Goal: Task Accomplishment & Management: Complete application form

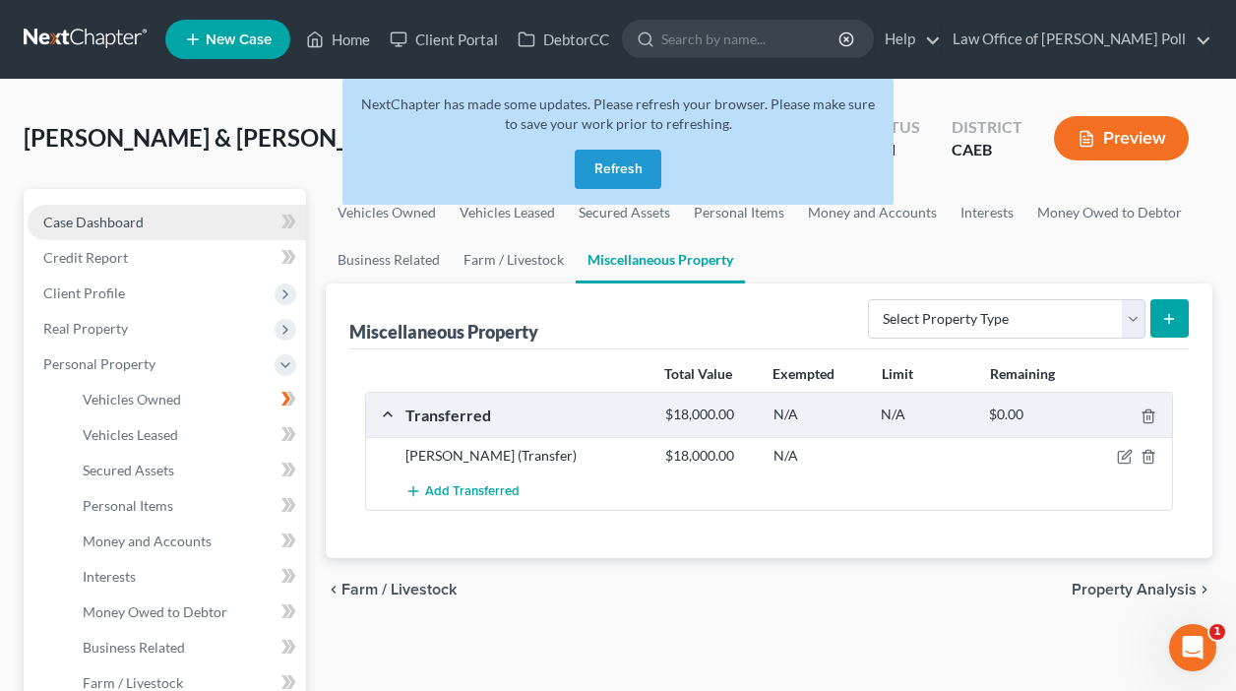
click at [114, 224] on span "Case Dashboard" at bounding box center [93, 221] width 100 height 17
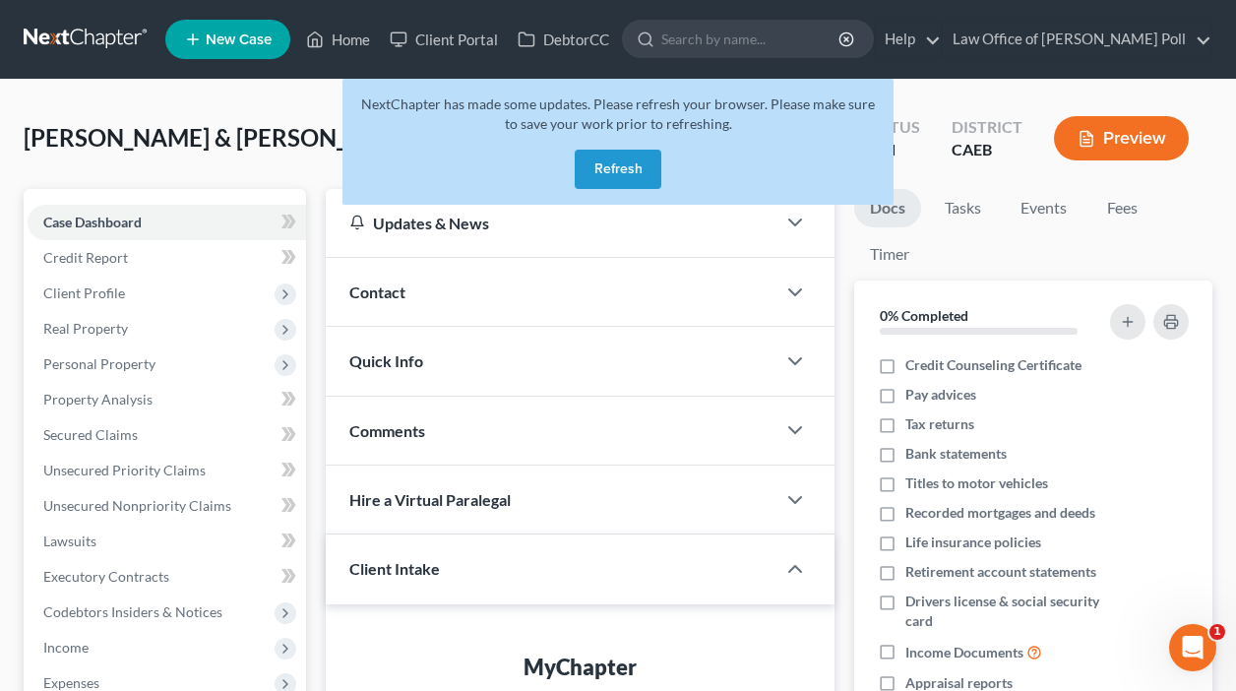
click at [641, 182] on button "Refresh" at bounding box center [618, 169] width 87 height 39
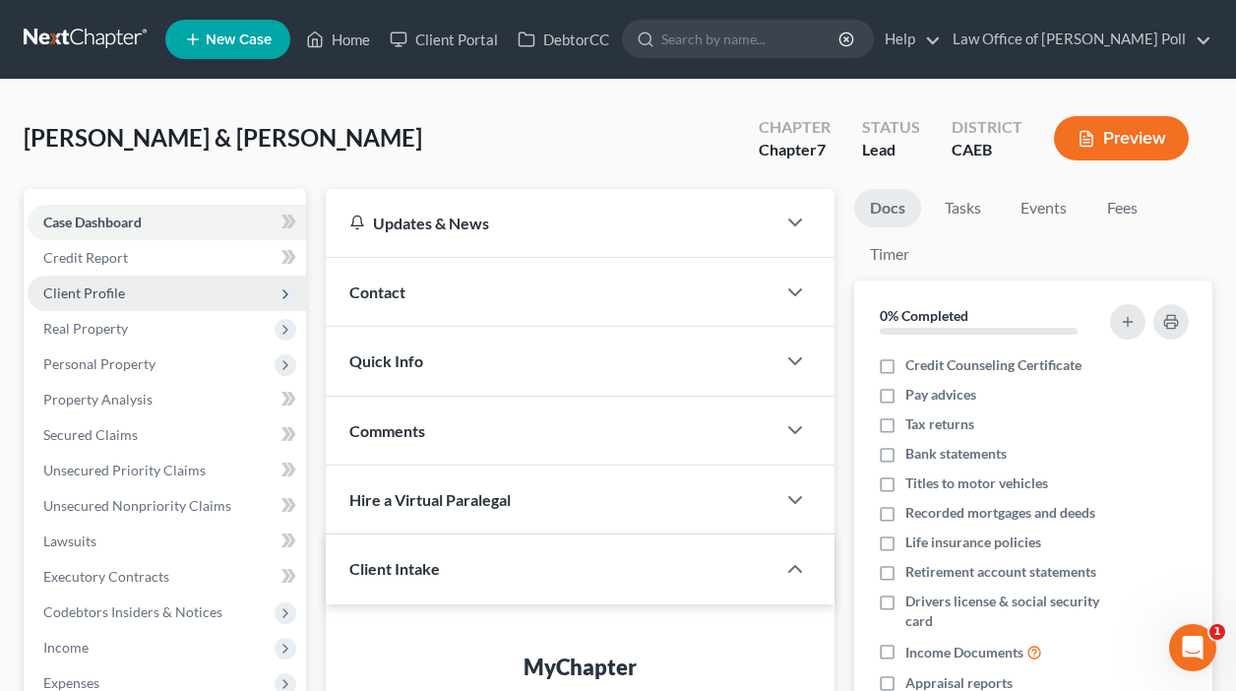
click at [87, 293] on span "Client Profile" at bounding box center [84, 292] width 82 height 17
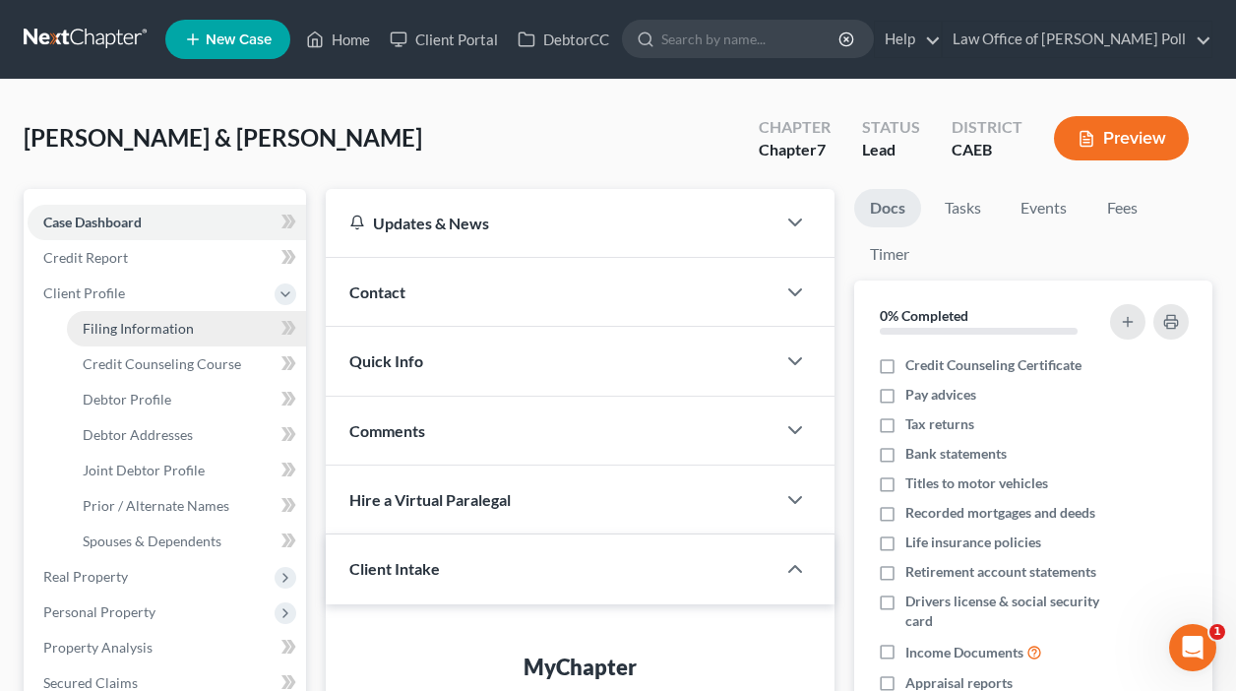
click at [98, 330] on span "Filing Information" at bounding box center [138, 328] width 111 height 17
select select "1"
select select "0"
select select "4"
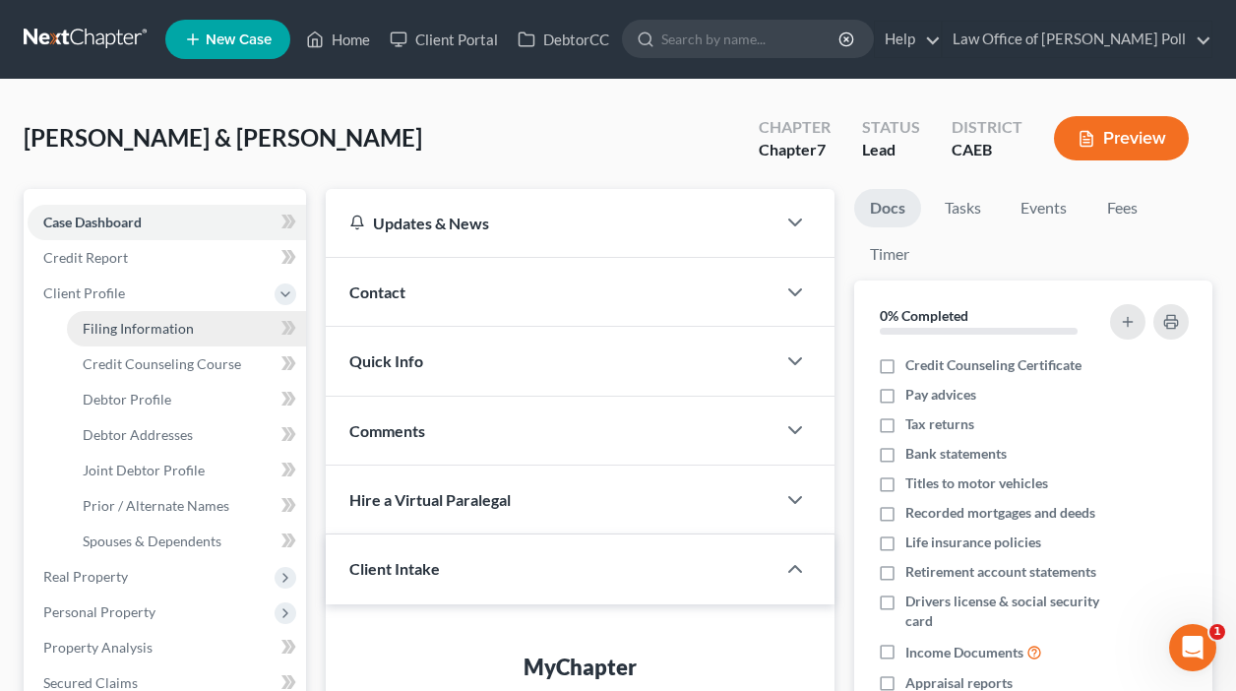
select select "1"
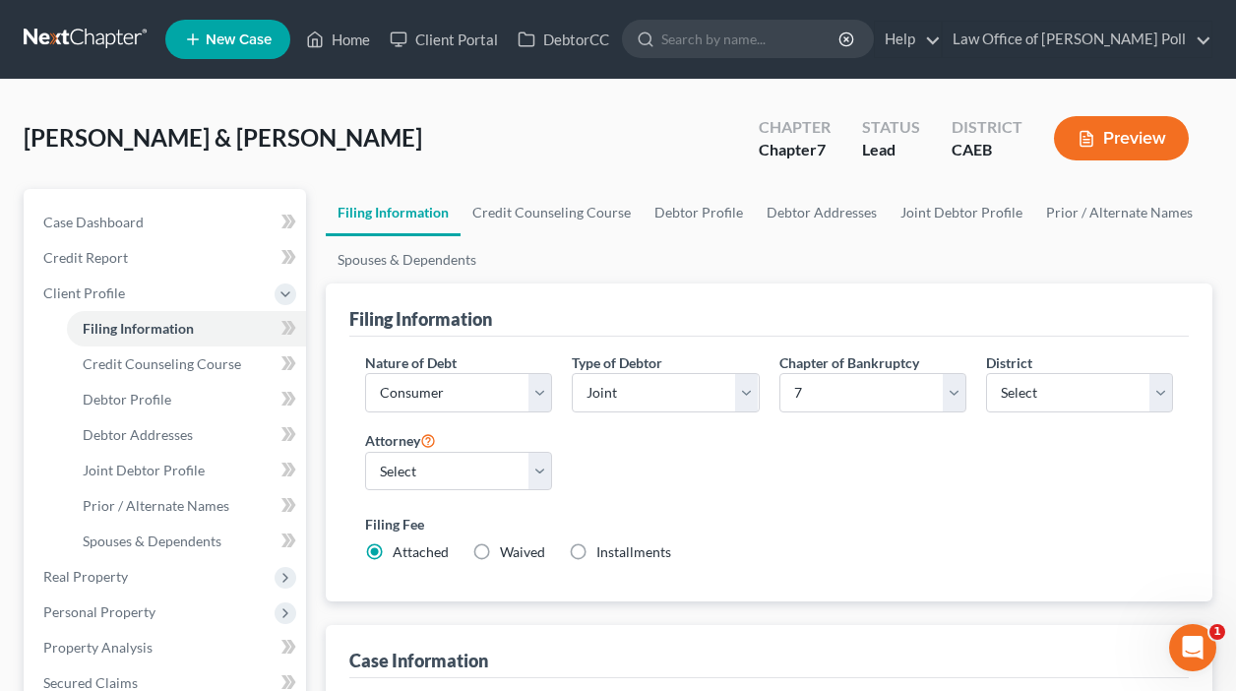
click at [1121, 144] on button "Preview" at bounding box center [1121, 138] width 135 height 44
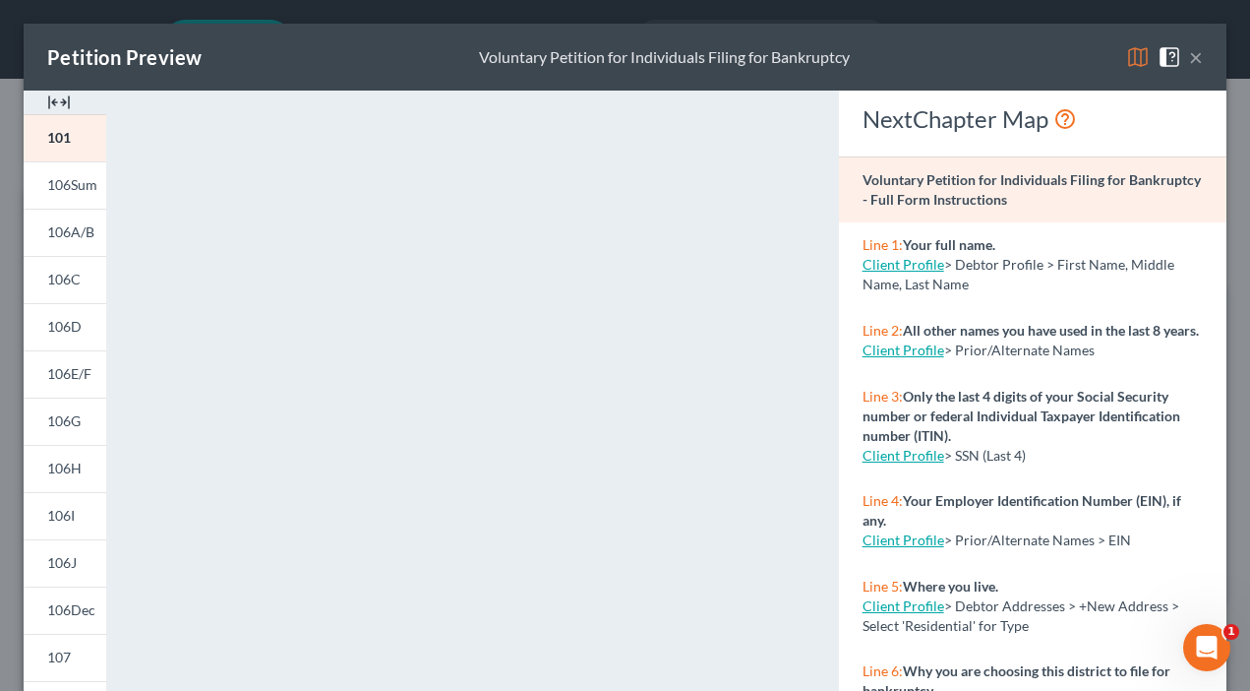
click at [1174, 58] on span at bounding box center [1173, 55] width 31 height 17
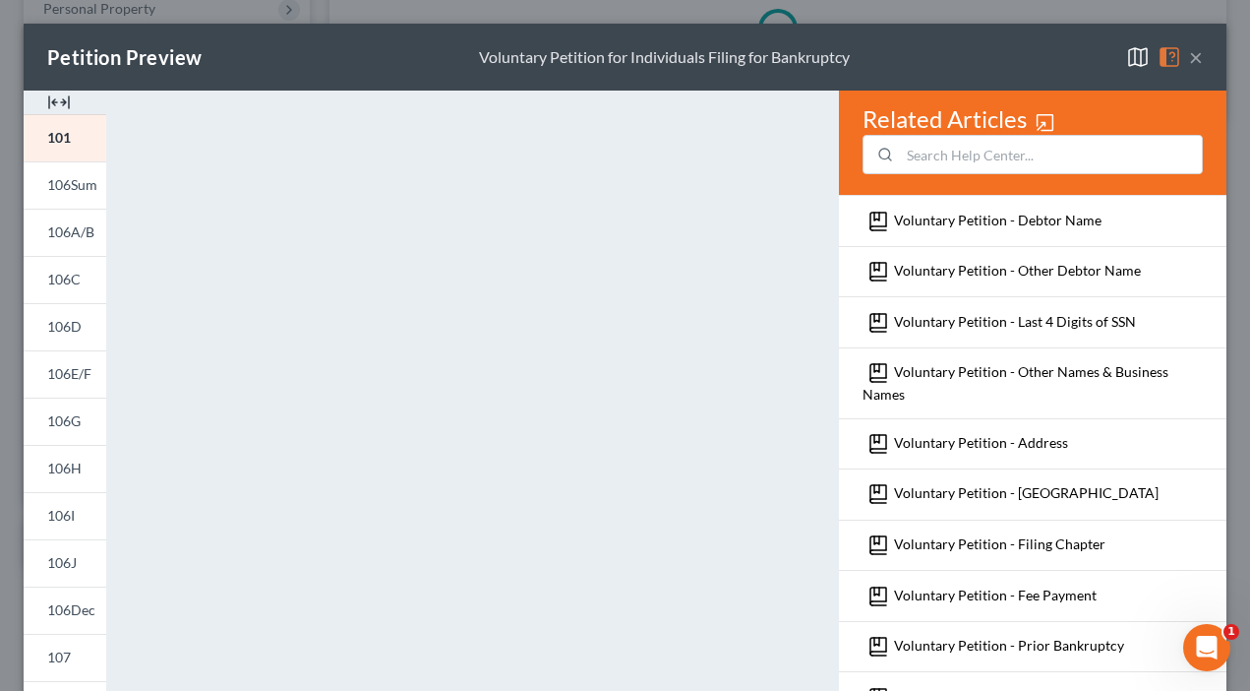
scroll to position [396, 0]
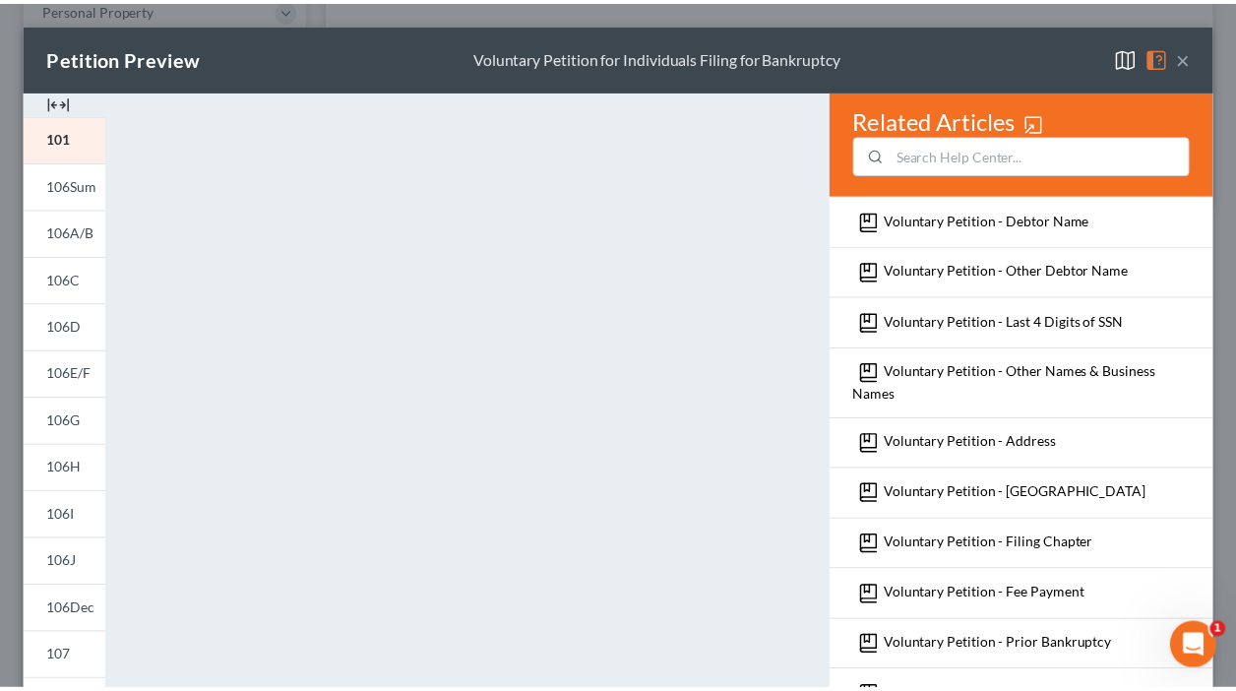
scroll to position [118, 0]
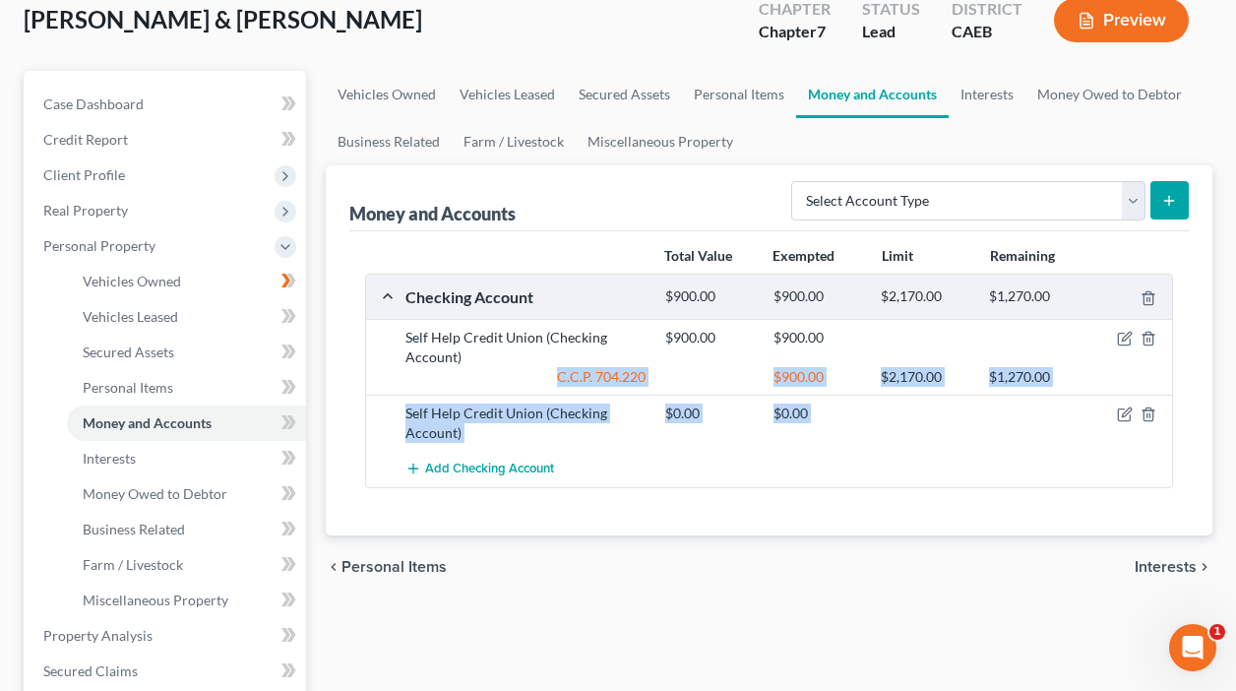
drag, startPoint x: 1228, startPoint y: 174, endPoint x: 1215, endPoint y: 336, distance: 162.8
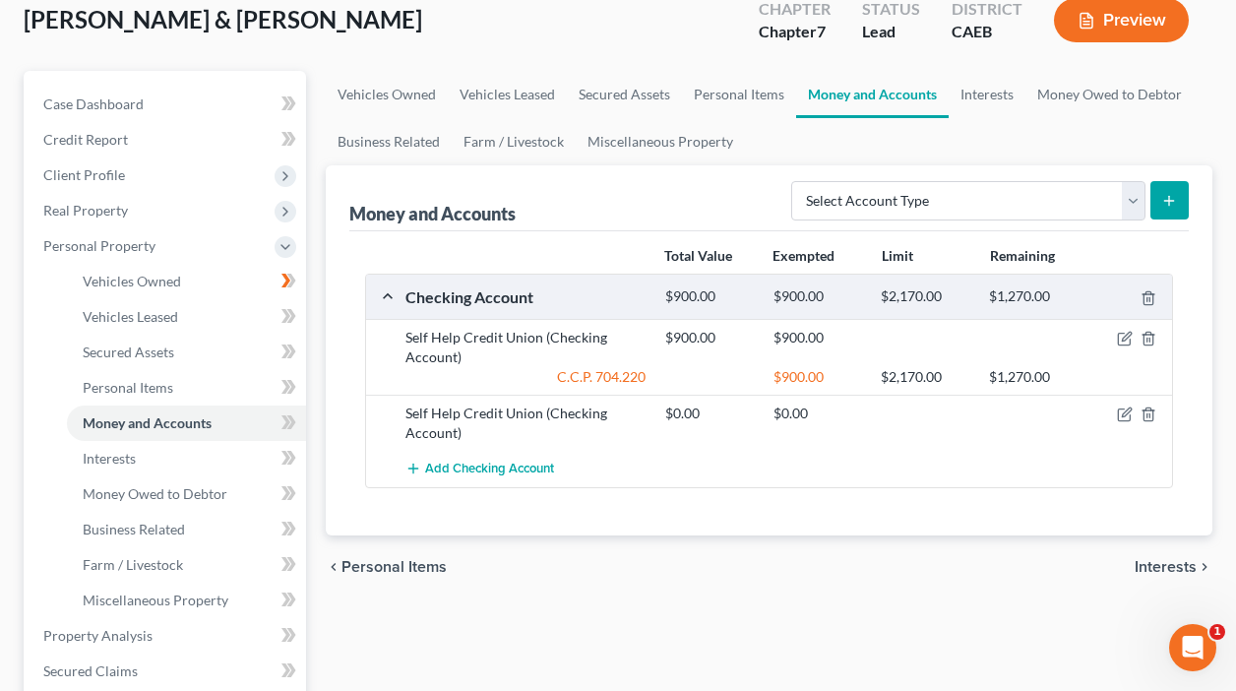
click at [599, 244] on div "Total Value Exempted Limit Remaining" at bounding box center [768, 256] width 827 height 34
click at [96, 209] on span "Real Property" at bounding box center [85, 210] width 85 height 17
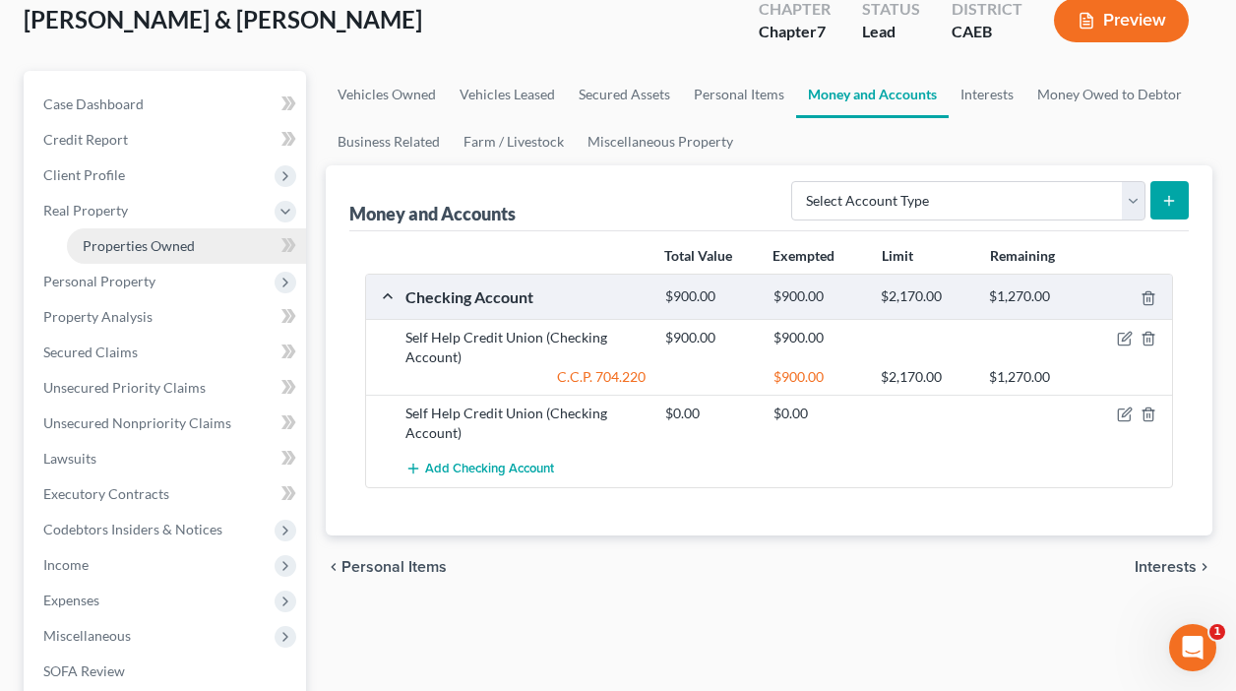
click at [109, 243] on span "Properties Owned" at bounding box center [139, 245] width 112 height 17
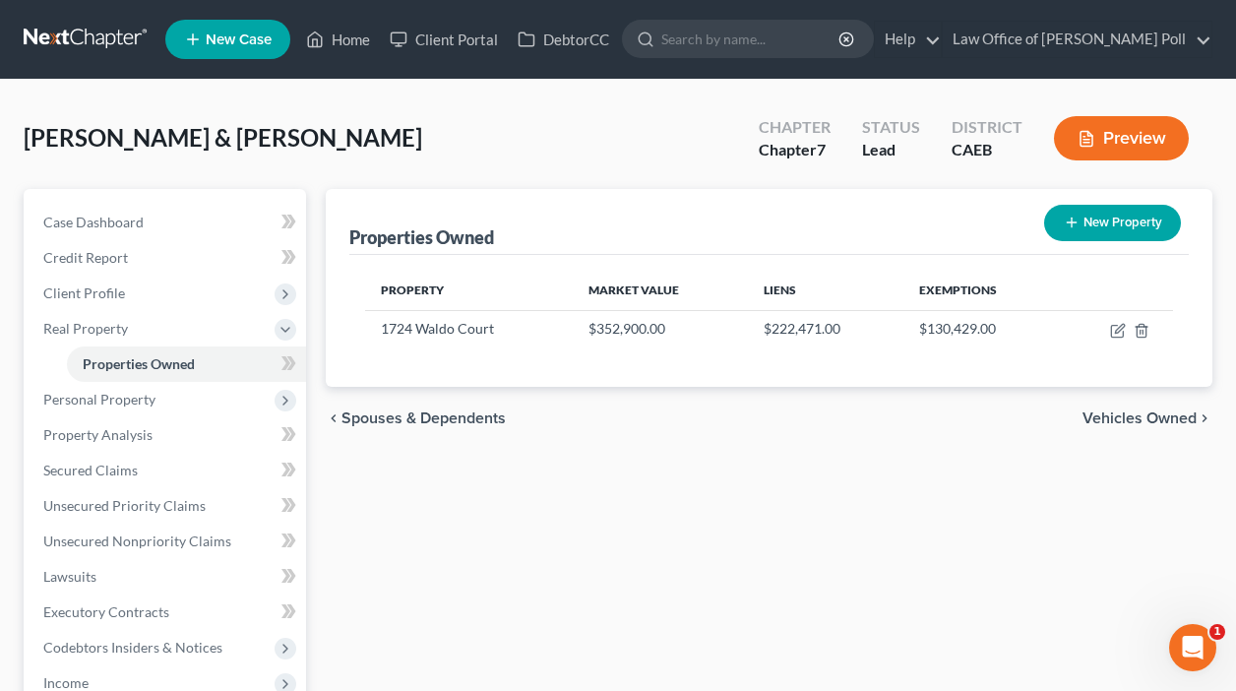
click at [1114, 143] on button "Preview" at bounding box center [1121, 138] width 135 height 44
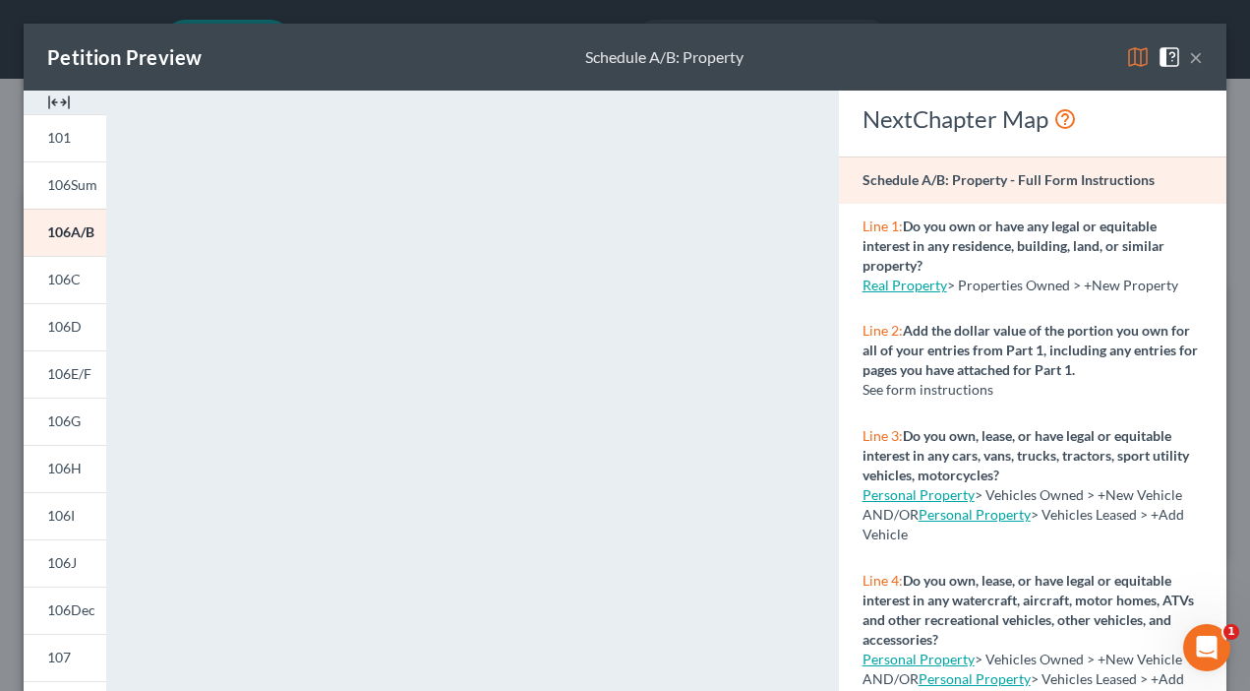
scroll to position [118, 0]
click at [1189, 58] on button "×" at bounding box center [1196, 57] width 14 height 24
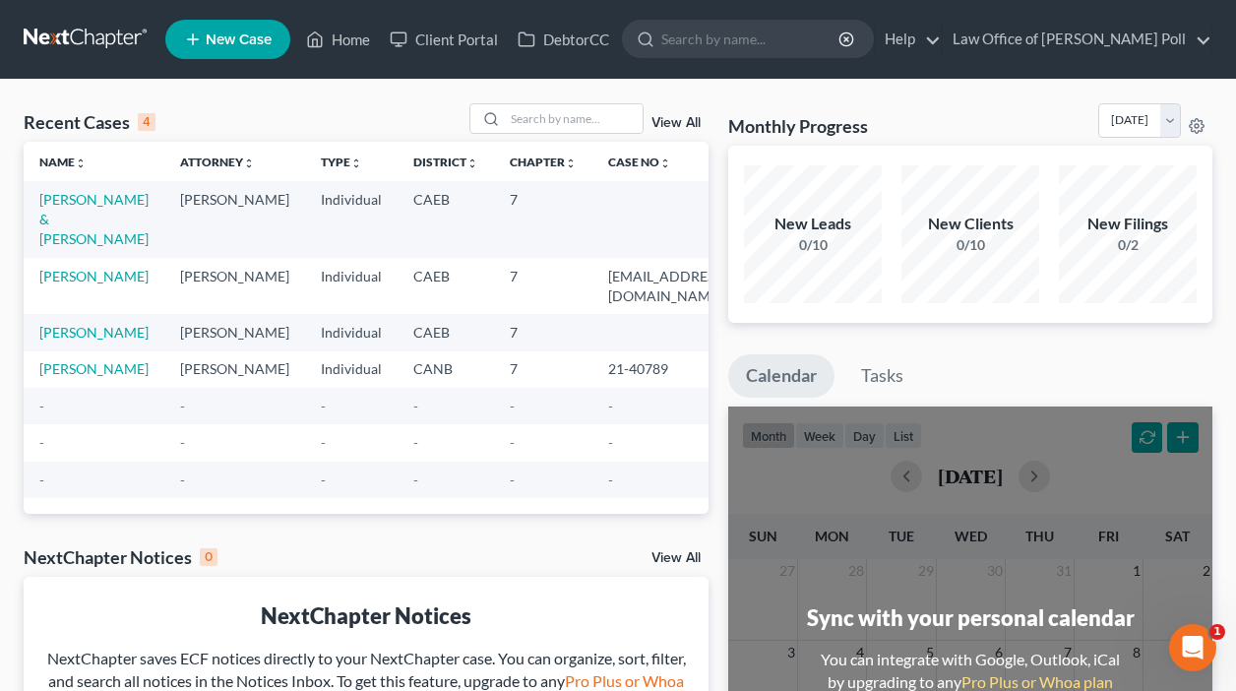
click at [35, 215] on td "[PERSON_NAME] & [PERSON_NAME]" at bounding box center [94, 219] width 141 height 76
click at [71, 211] on link "[PERSON_NAME] & [PERSON_NAME]" at bounding box center [93, 219] width 109 height 56
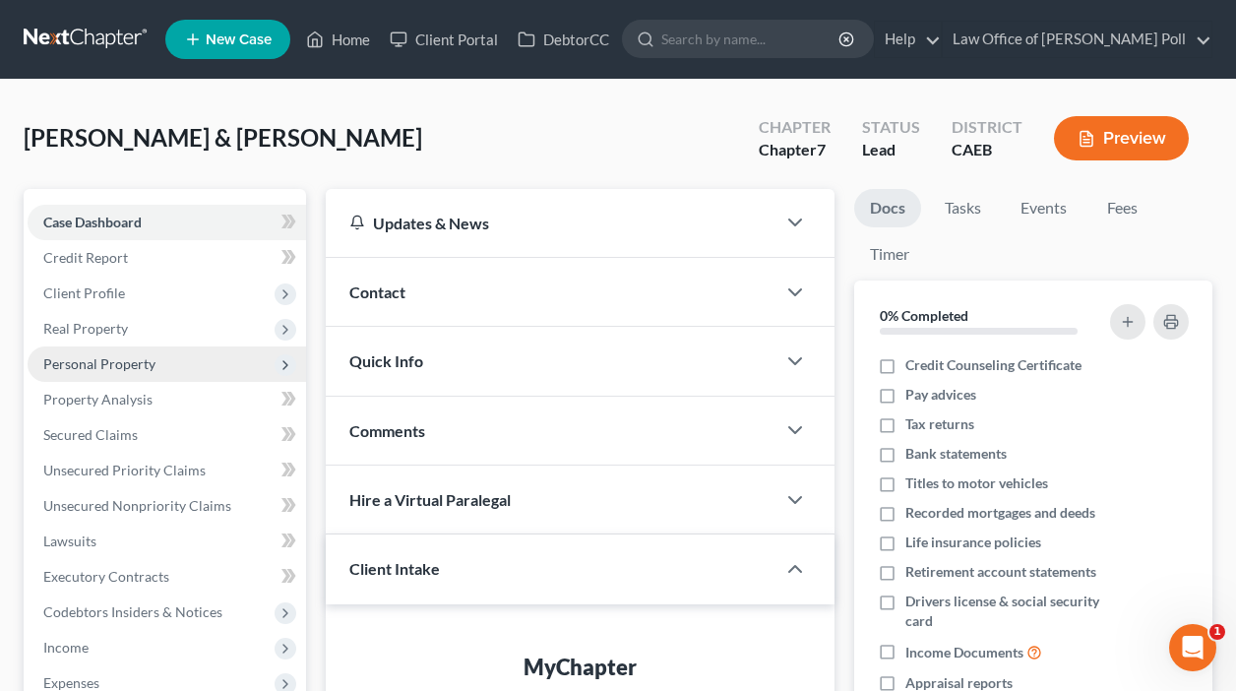
click at [106, 366] on span "Personal Property" at bounding box center [99, 363] width 112 height 17
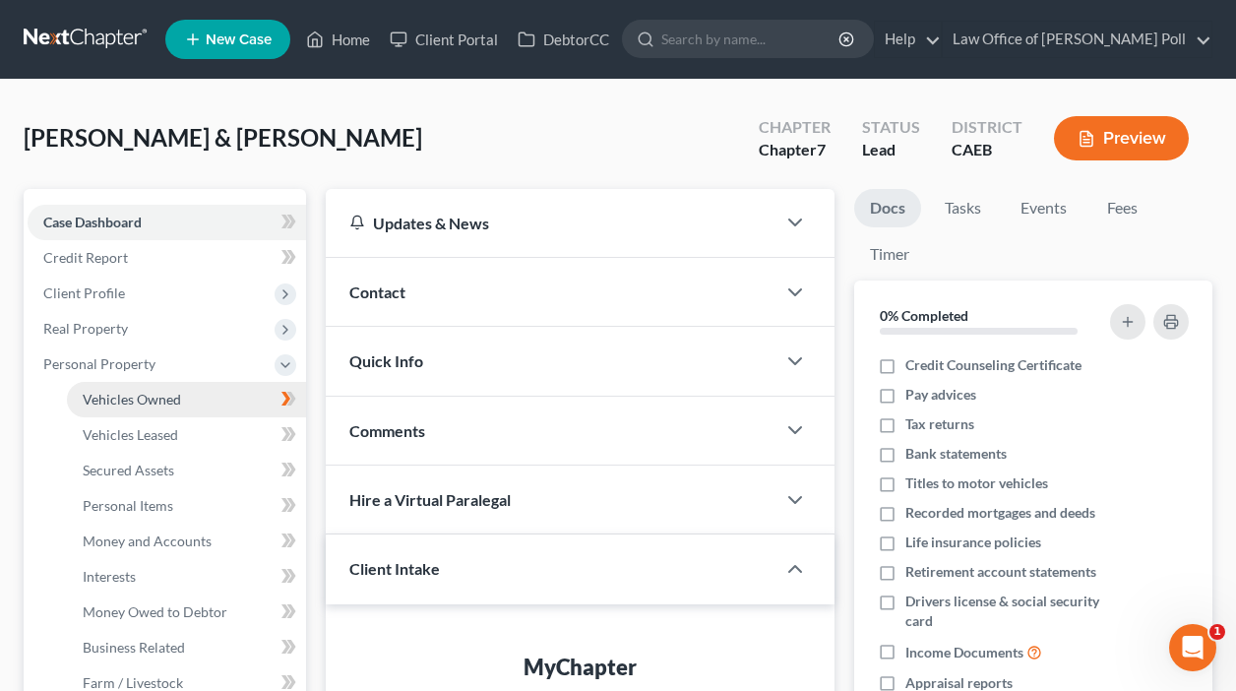
click at [108, 396] on span "Vehicles Owned" at bounding box center [132, 399] width 98 height 17
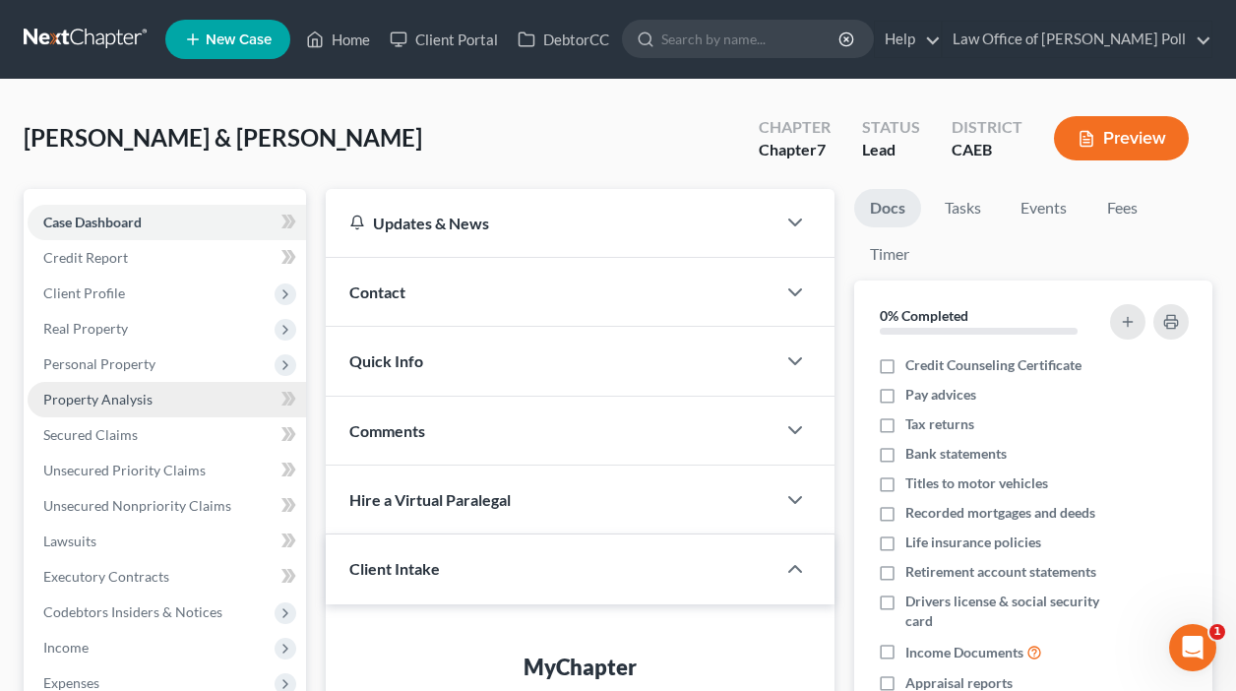
click at [118, 401] on span "Property Analysis" at bounding box center [97, 399] width 109 height 17
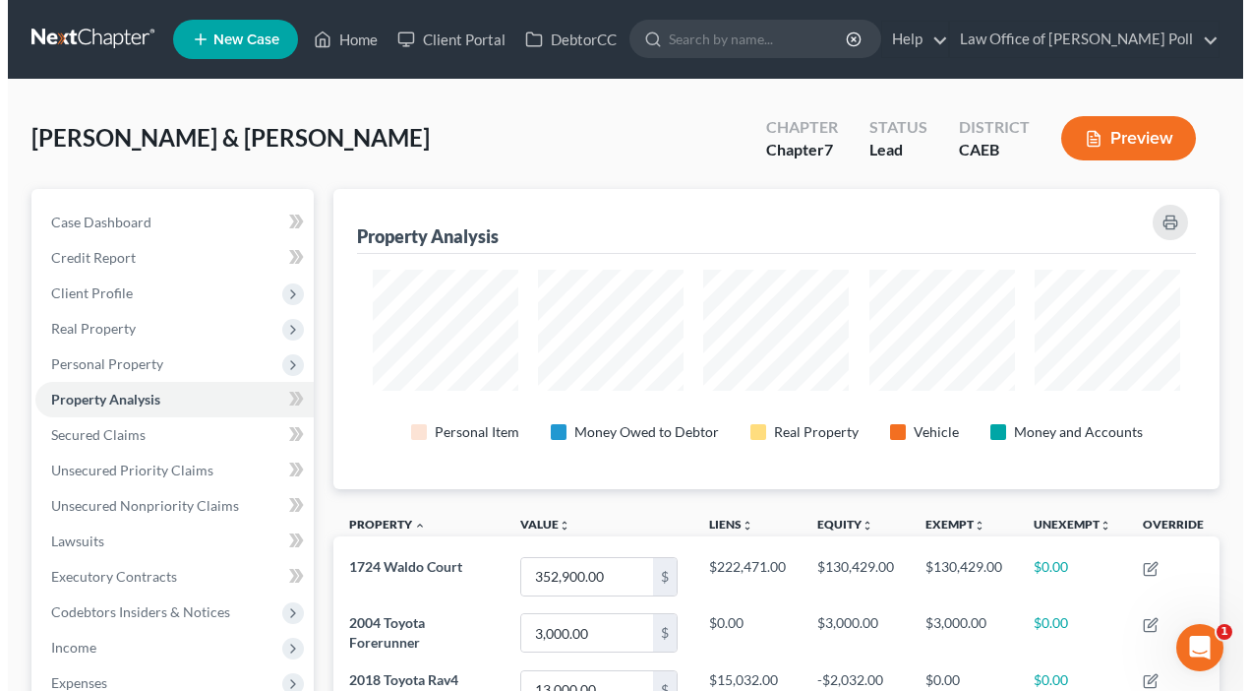
scroll to position [300, 886]
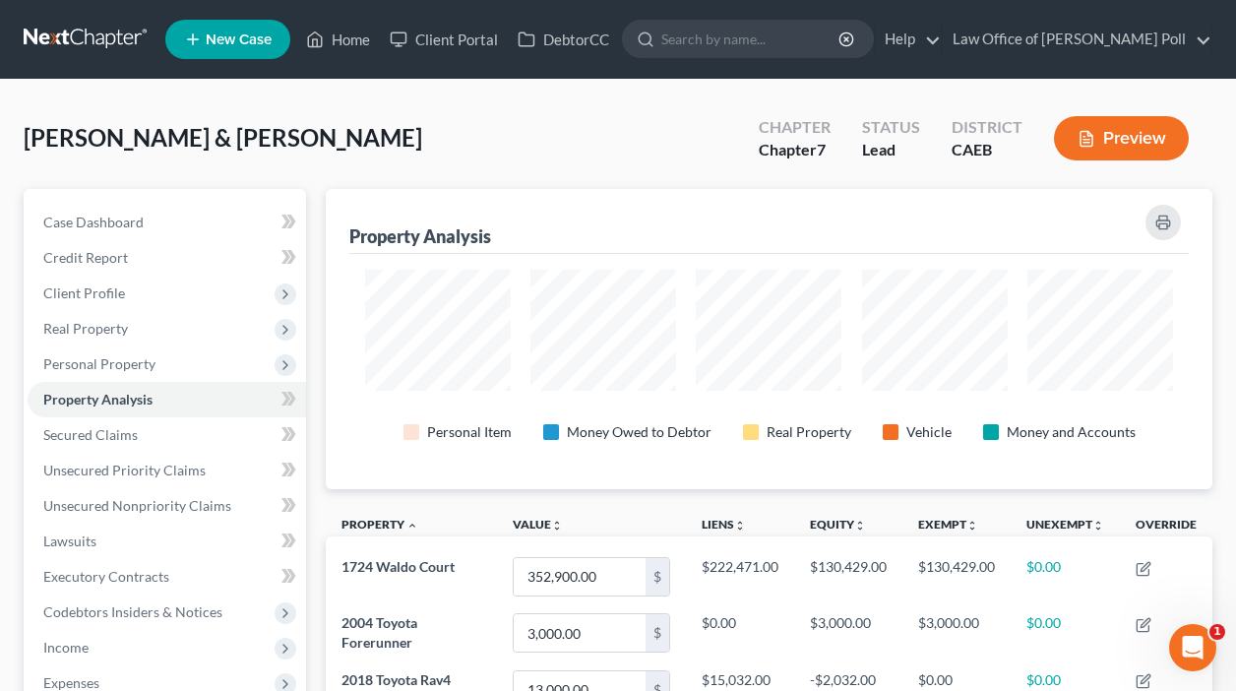
click at [1106, 135] on button "Preview" at bounding box center [1121, 138] width 135 height 44
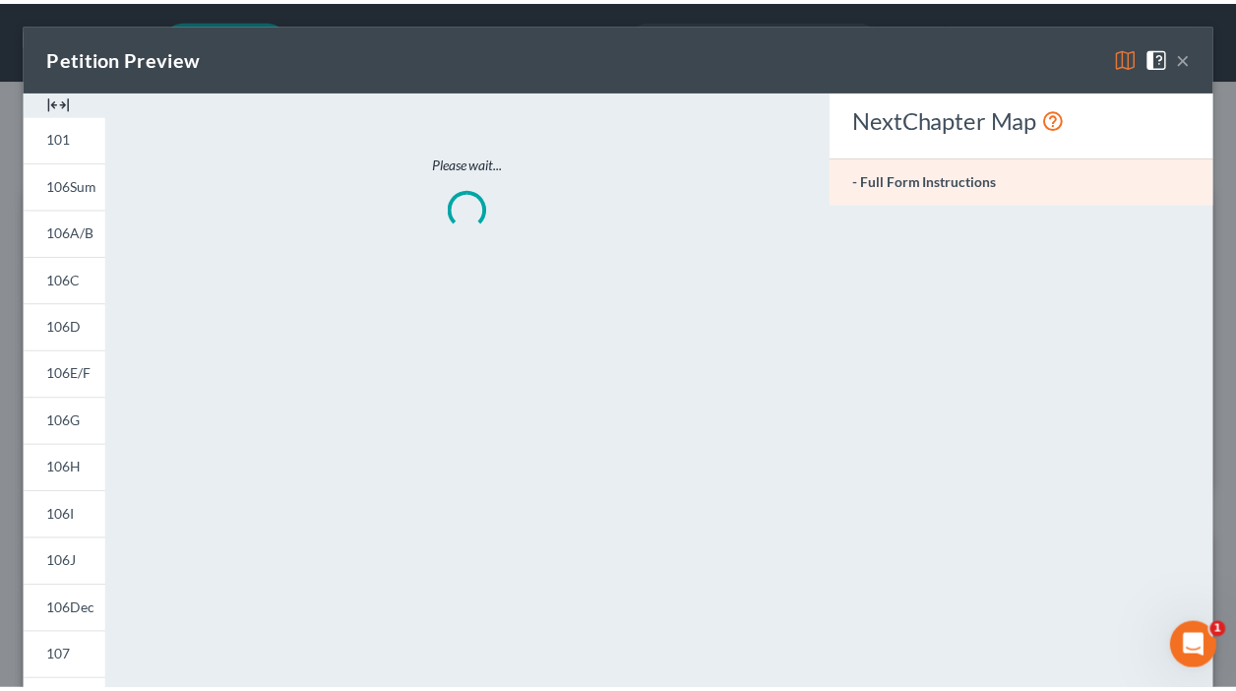
scroll to position [302, 898]
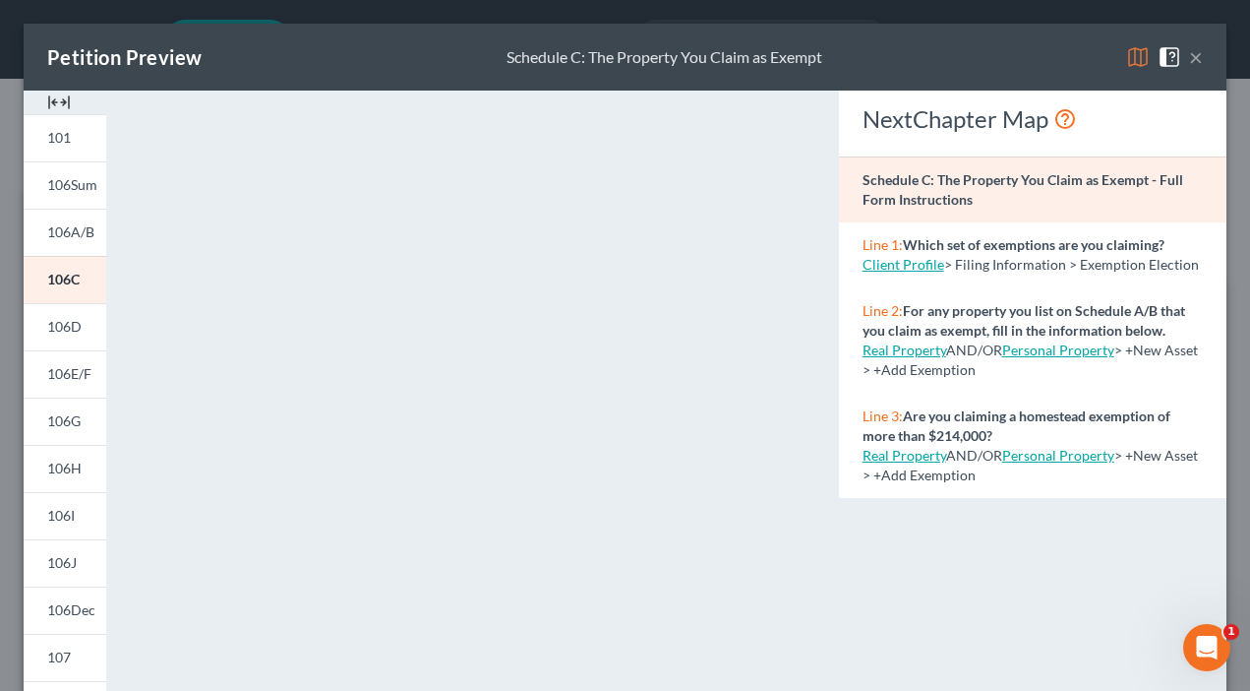
click at [1189, 61] on button "×" at bounding box center [1196, 57] width 14 height 24
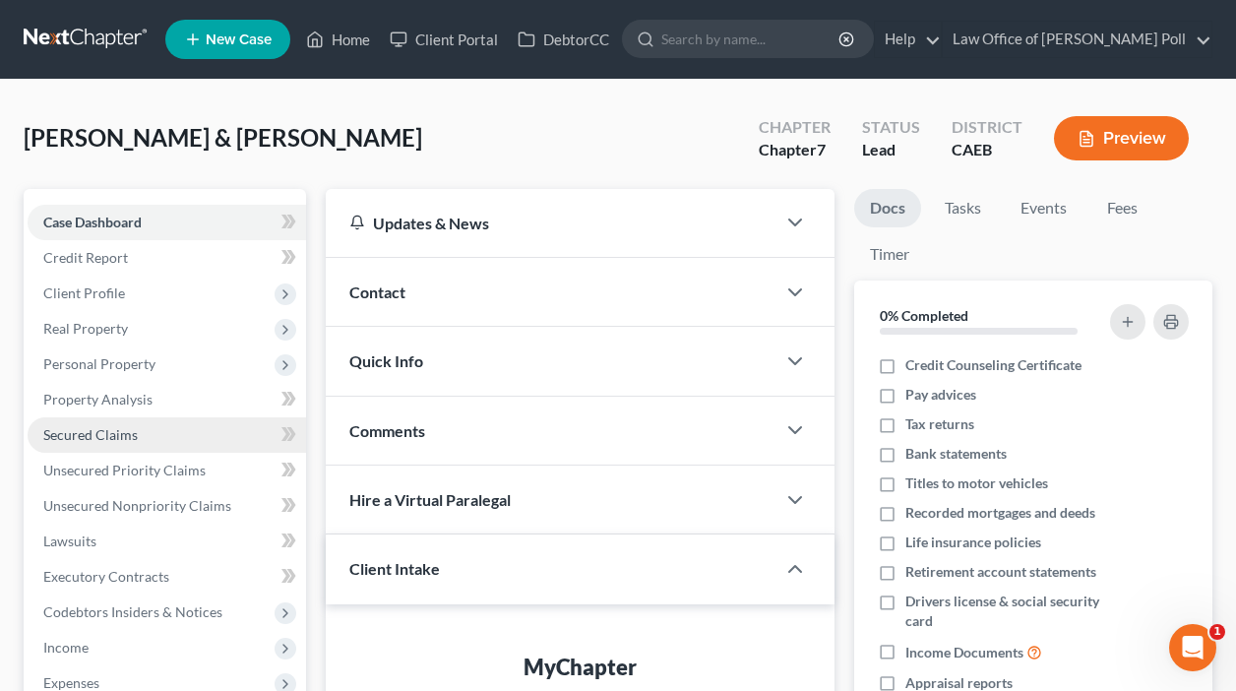
click at [103, 434] on span "Secured Claims" at bounding box center [90, 434] width 94 height 17
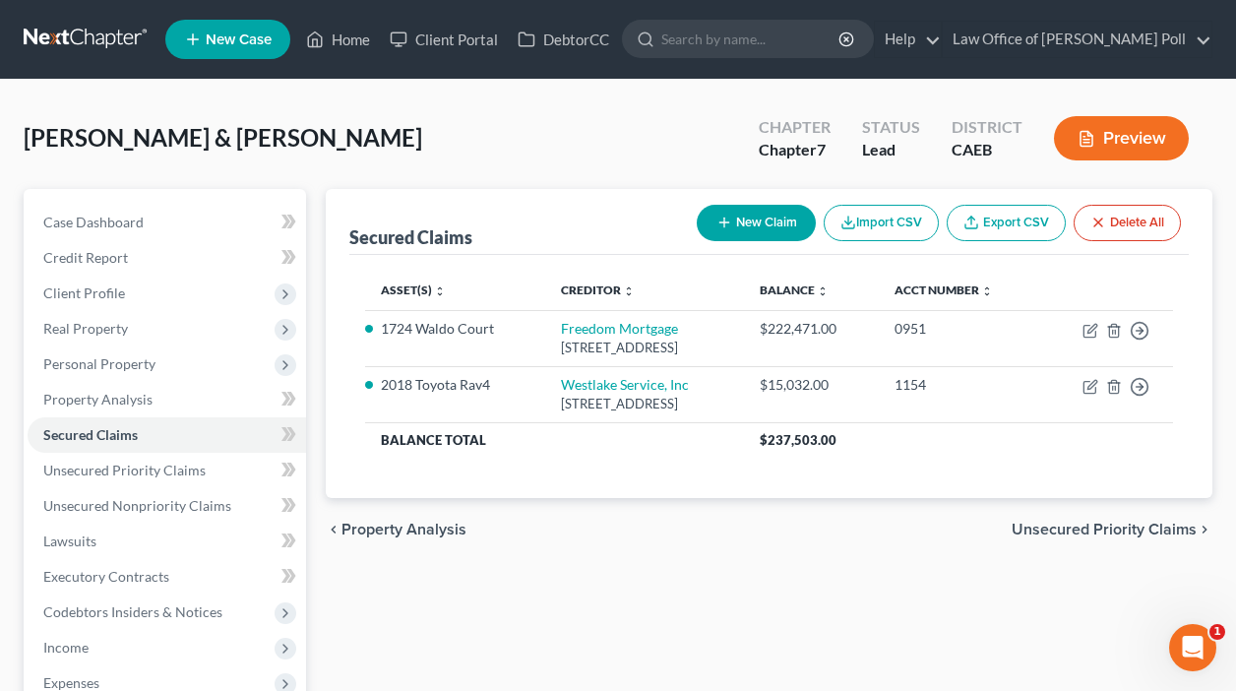
click at [1103, 136] on button "Preview" at bounding box center [1121, 138] width 135 height 44
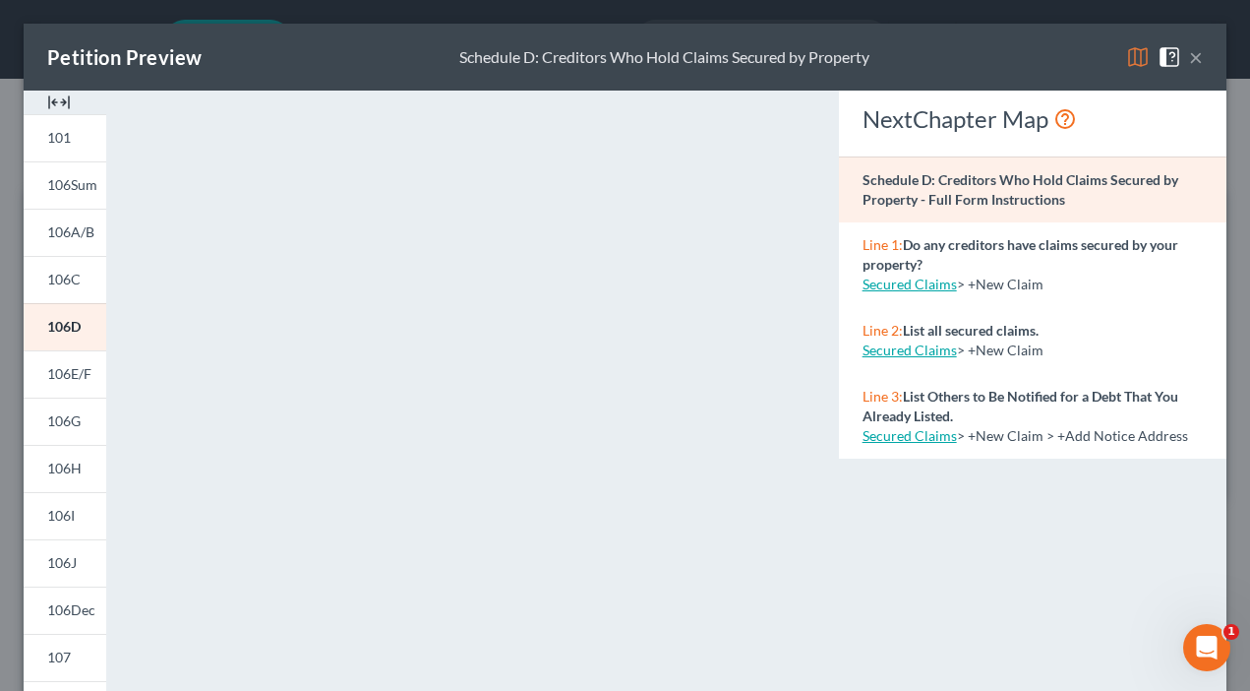
click at [1189, 60] on button "×" at bounding box center [1196, 57] width 14 height 24
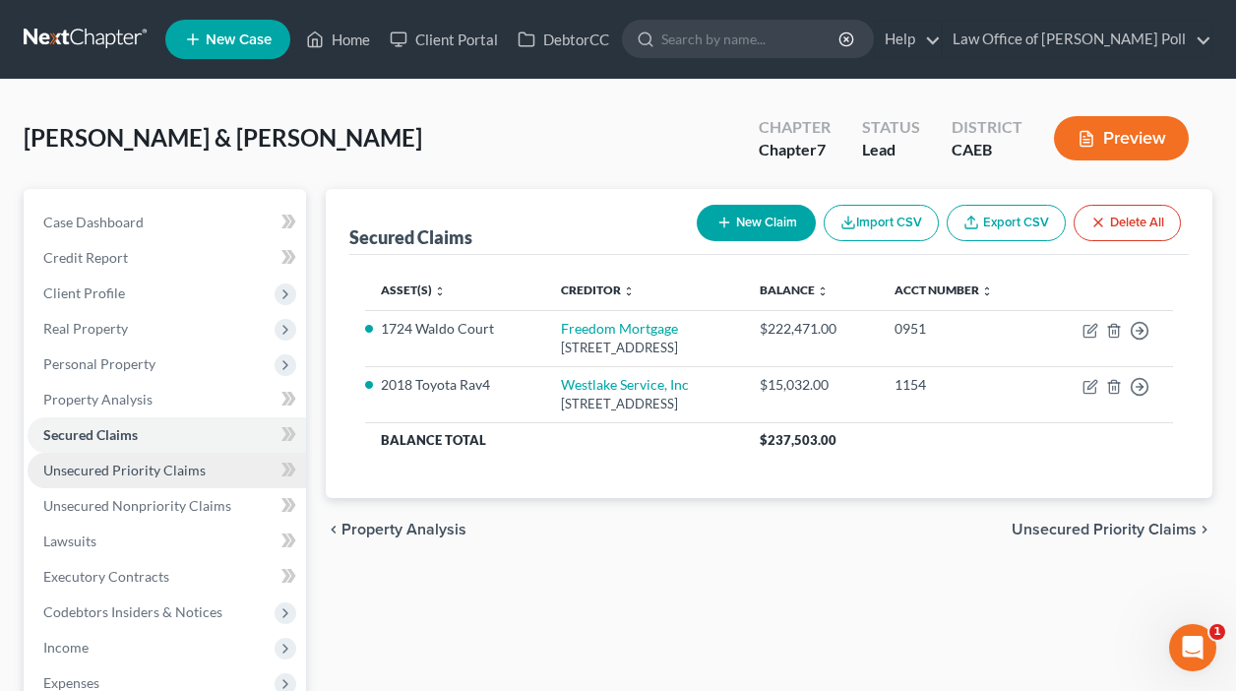
click at [140, 470] on span "Unsecured Priority Claims" at bounding box center [124, 469] width 162 height 17
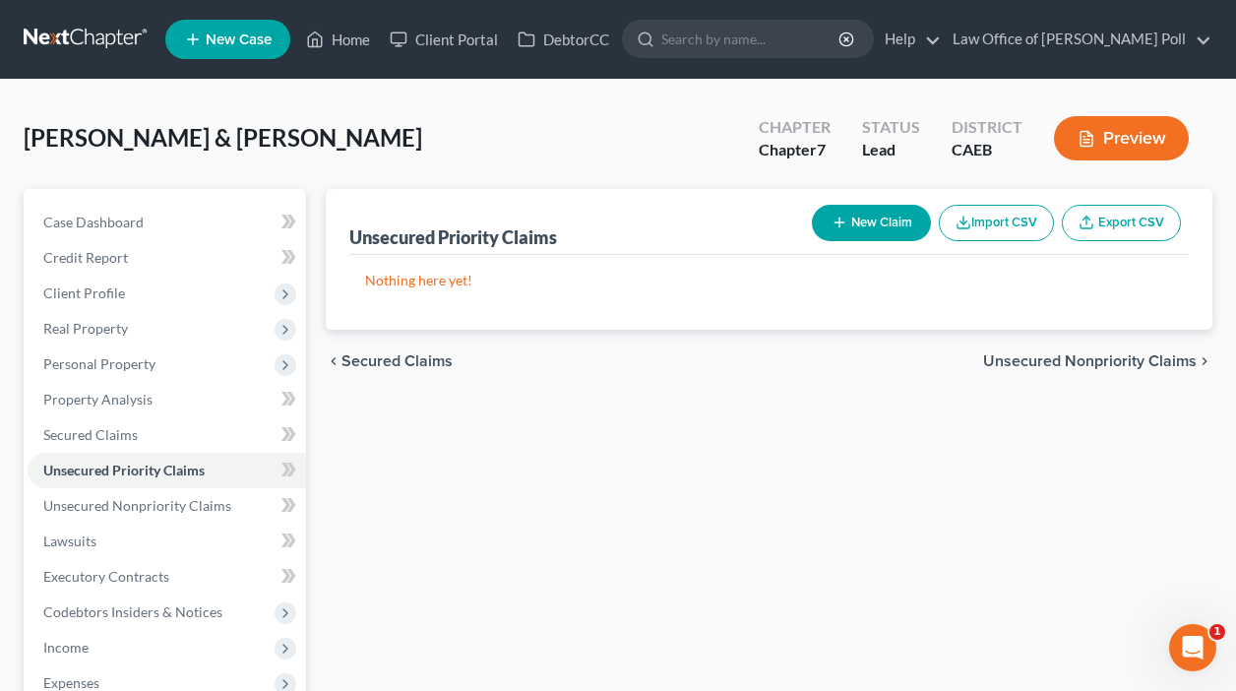
click at [1100, 131] on button "Preview" at bounding box center [1121, 138] width 135 height 44
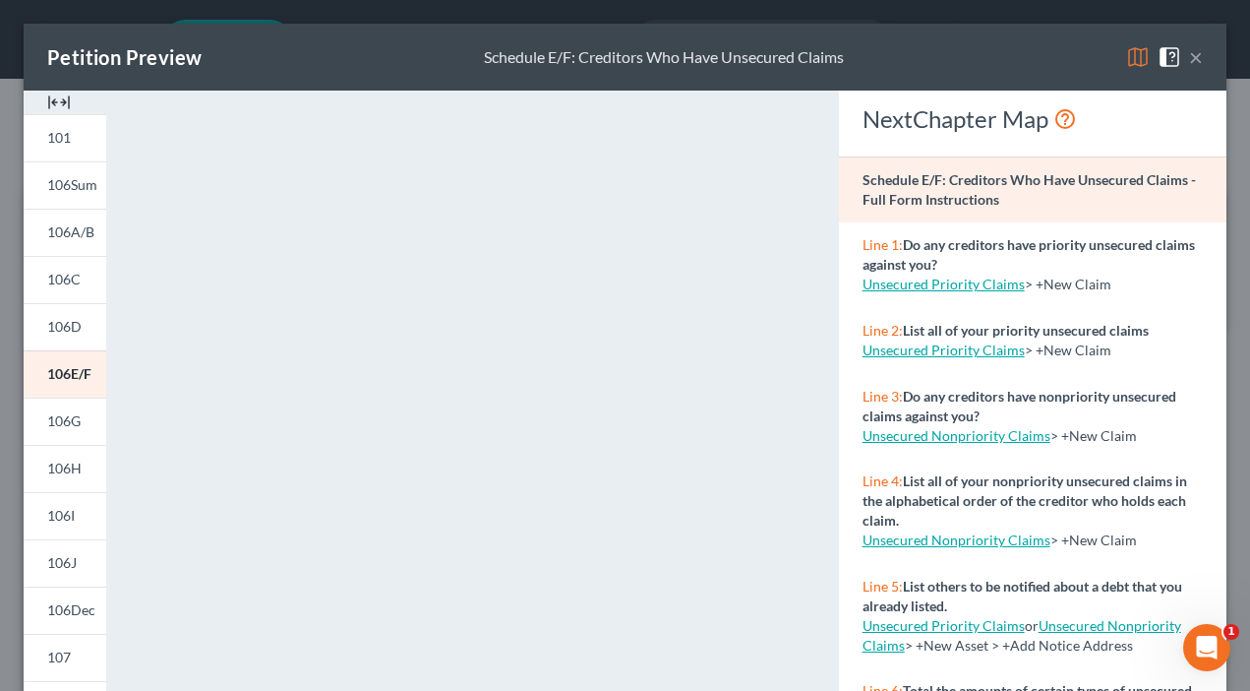
click at [1189, 54] on button "×" at bounding box center [1196, 57] width 14 height 24
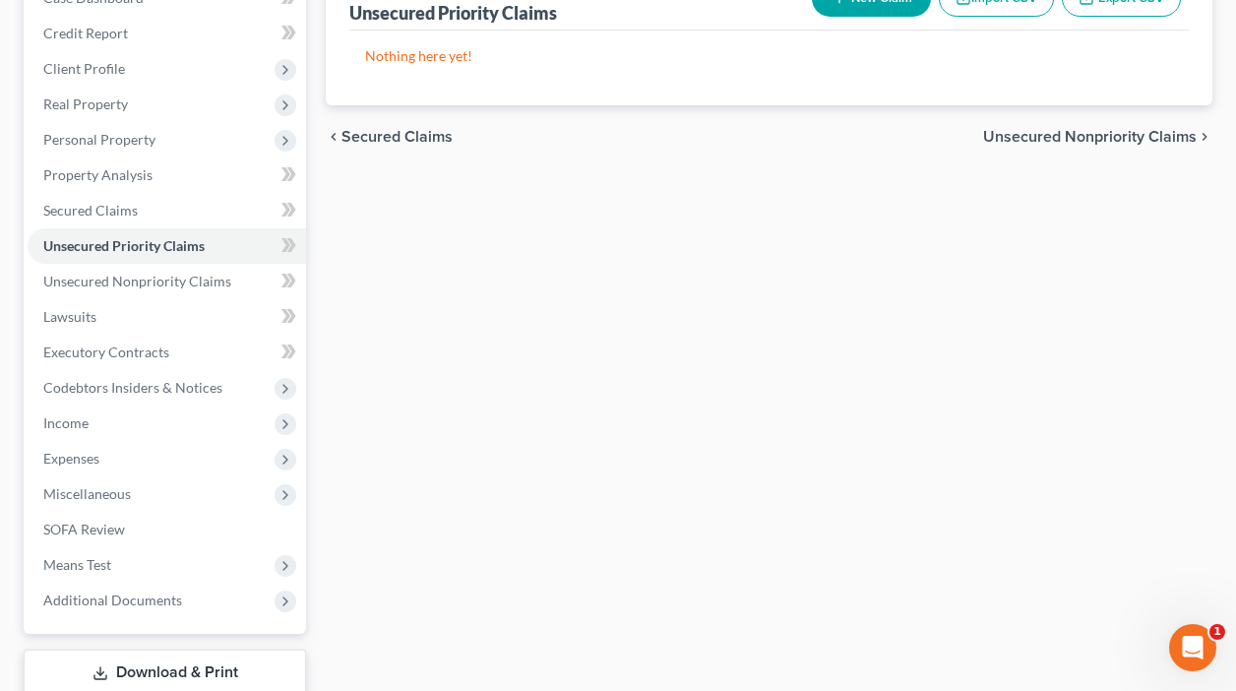
scroll to position [256, 0]
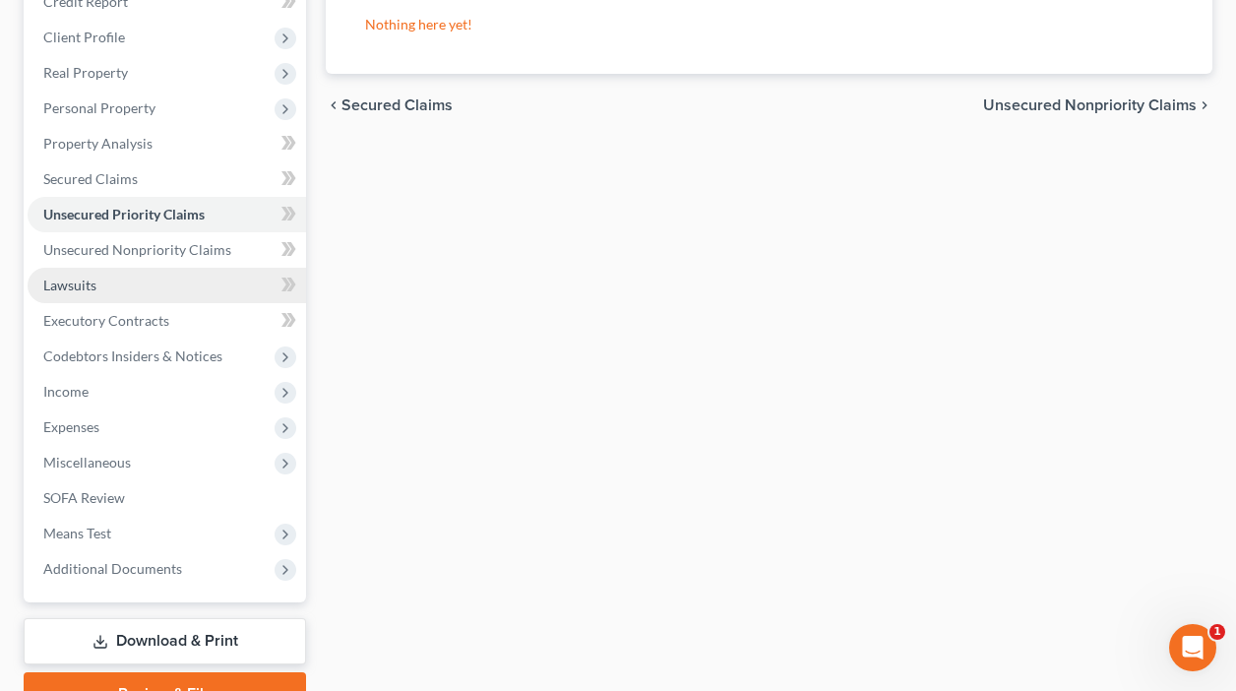
click at [79, 288] on span "Lawsuits" at bounding box center [69, 284] width 53 height 17
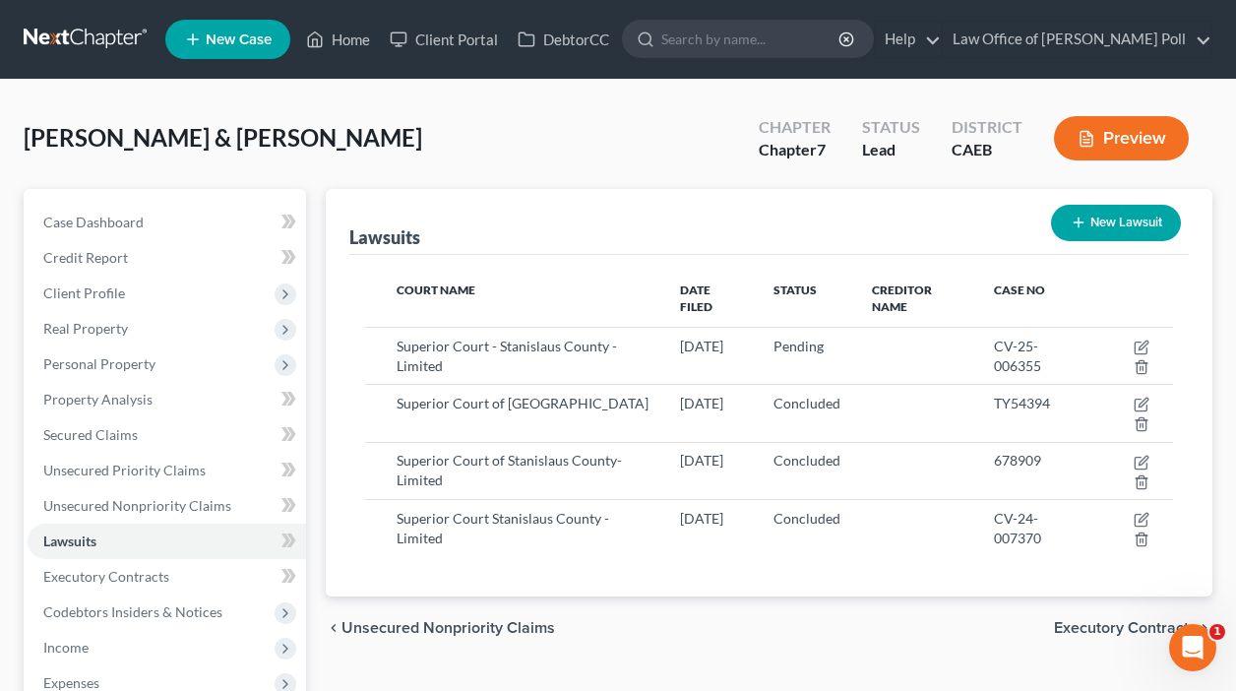
click at [1140, 141] on button "Preview" at bounding box center [1121, 138] width 135 height 44
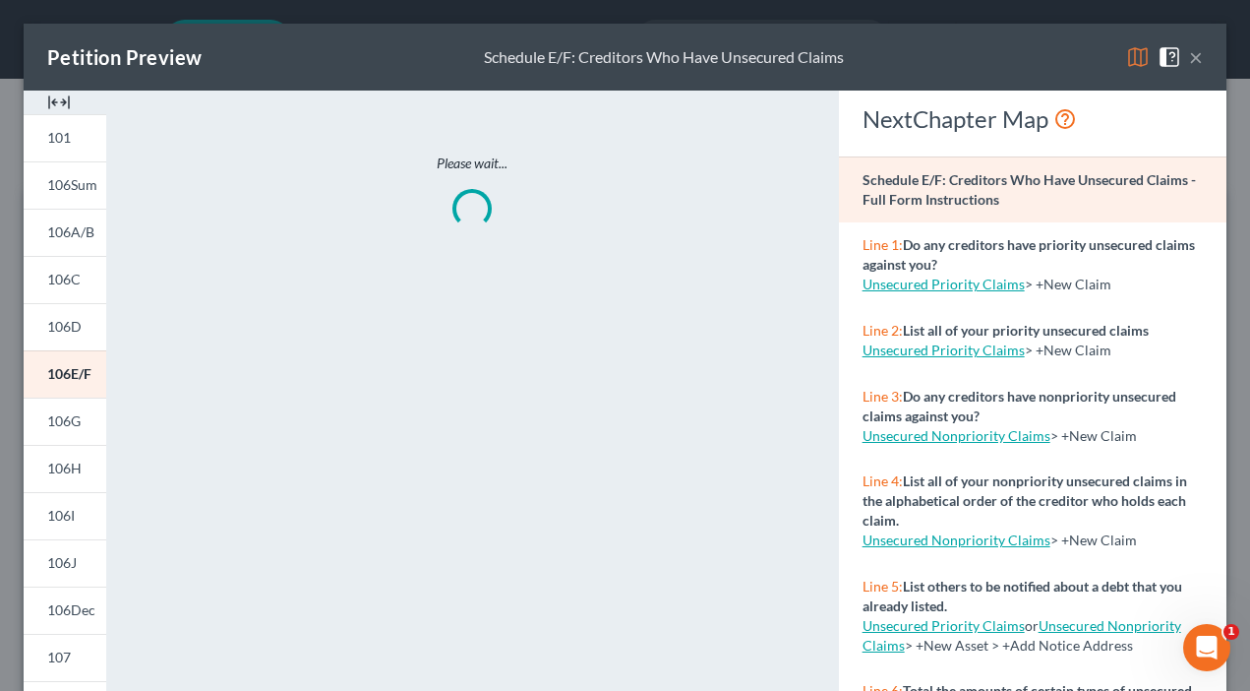
click at [1189, 57] on button "×" at bounding box center [1196, 57] width 14 height 24
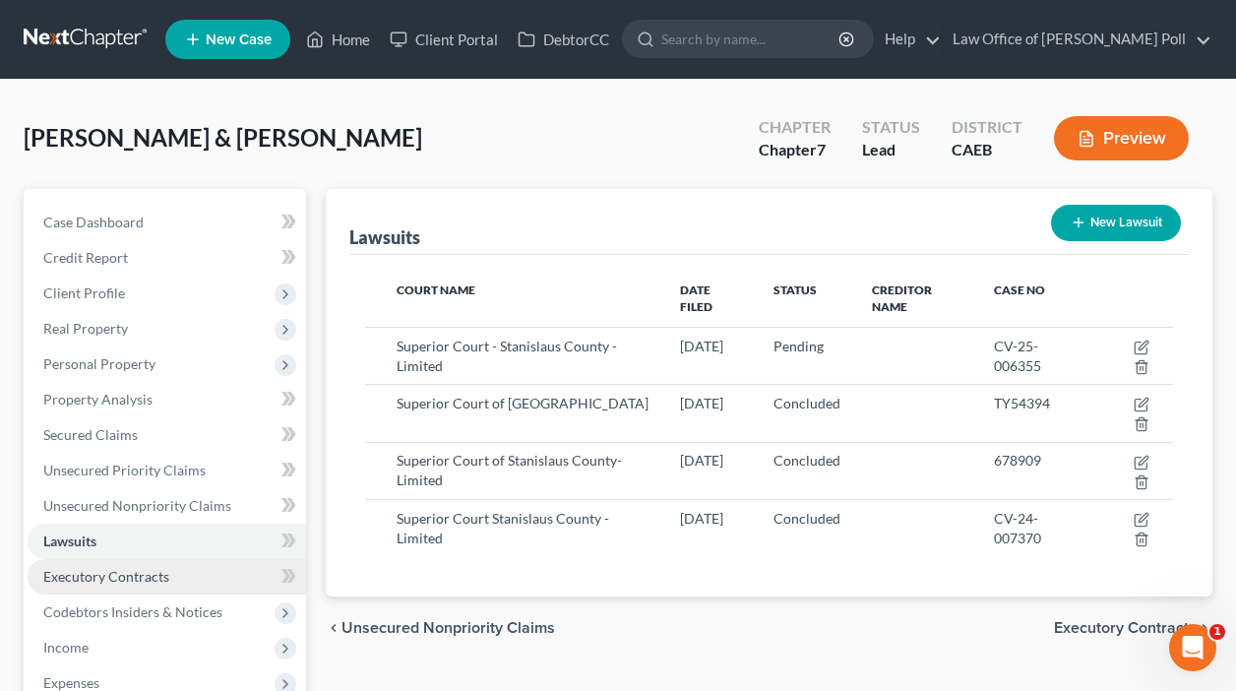
click at [72, 578] on span "Executory Contracts" at bounding box center [106, 576] width 126 height 17
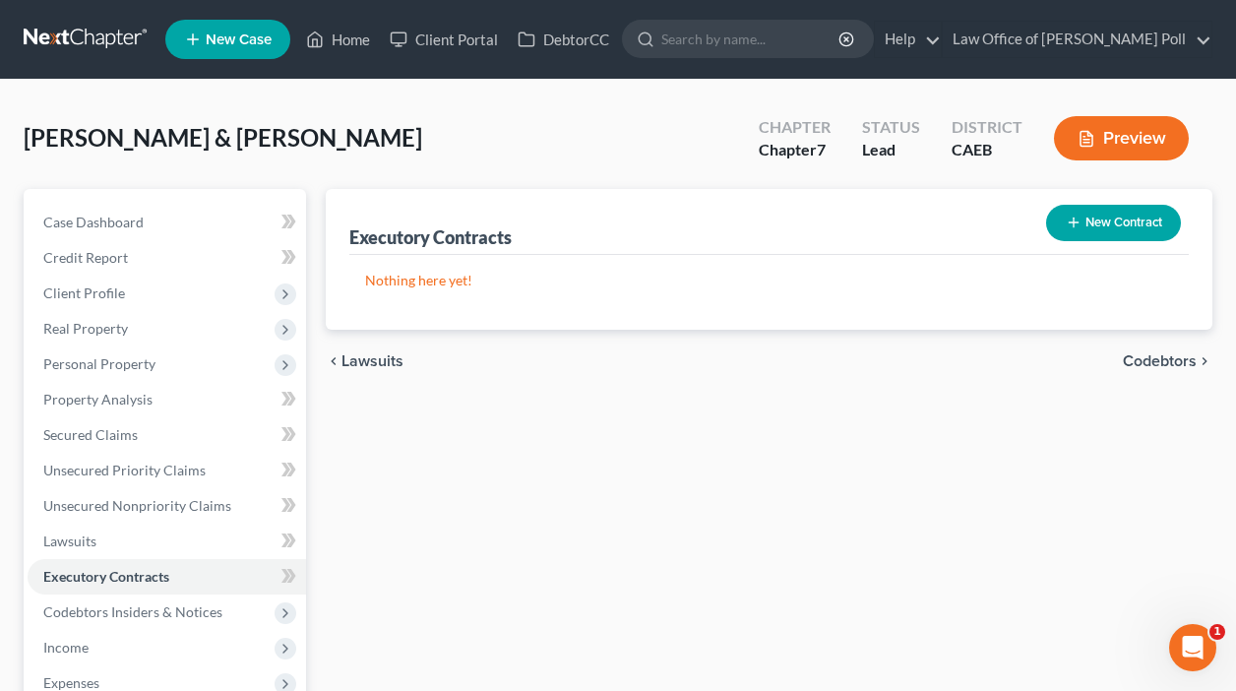
click at [1096, 133] on button "Preview" at bounding box center [1121, 138] width 135 height 44
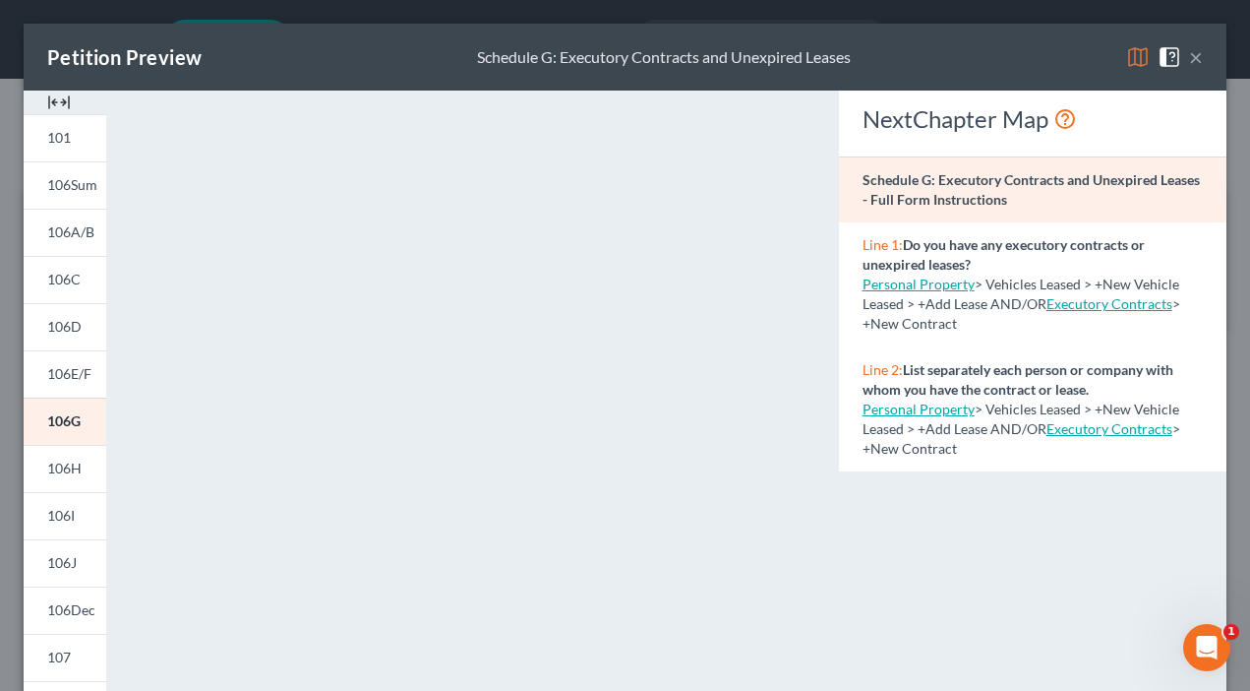
click at [685, 39] on div "Petition Preview Schedule G: Executory Contracts and Unexpired Leases ×" at bounding box center [625, 57] width 1203 height 67
click at [1189, 55] on button "×" at bounding box center [1196, 57] width 14 height 24
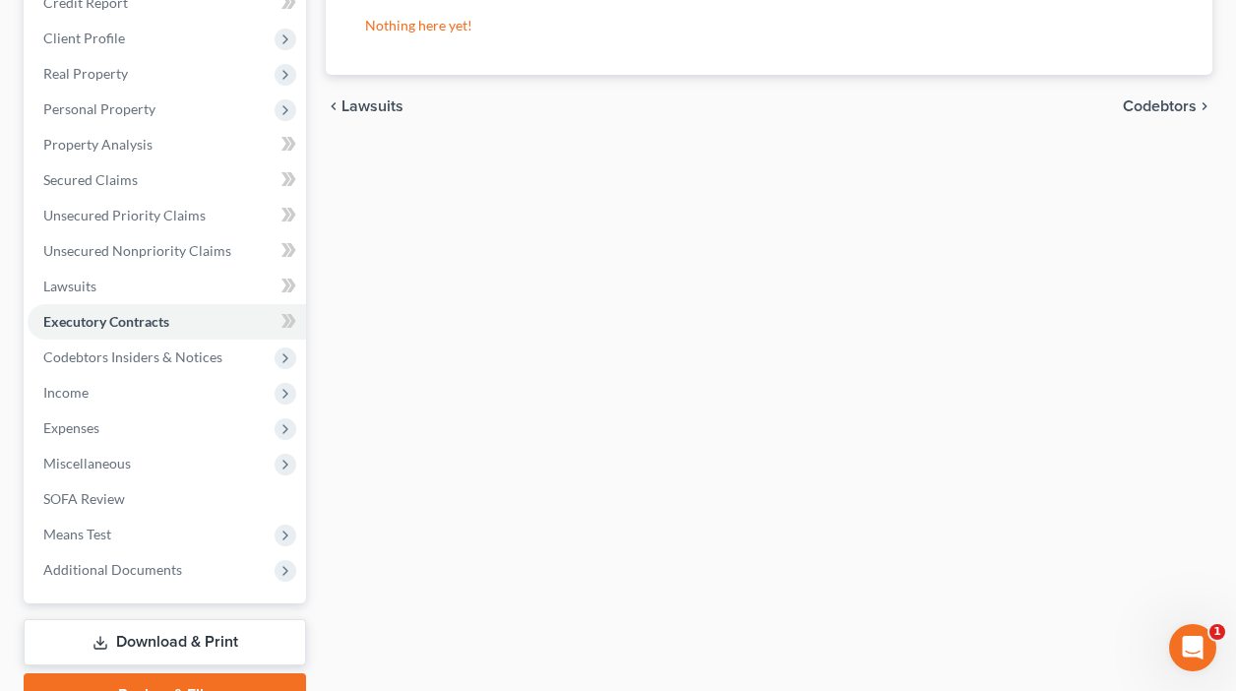
scroll to position [275, 0]
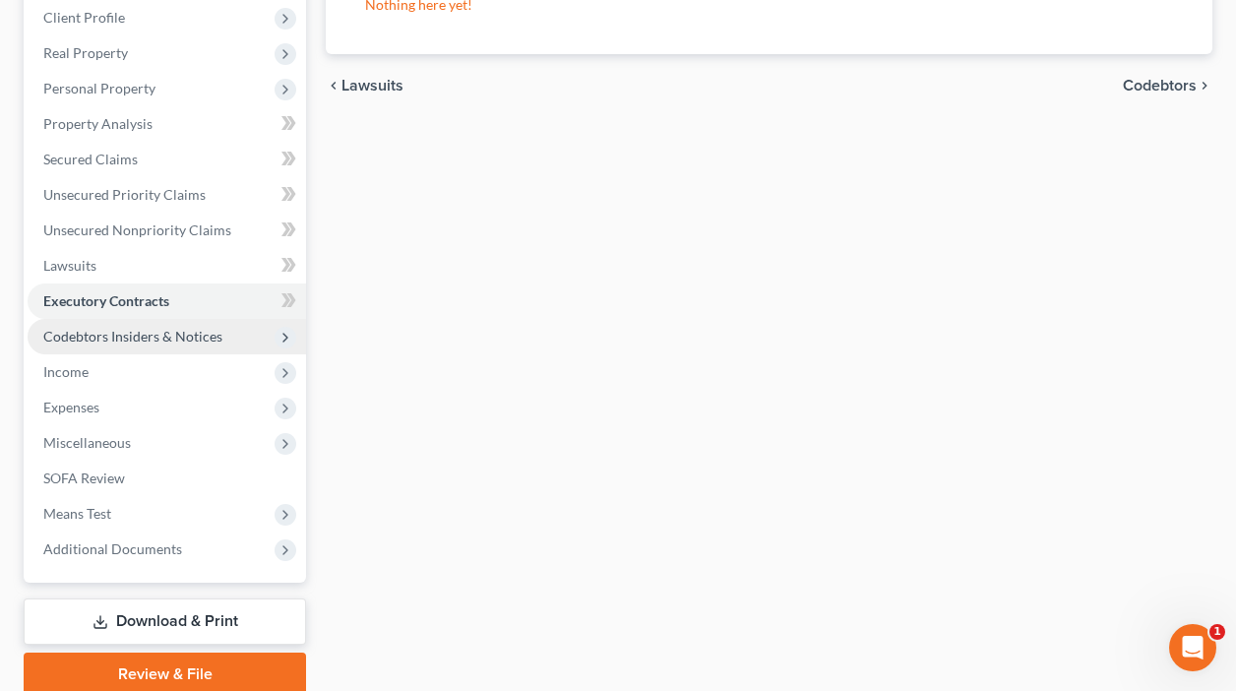
click at [148, 331] on span "Codebtors Insiders & Notices" at bounding box center [132, 336] width 179 height 17
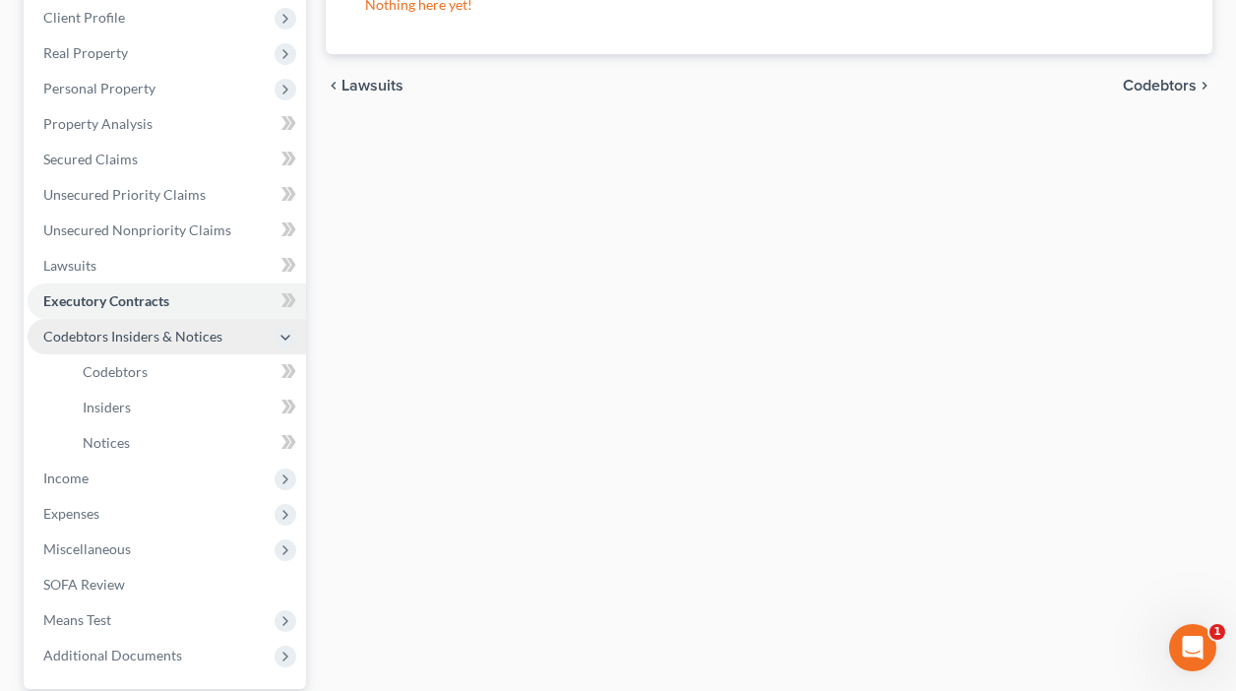
click at [140, 339] on span "Codebtors Insiders & Notices" at bounding box center [132, 336] width 179 height 17
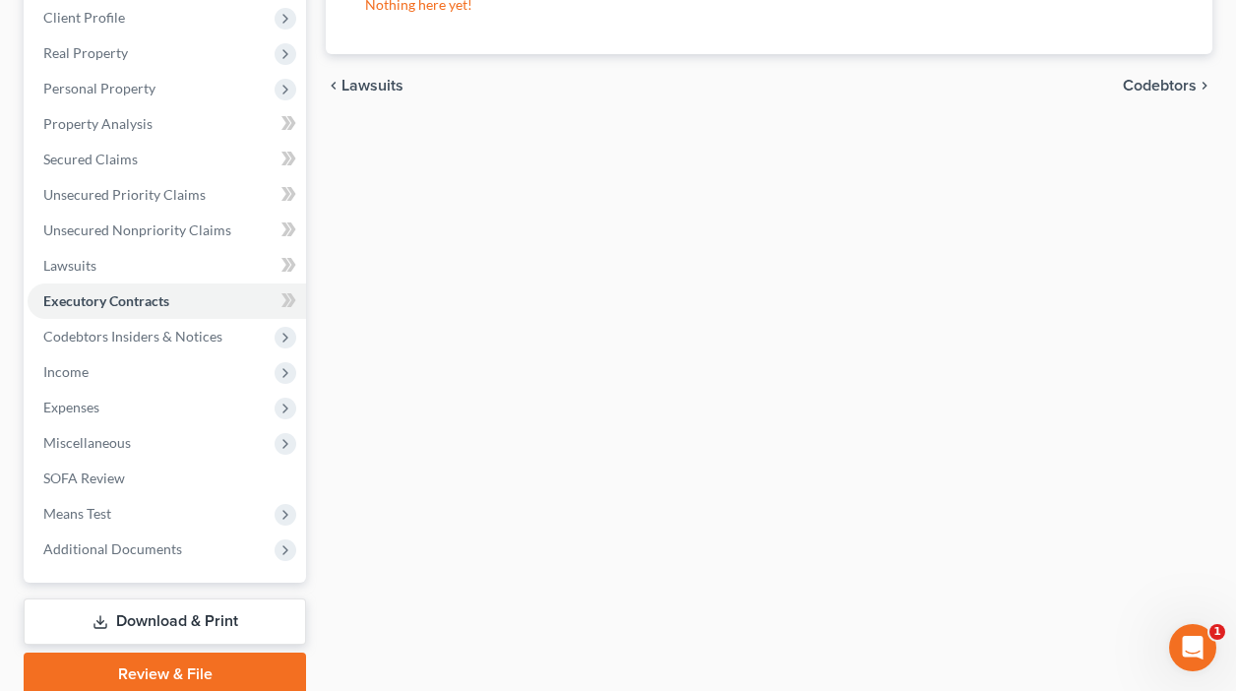
scroll to position [0, 0]
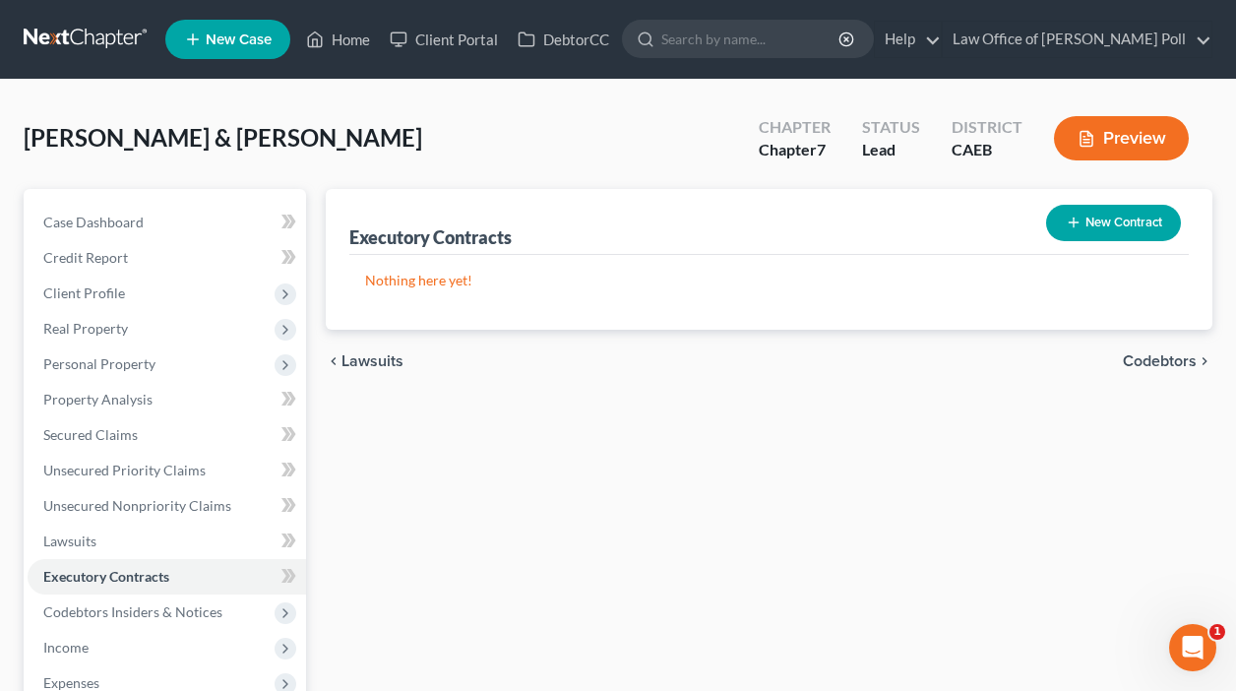
click at [1113, 146] on button "Preview" at bounding box center [1121, 138] width 135 height 44
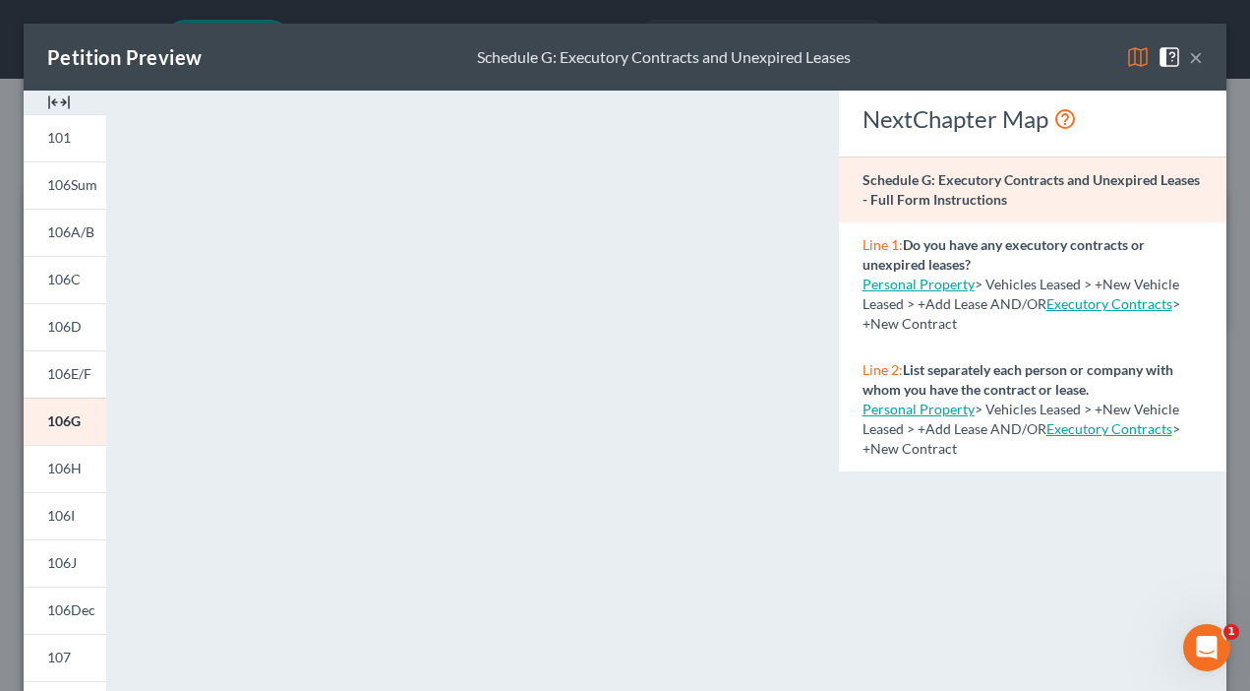
click at [1189, 53] on button "×" at bounding box center [1196, 57] width 14 height 24
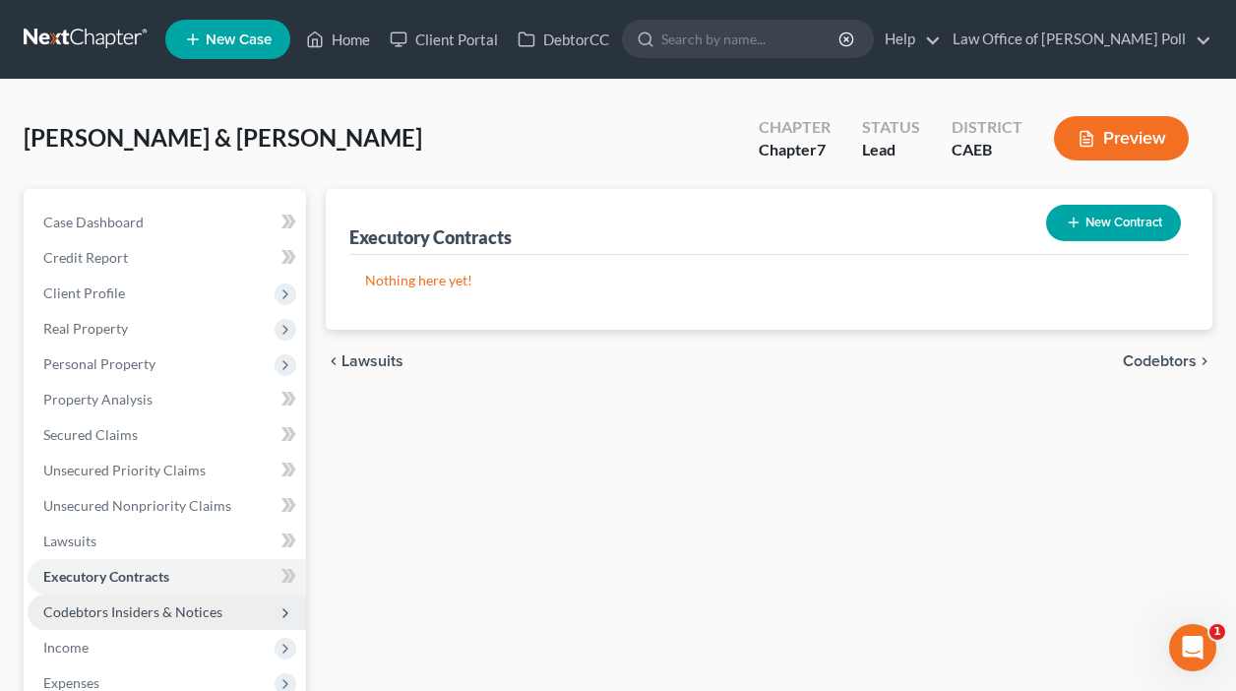
click at [96, 607] on span "Codebtors Insiders & Notices" at bounding box center [132, 611] width 179 height 17
click at [1097, 142] on button "Preview" at bounding box center [1121, 138] width 135 height 44
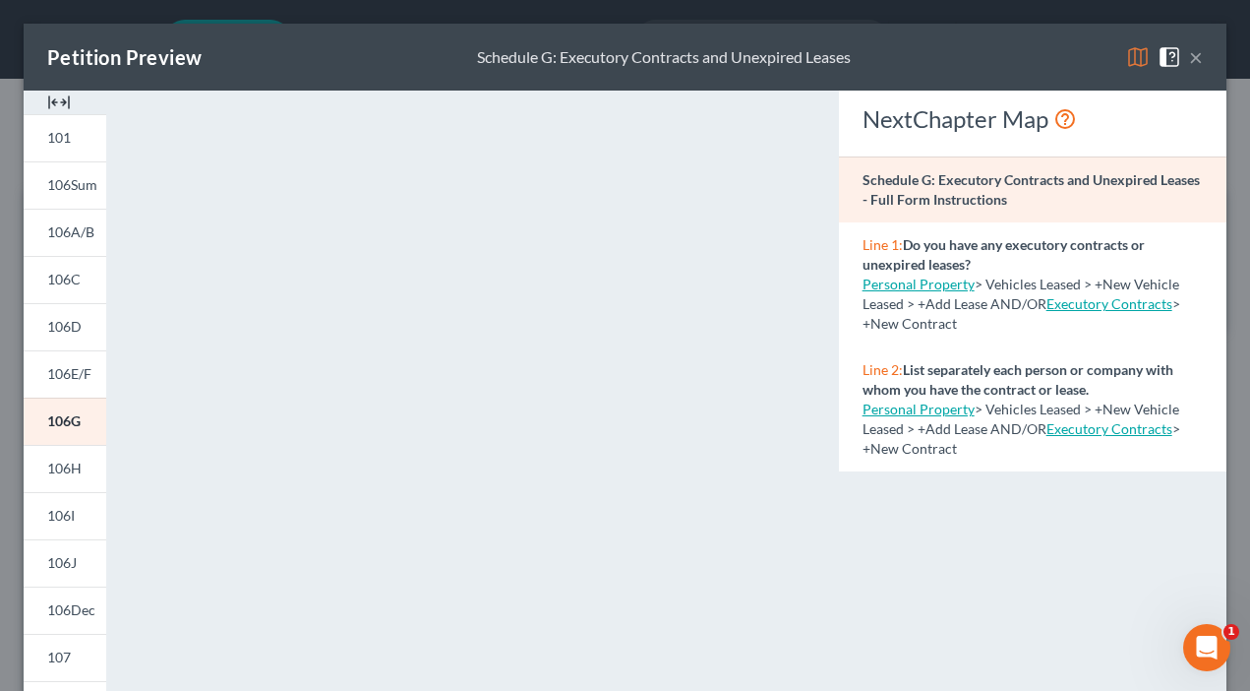
click at [1172, 51] on span at bounding box center [1173, 55] width 31 height 17
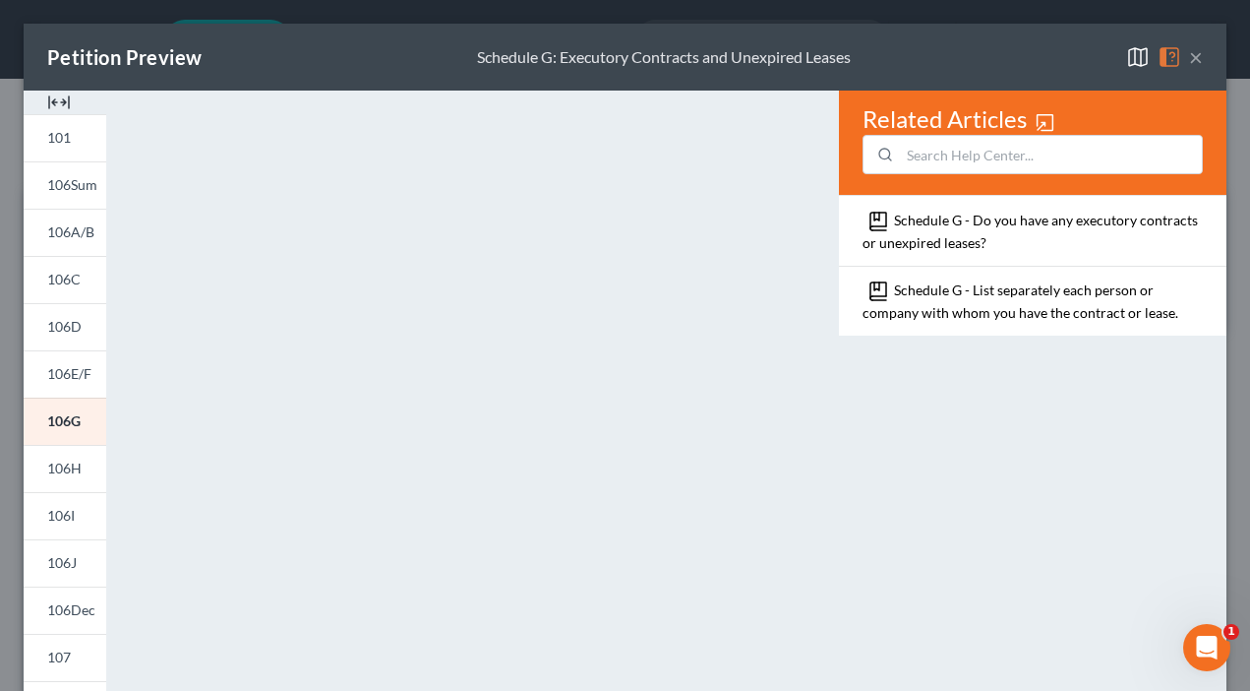
click at [1189, 59] on button "×" at bounding box center [1196, 57] width 14 height 24
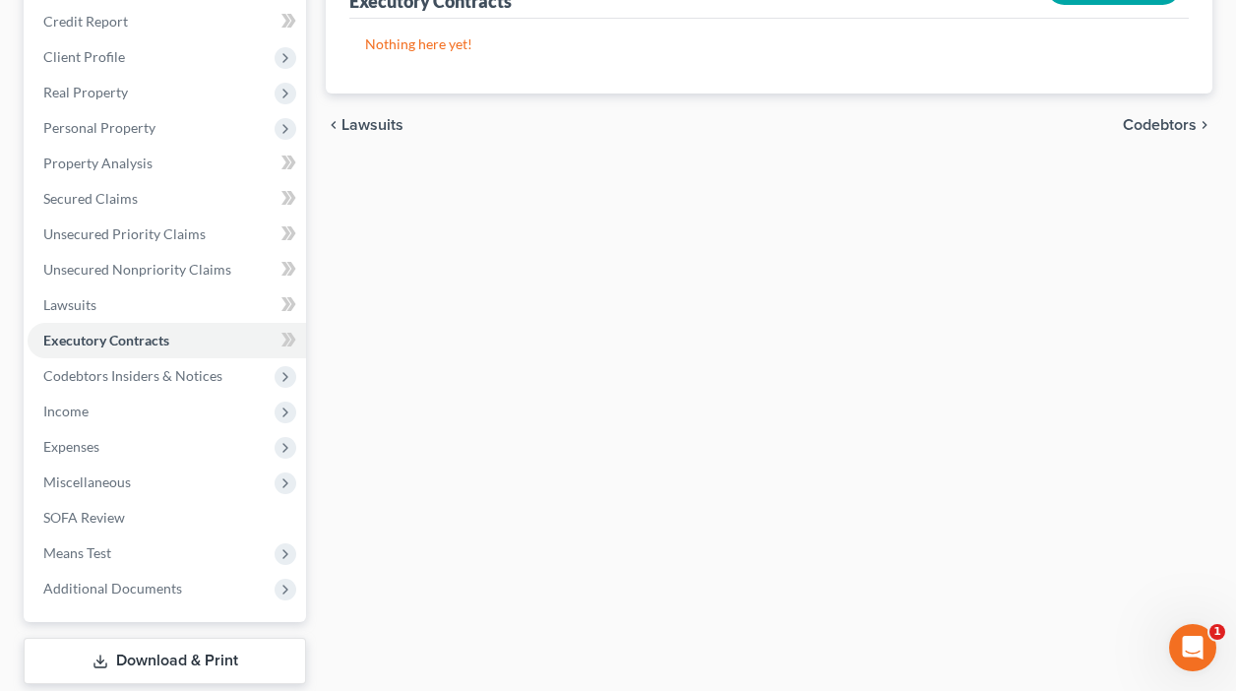
scroll to position [244, 0]
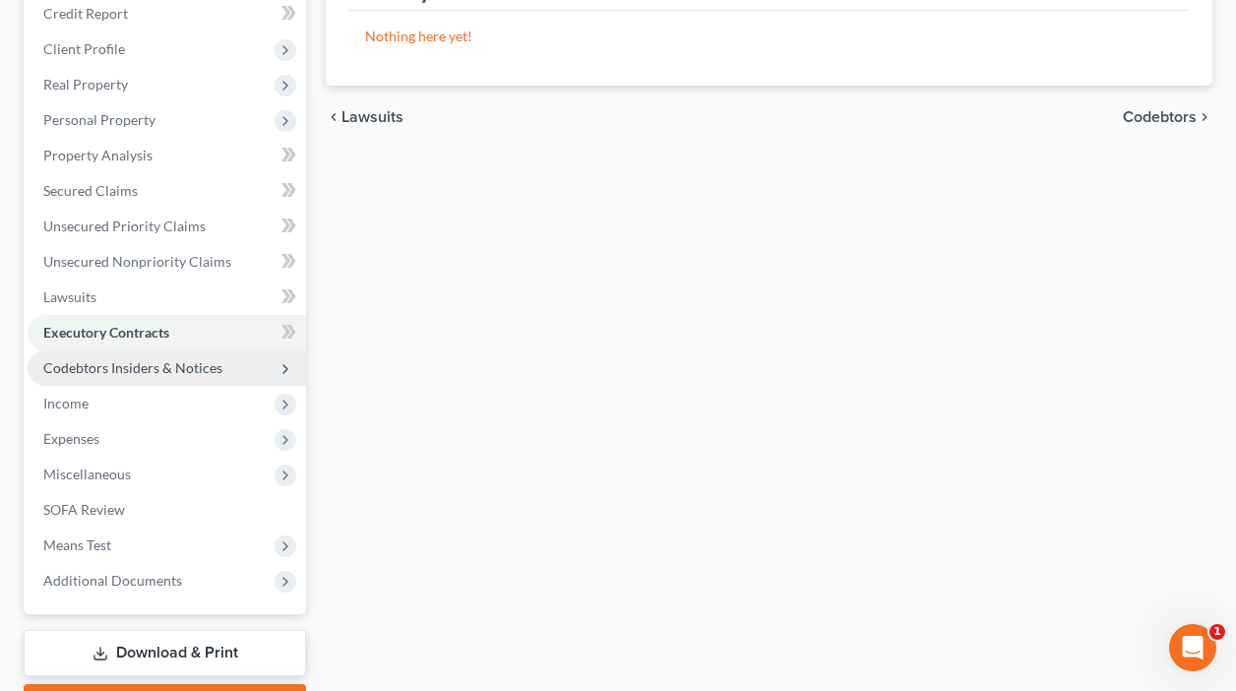
click at [168, 373] on span "Codebtors Insiders & Notices" at bounding box center [132, 367] width 179 height 17
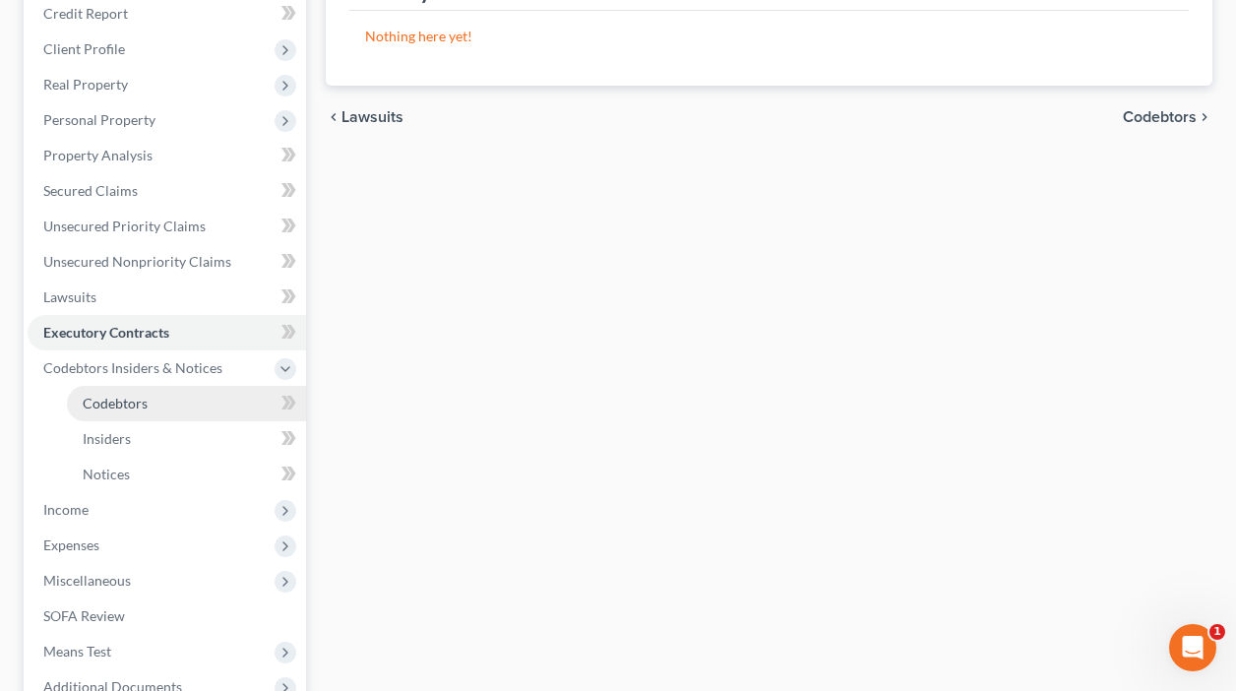
click at [130, 406] on span "Codebtors" at bounding box center [115, 403] width 65 height 17
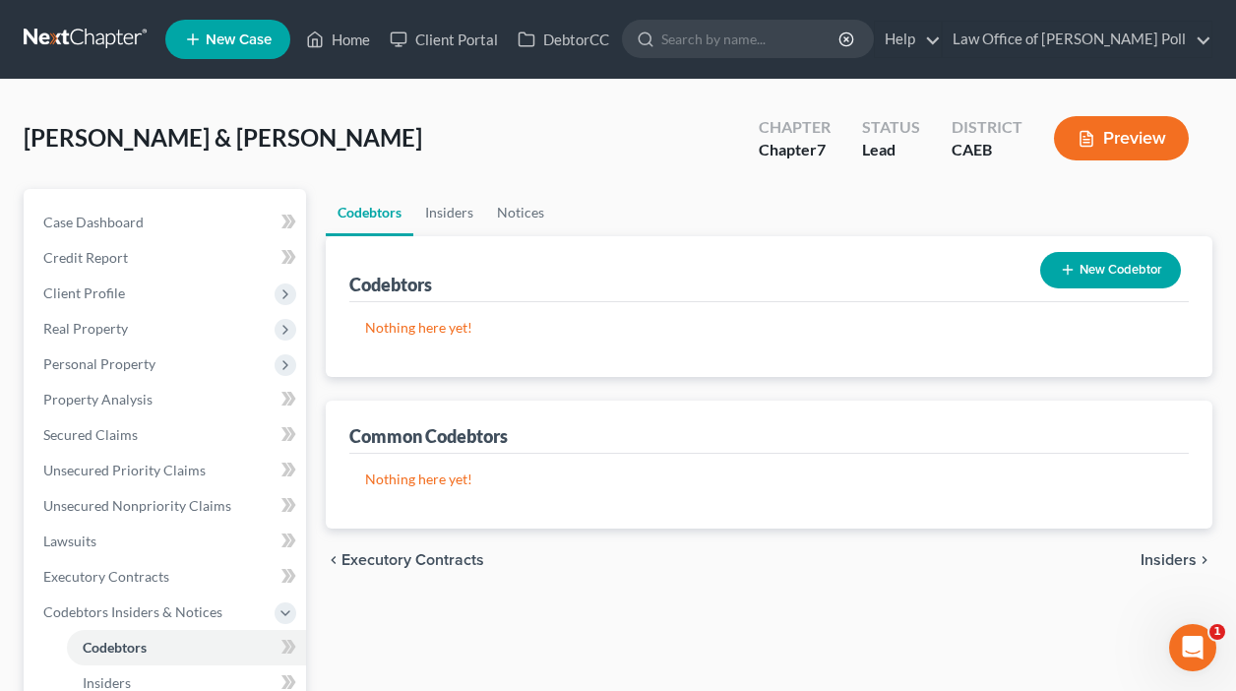
click at [1117, 133] on button "Preview" at bounding box center [1121, 138] width 135 height 44
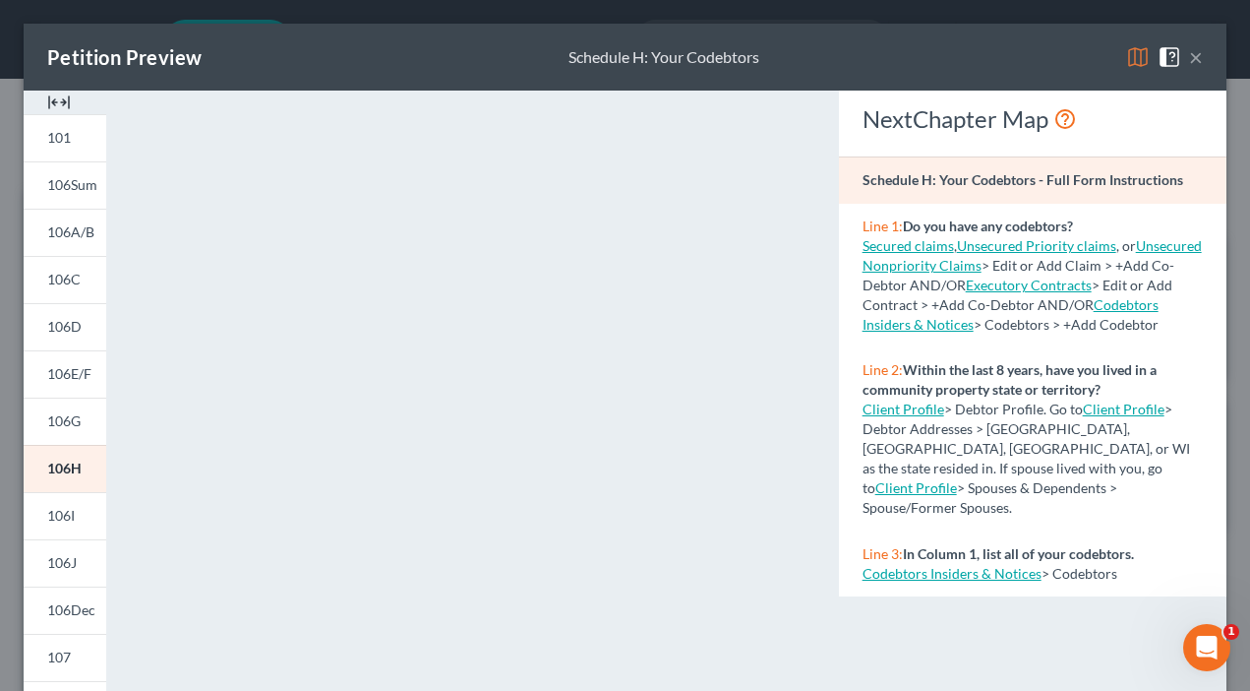
click at [1189, 58] on button "×" at bounding box center [1196, 57] width 14 height 24
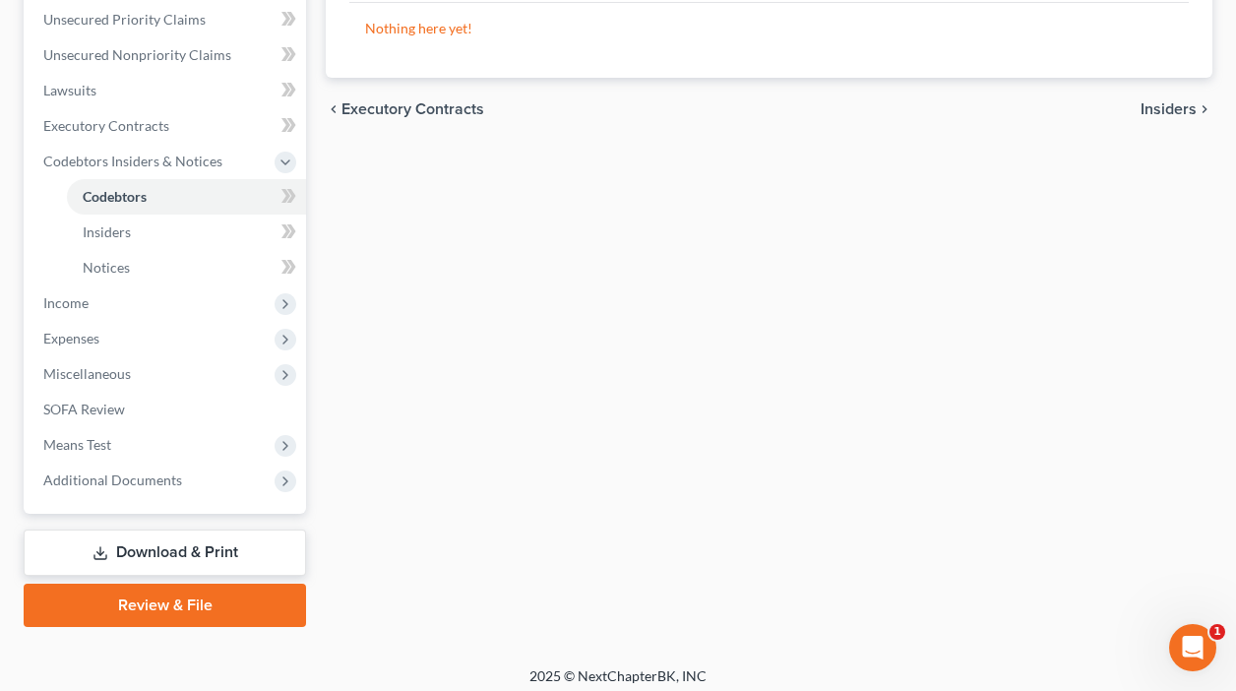
scroll to position [461, 0]
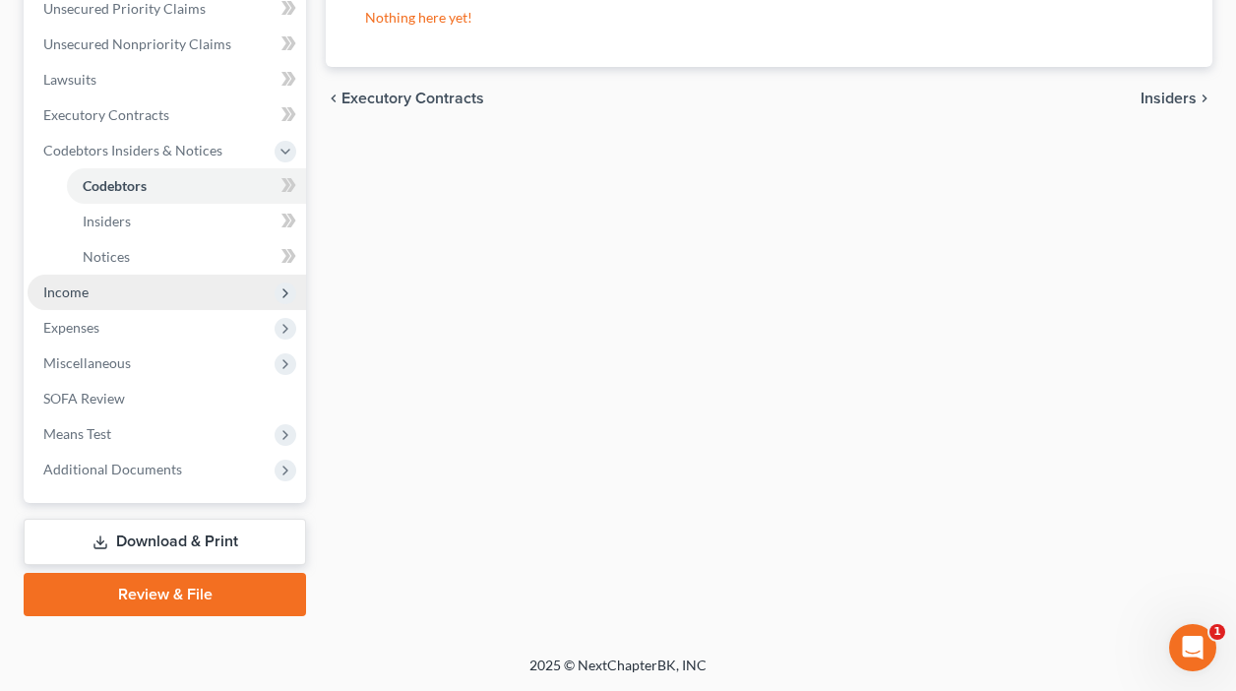
click at [62, 288] on span "Income" at bounding box center [65, 291] width 45 height 17
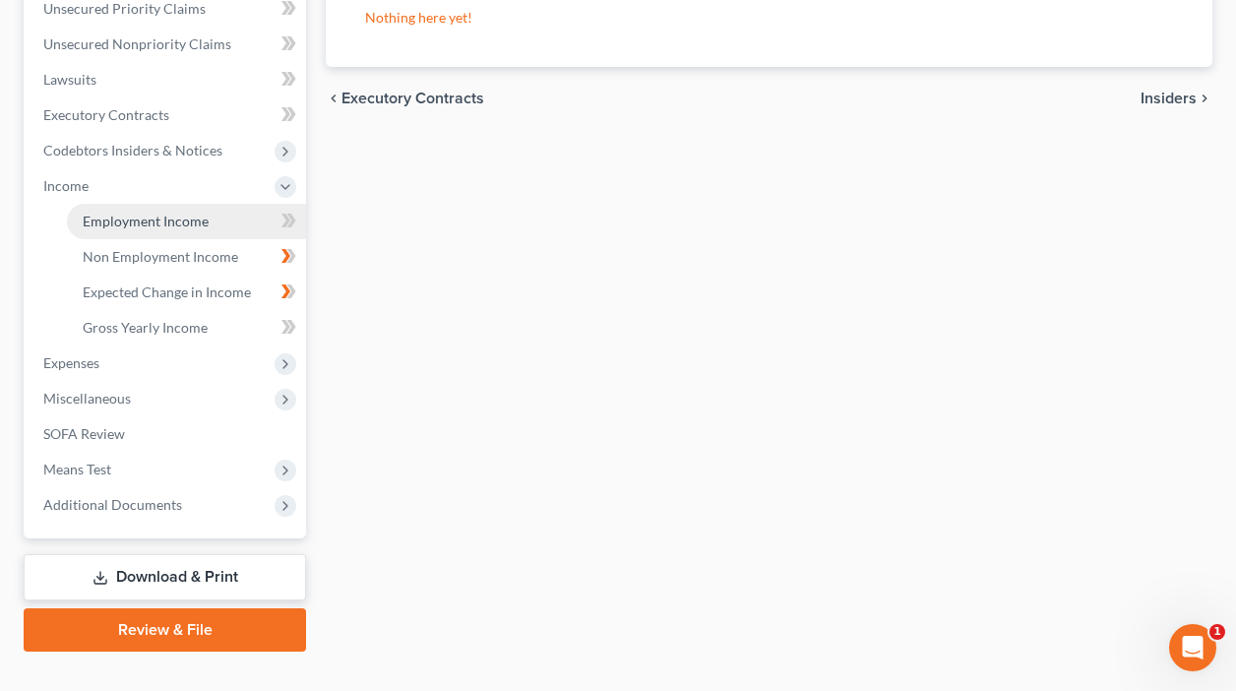
click at [179, 218] on span "Employment Income" at bounding box center [146, 221] width 126 height 17
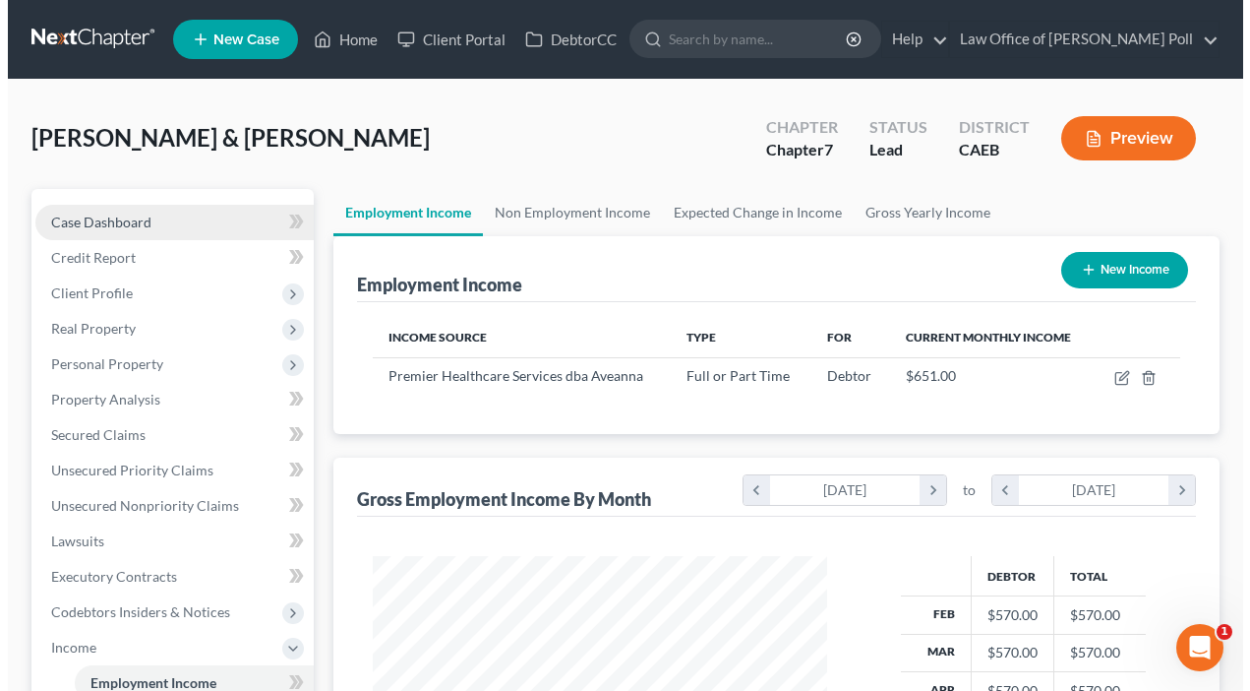
scroll to position [353, 495]
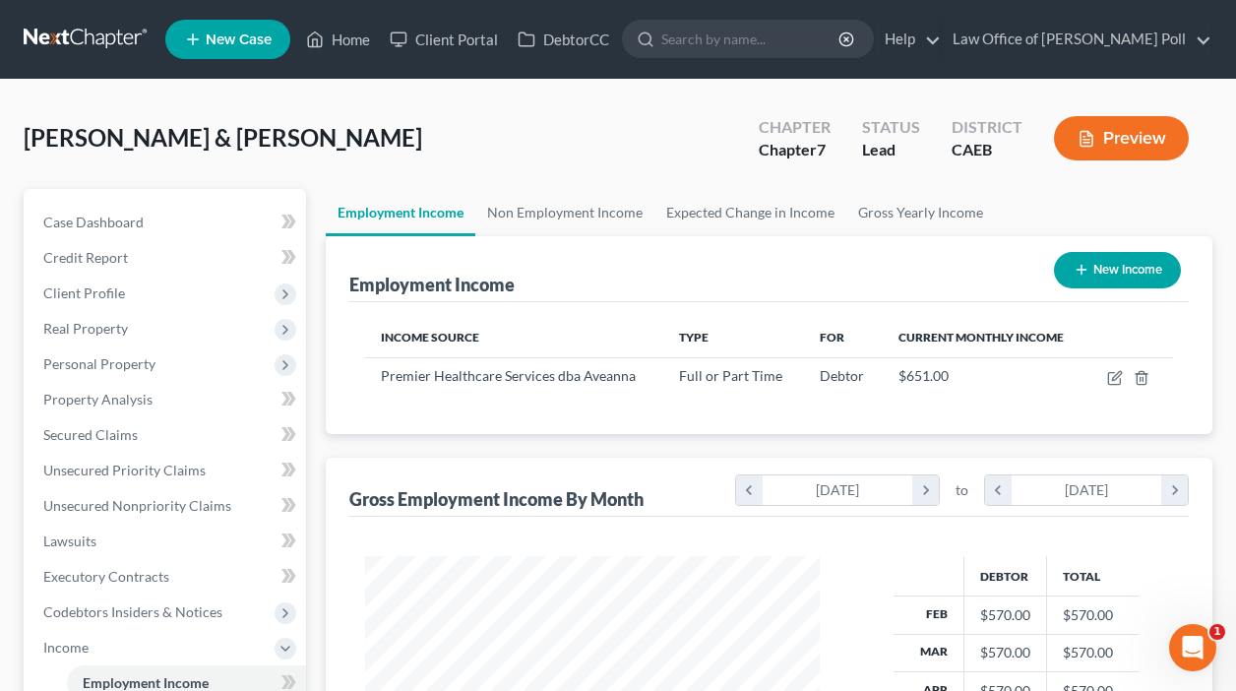
click at [1116, 137] on button "Preview" at bounding box center [1121, 138] width 135 height 44
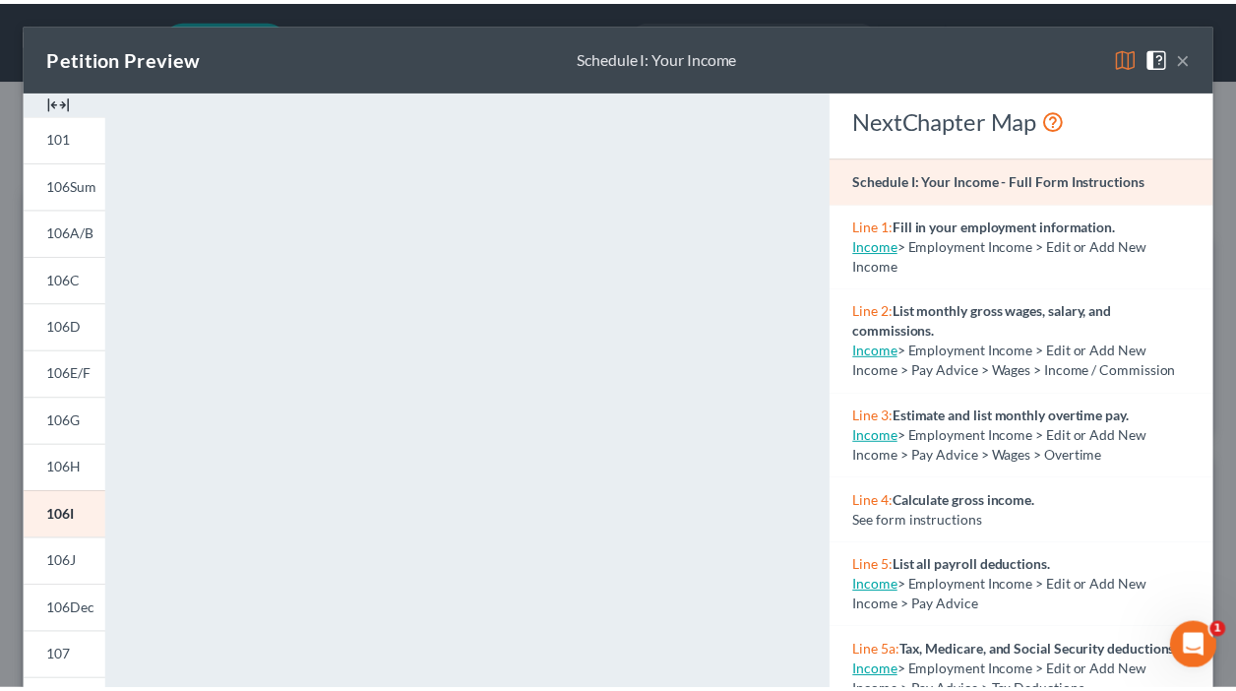
scroll to position [983500, 983358]
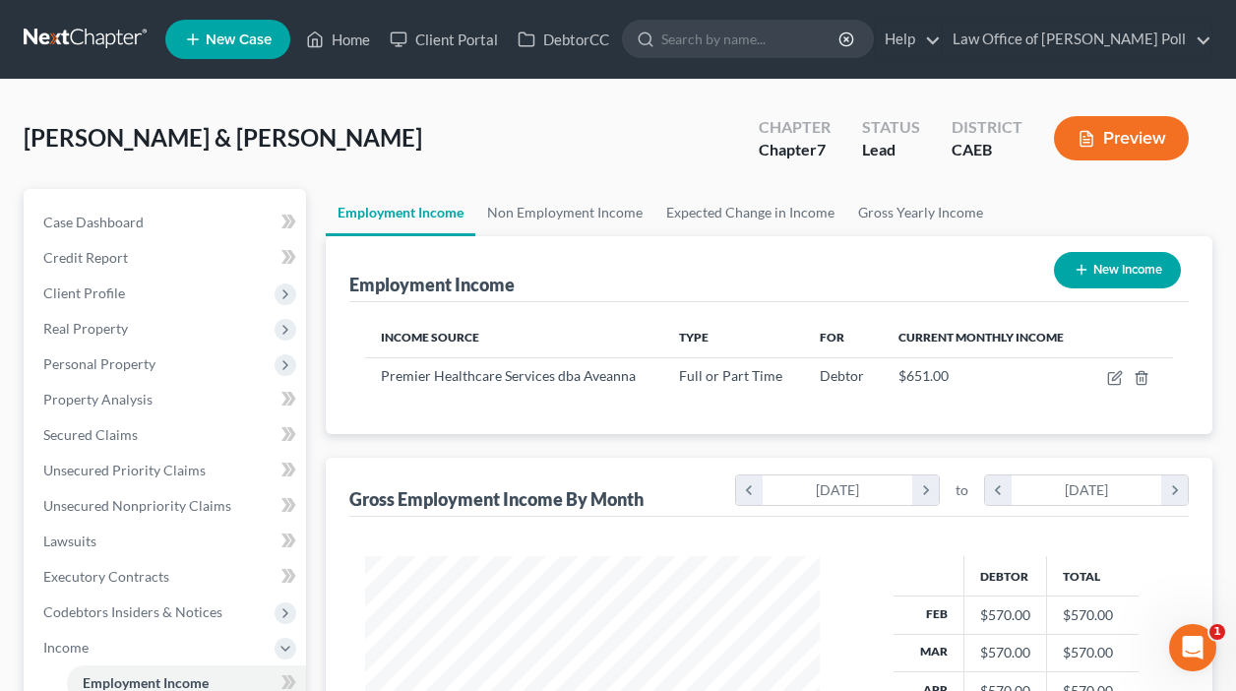
drag, startPoint x: 1227, startPoint y: 132, endPoint x: 1240, endPoint y: 240, distance: 109.0
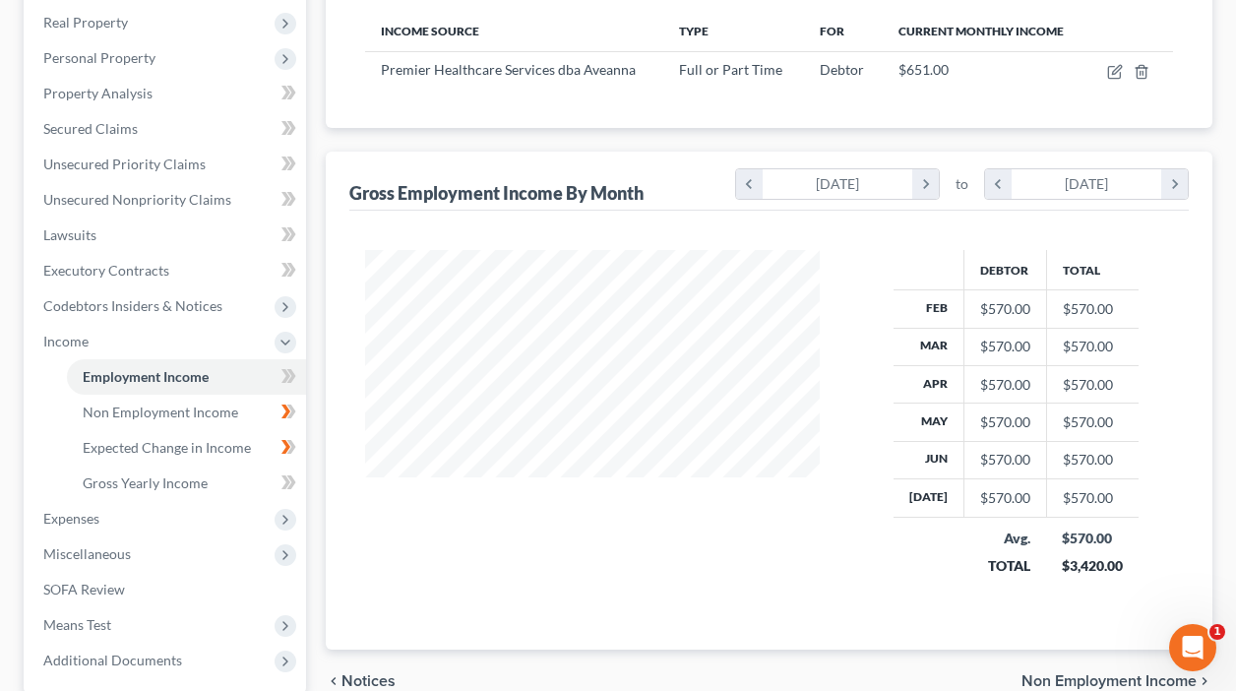
scroll to position [361, 0]
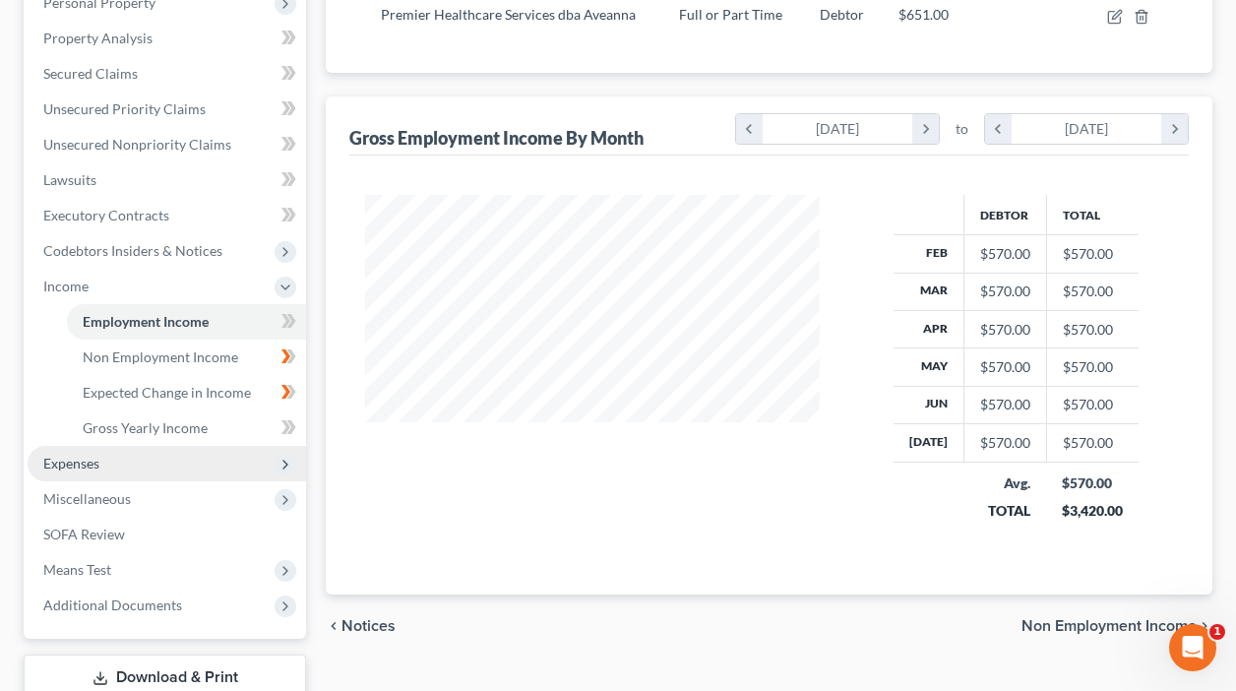
click at [76, 462] on span "Expenses" at bounding box center [71, 463] width 56 height 17
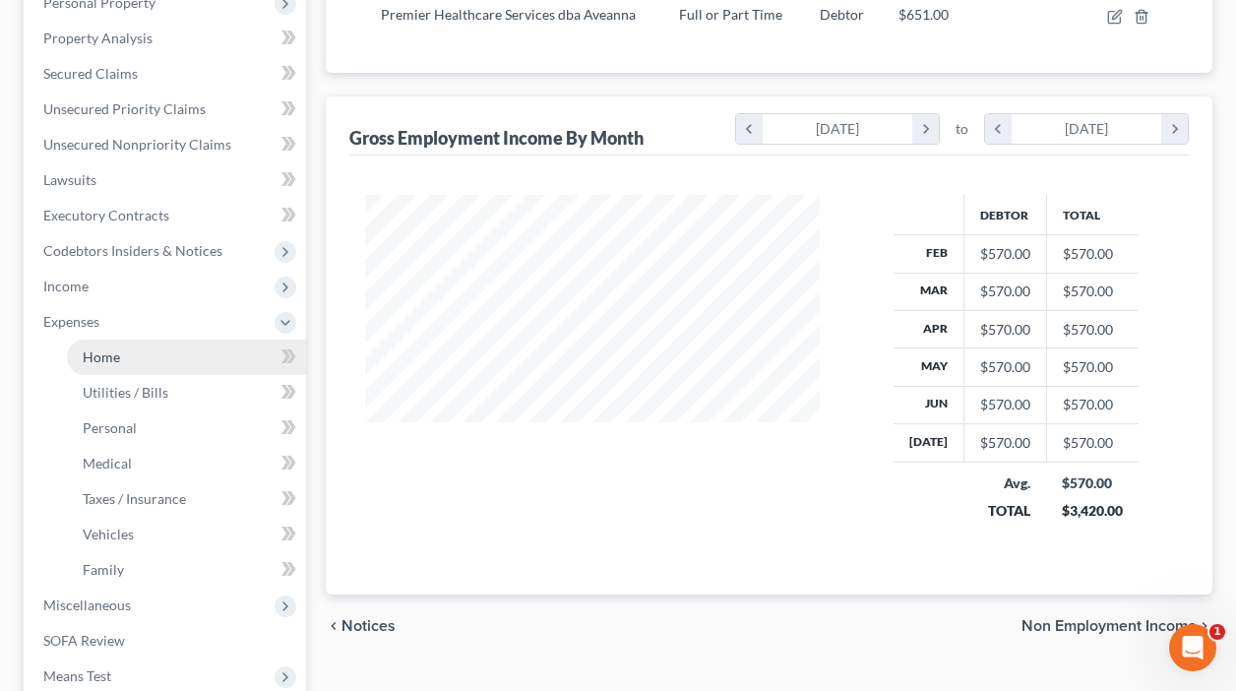
click at [101, 359] on span "Home" at bounding box center [101, 356] width 37 height 17
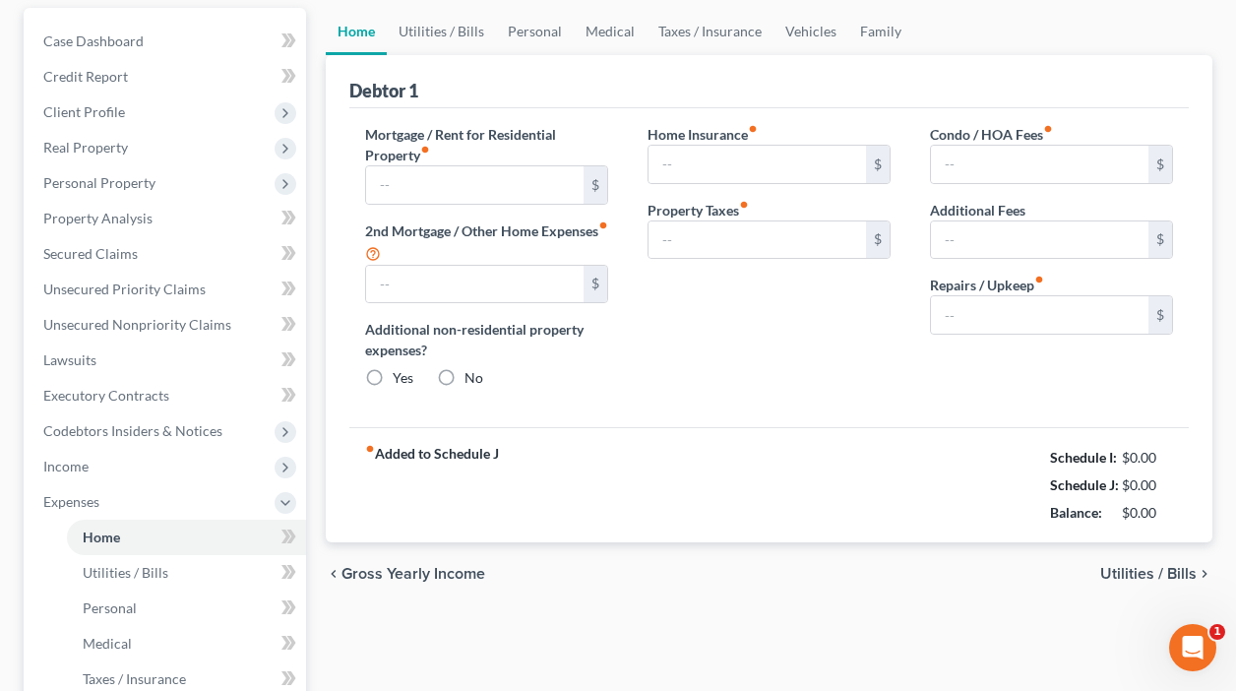
type input "954.00"
type input "0.00"
radio input "true"
type input "250.00"
type input "412.00"
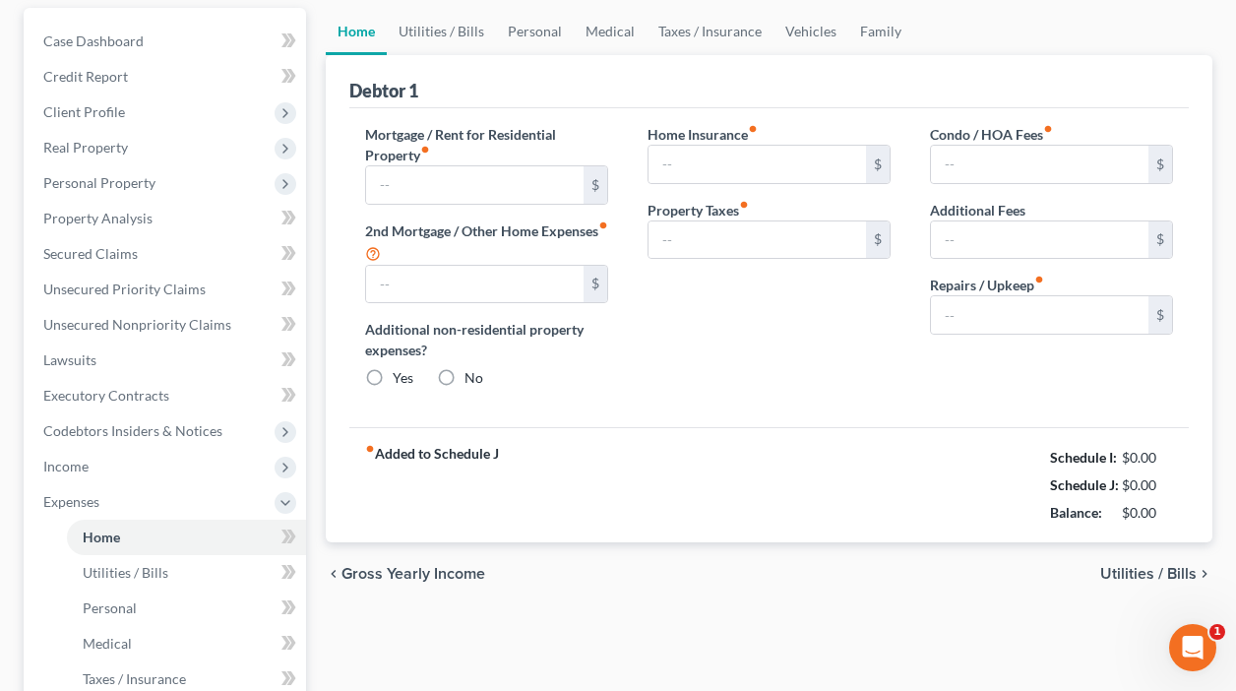
type input "0.00"
type input "100.00"
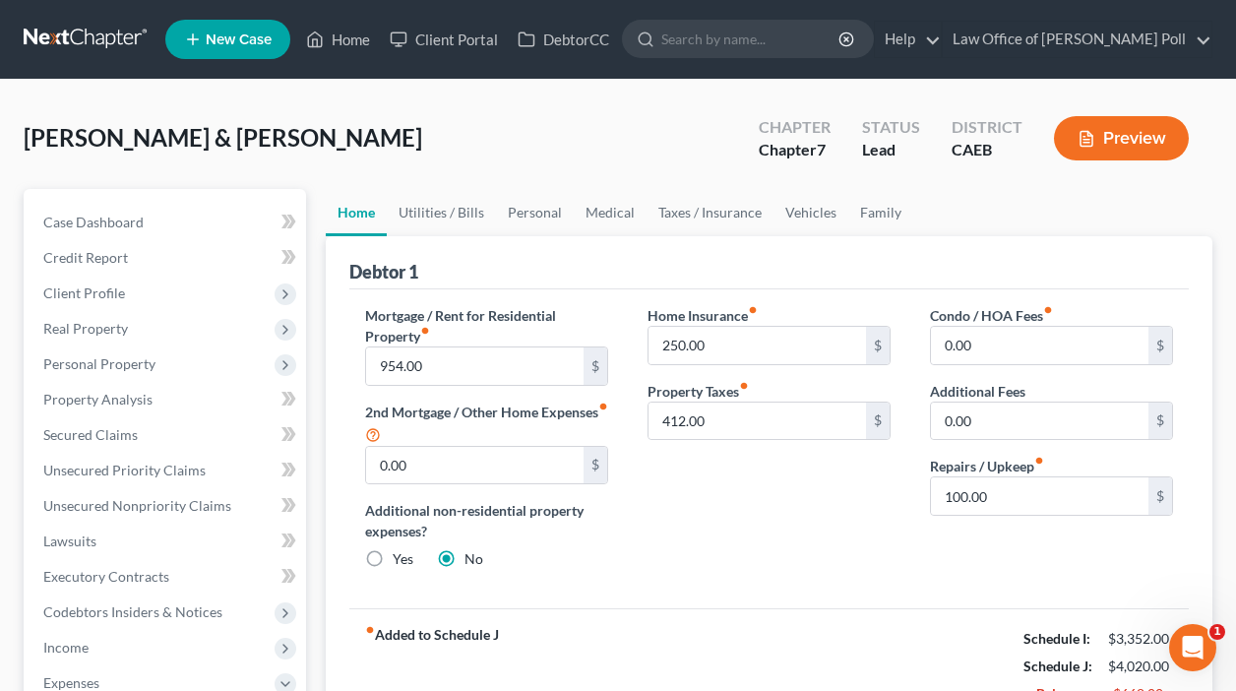
click at [1123, 134] on button "Preview" at bounding box center [1121, 138] width 135 height 44
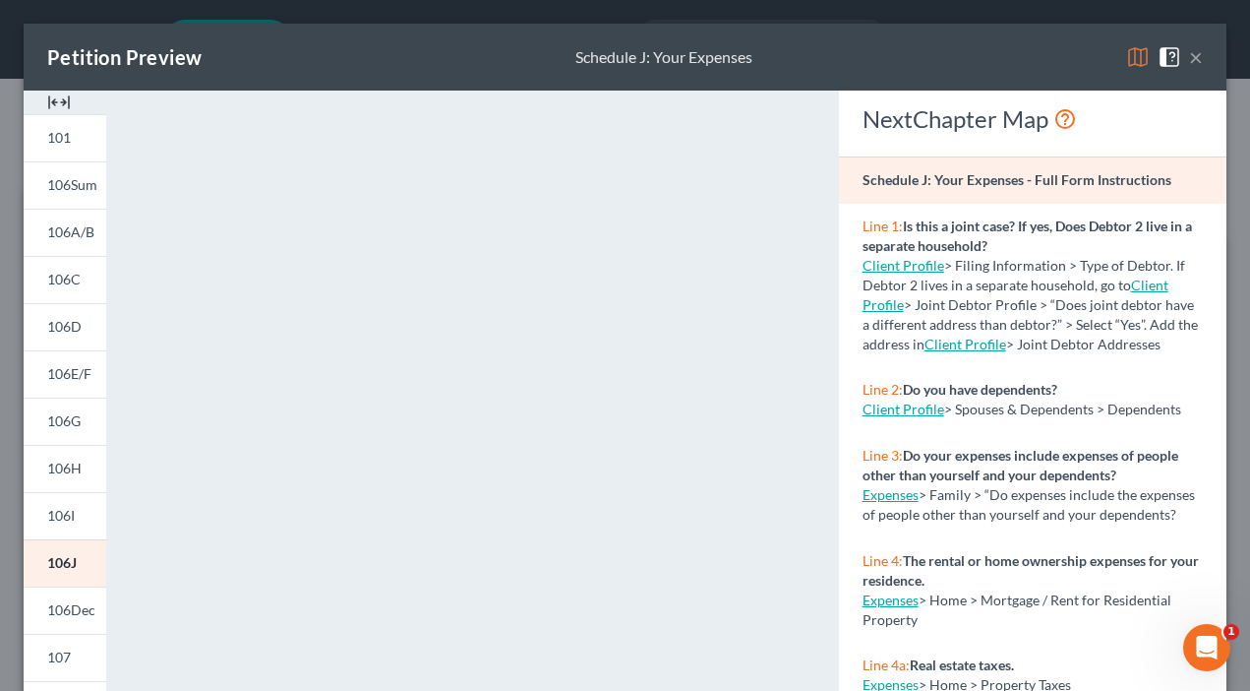
click at [1189, 55] on button "×" at bounding box center [1196, 57] width 14 height 24
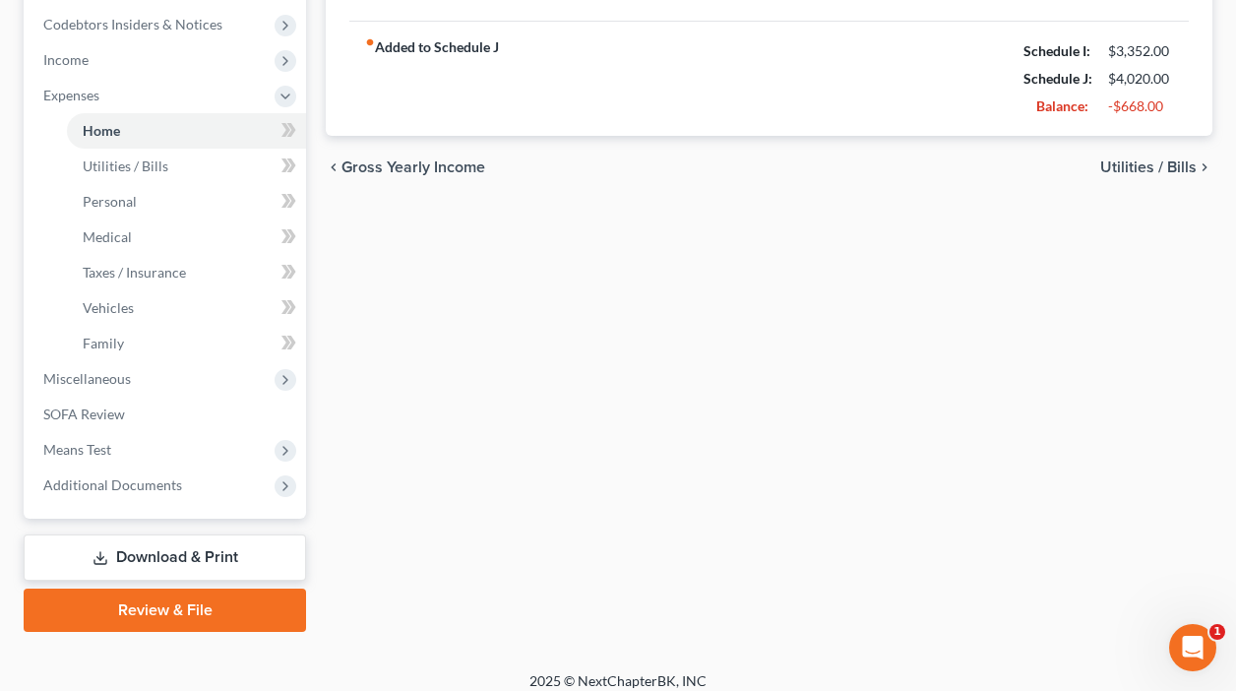
scroll to position [603, 0]
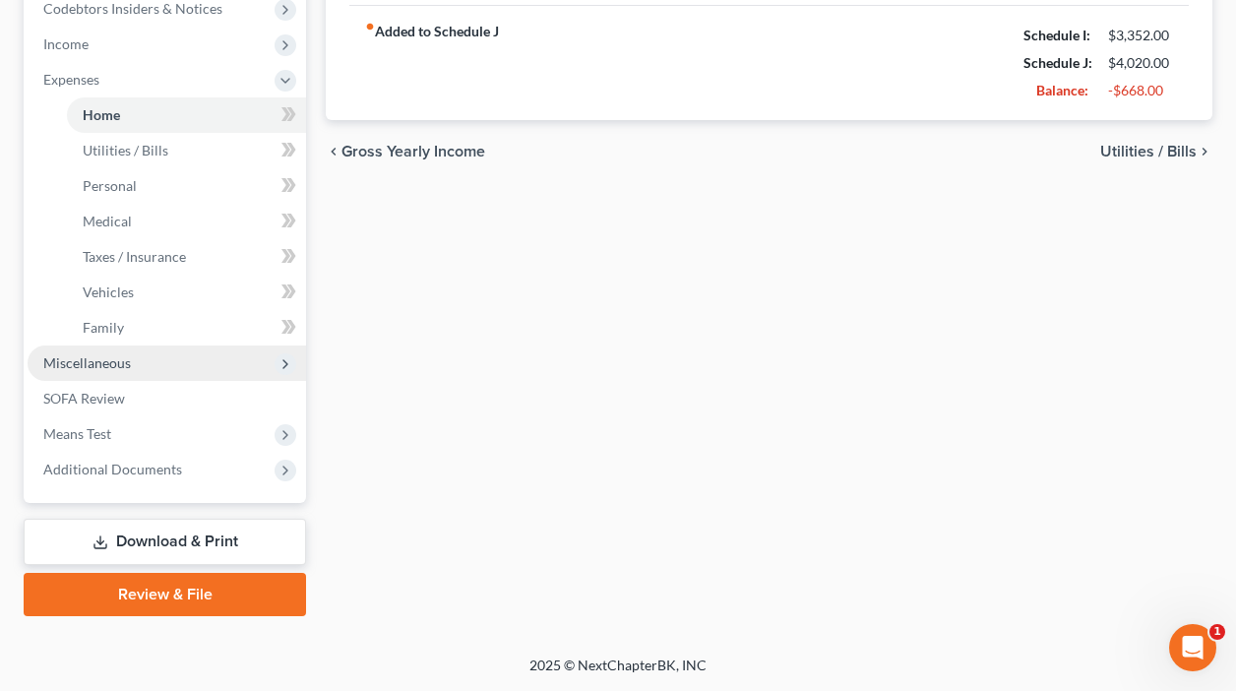
click at [102, 359] on span "Miscellaneous" at bounding box center [87, 362] width 88 height 17
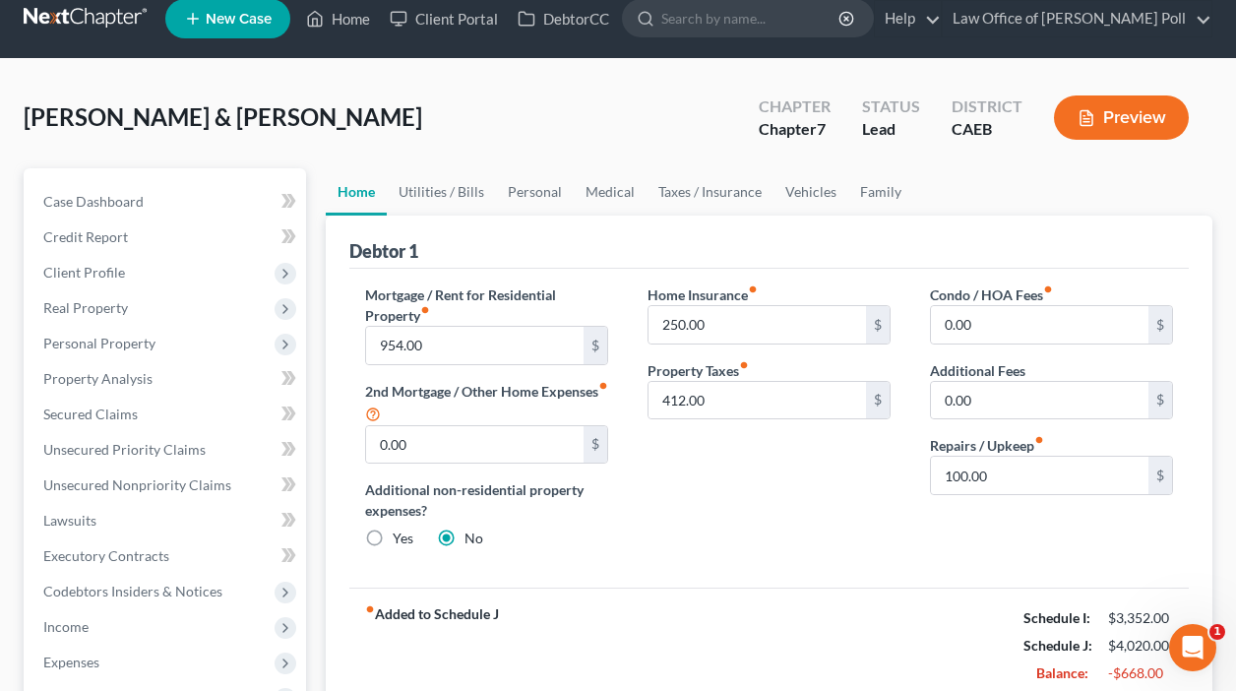
scroll to position [0, 0]
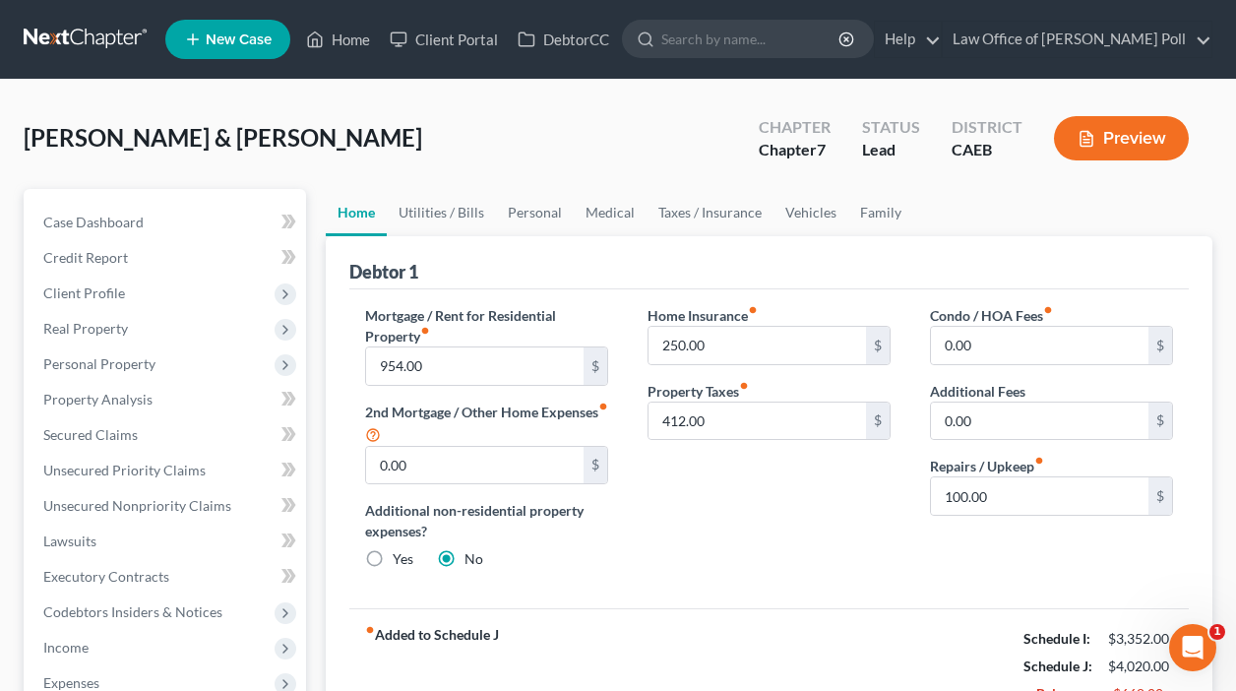
click at [1137, 129] on button "Preview" at bounding box center [1121, 138] width 135 height 44
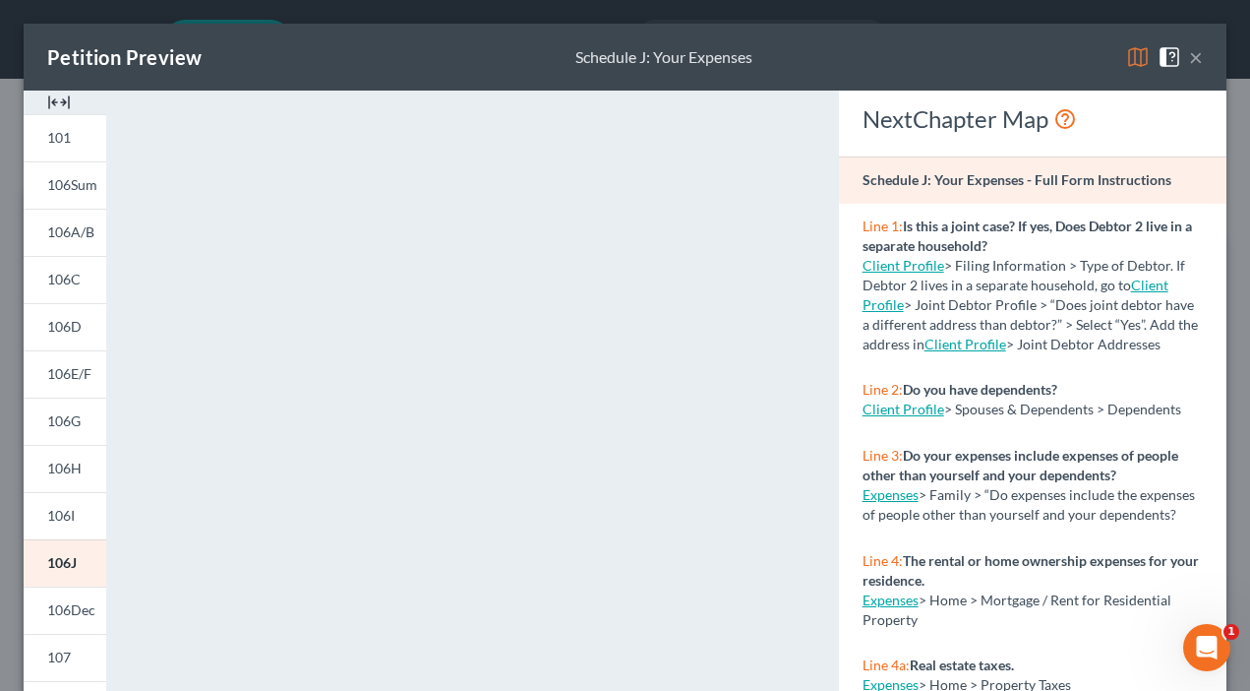
click at [1189, 57] on button "×" at bounding box center [1196, 57] width 14 height 24
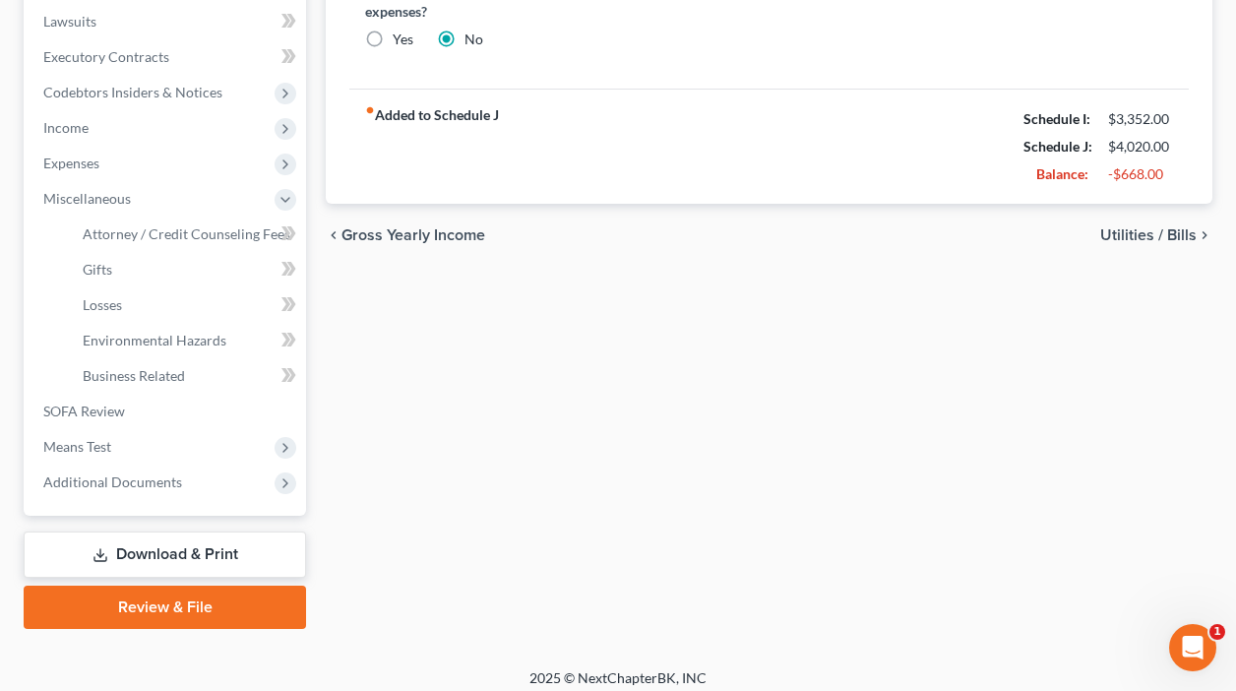
scroll to position [532, 0]
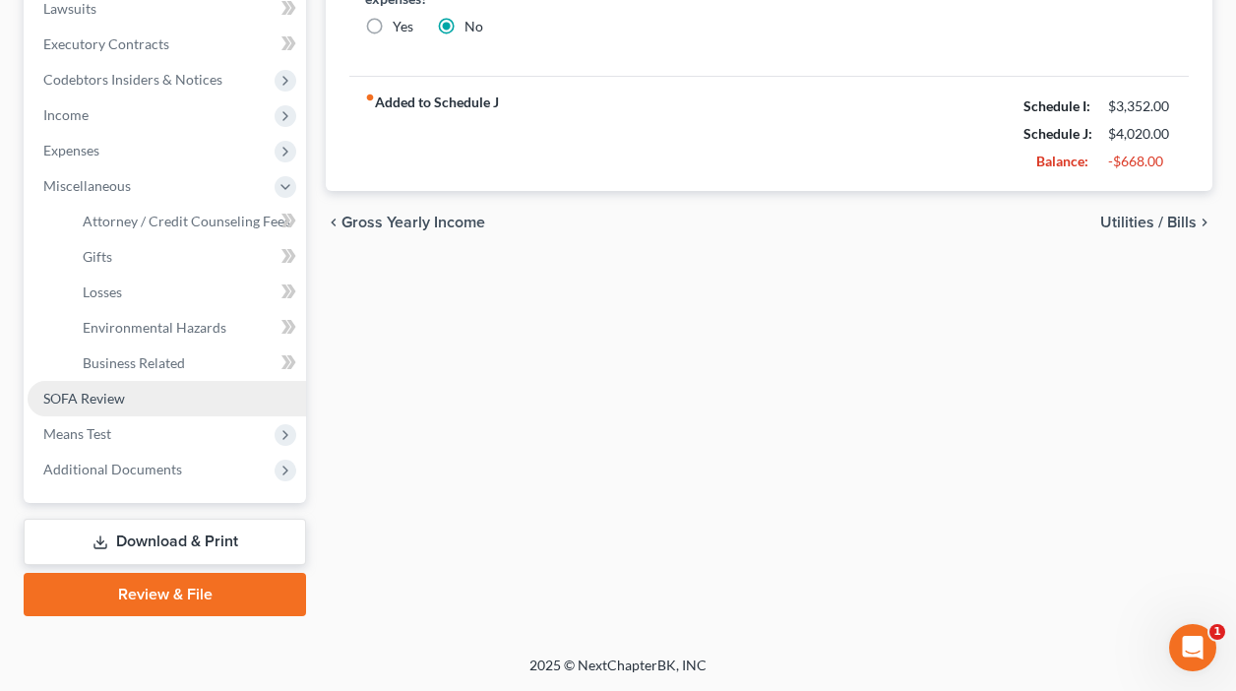
click at [70, 394] on span "SOFA Review" at bounding box center [84, 398] width 82 height 17
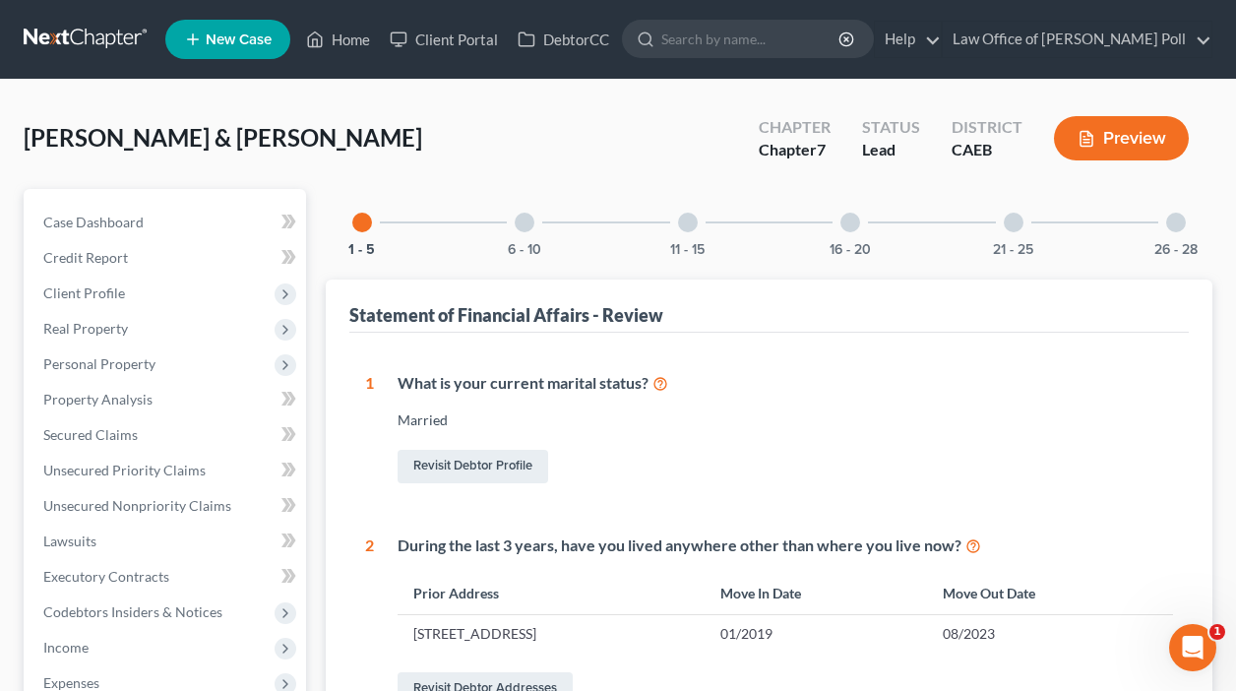
click at [1109, 134] on button "Preview" at bounding box center [1121, 138] width 135 height 44
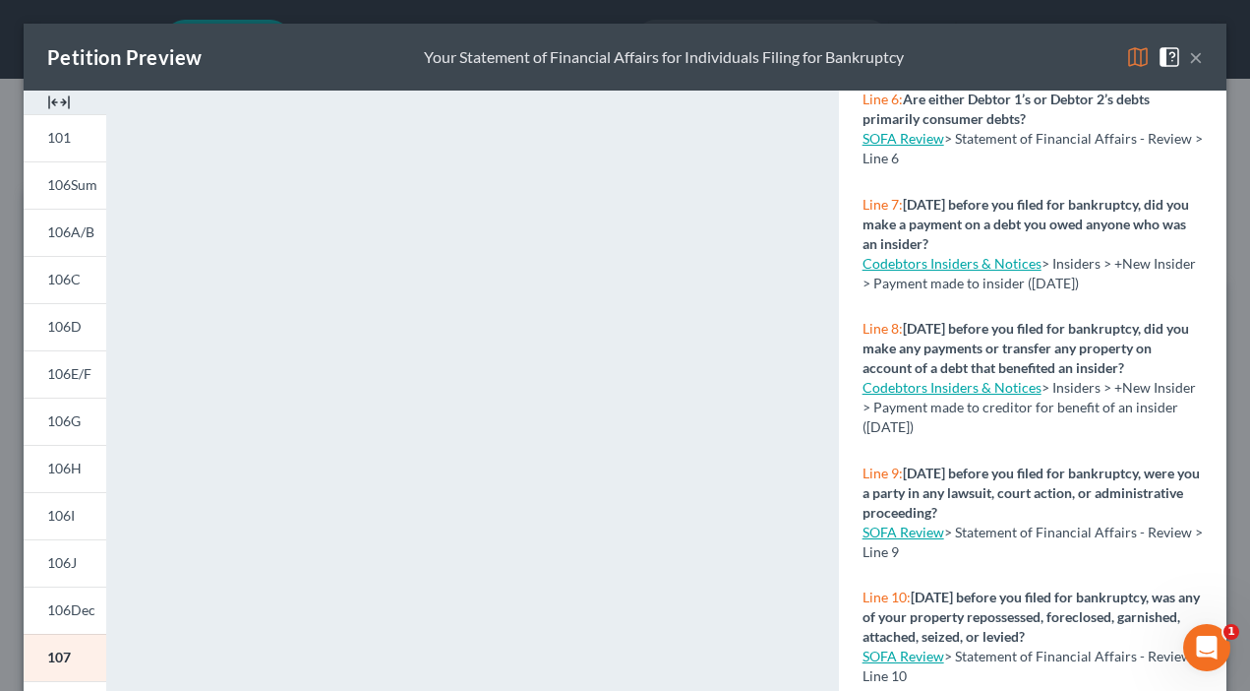
click at [1189, 60] on button "×" at bounding box center [1196, 57] width 14 height 24
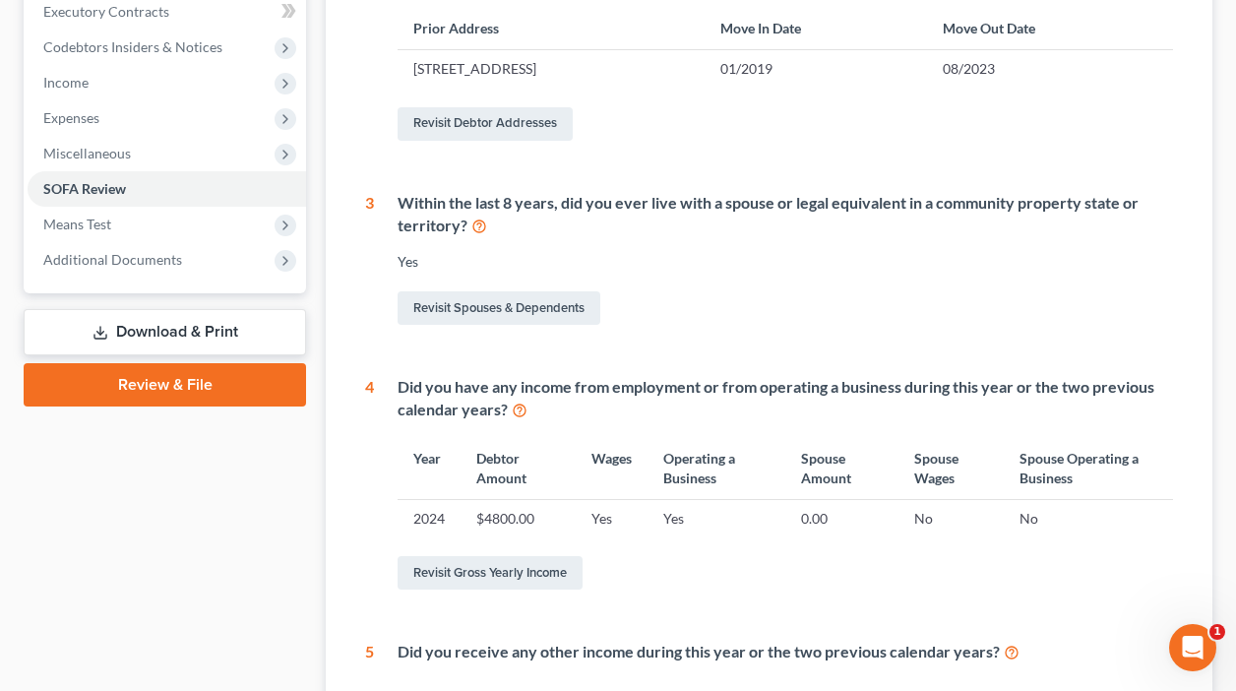
scroll to position [524, 0]
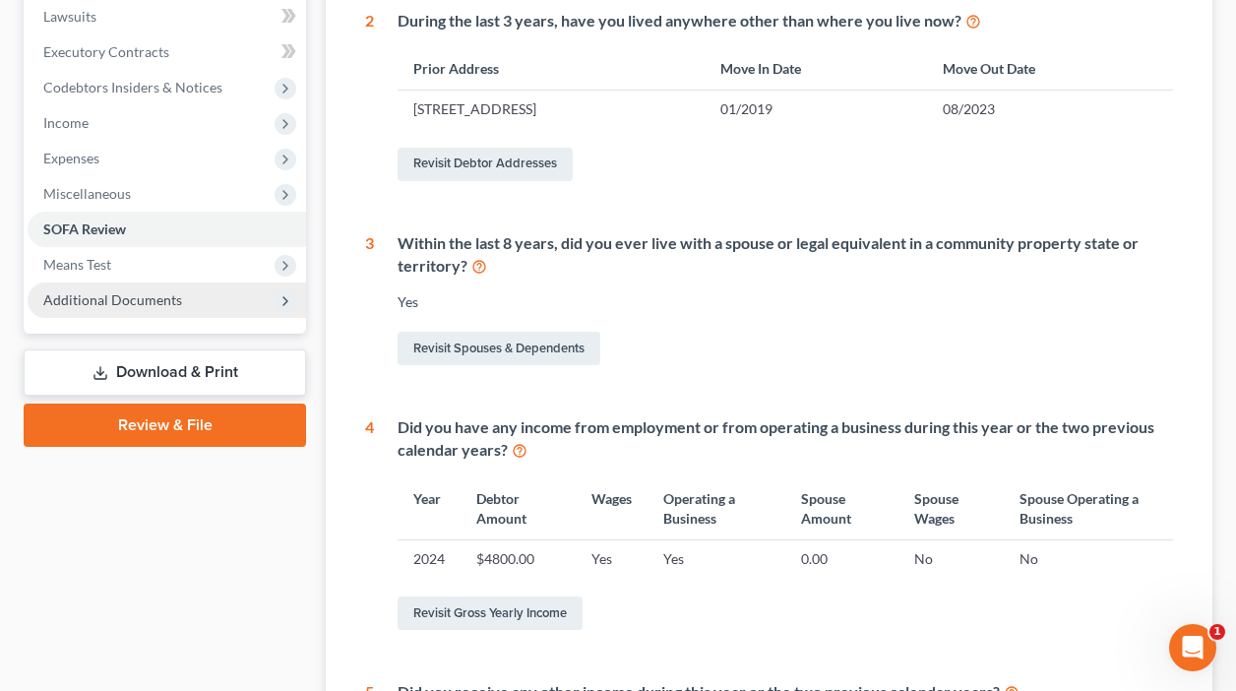
click at [89, 297] on span "Additional Documents" at bounding box center [112, 299] width 139 height 17
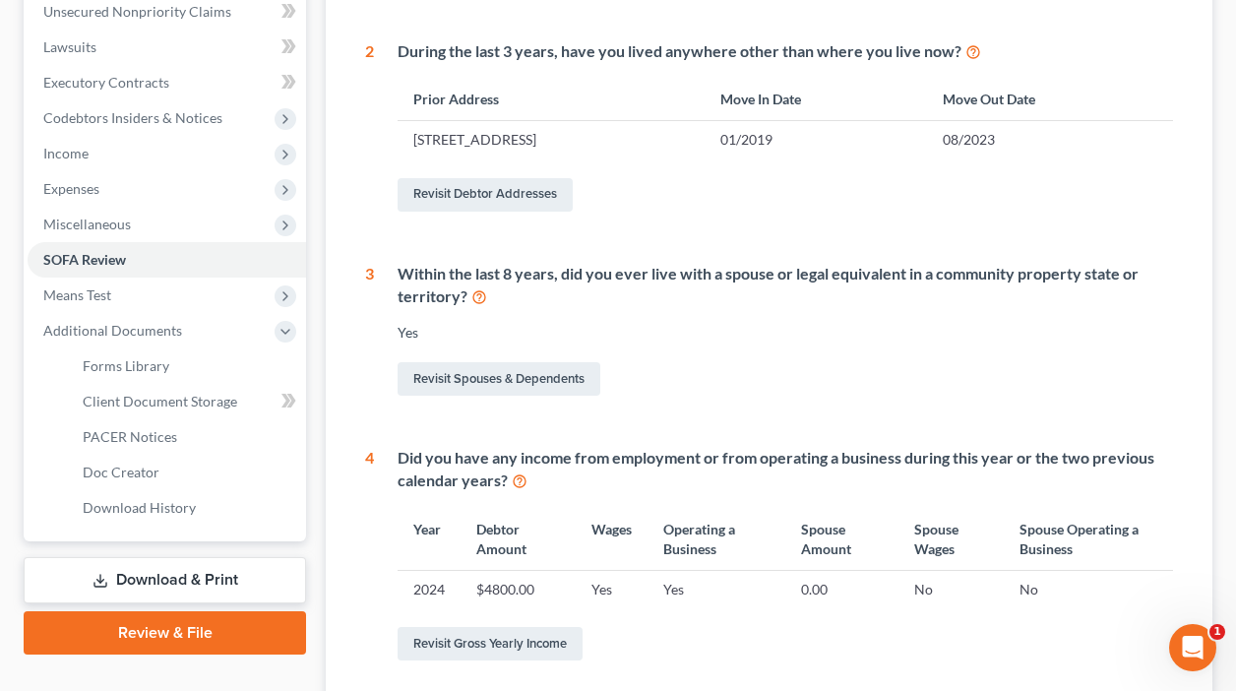
scroll to position [488, 0]
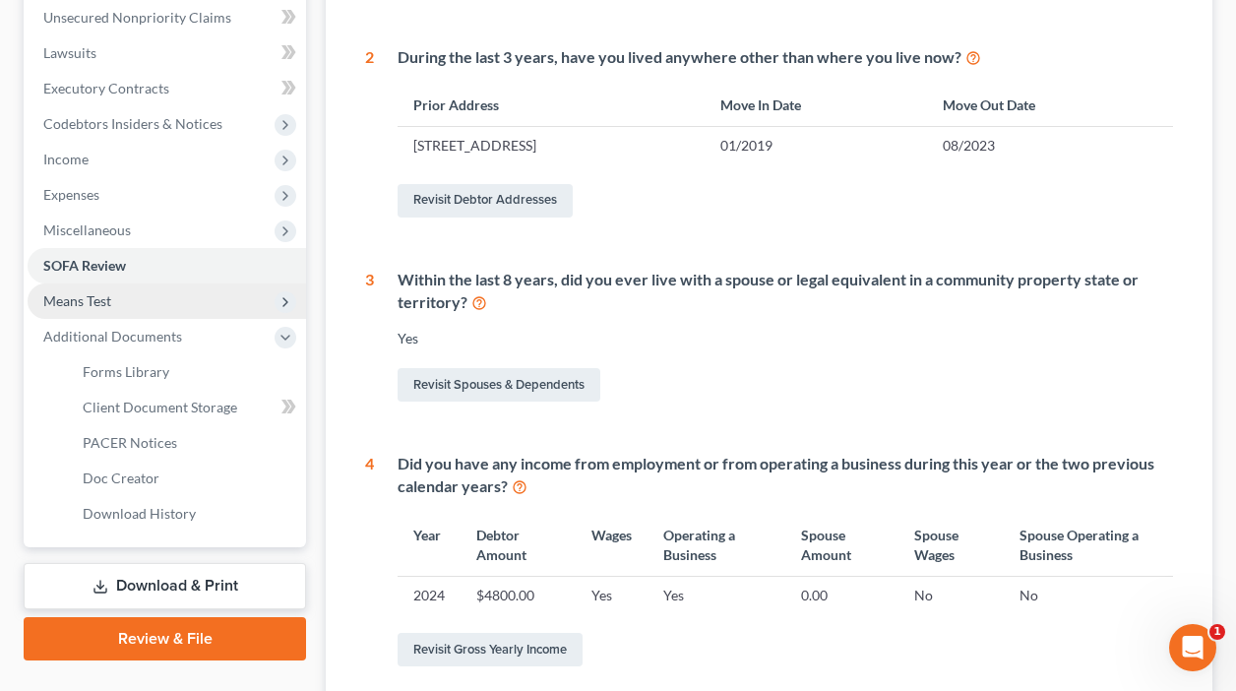
click at [90, 298] on span "Means Test" at bounding box center [77, 300] width 68 height 17
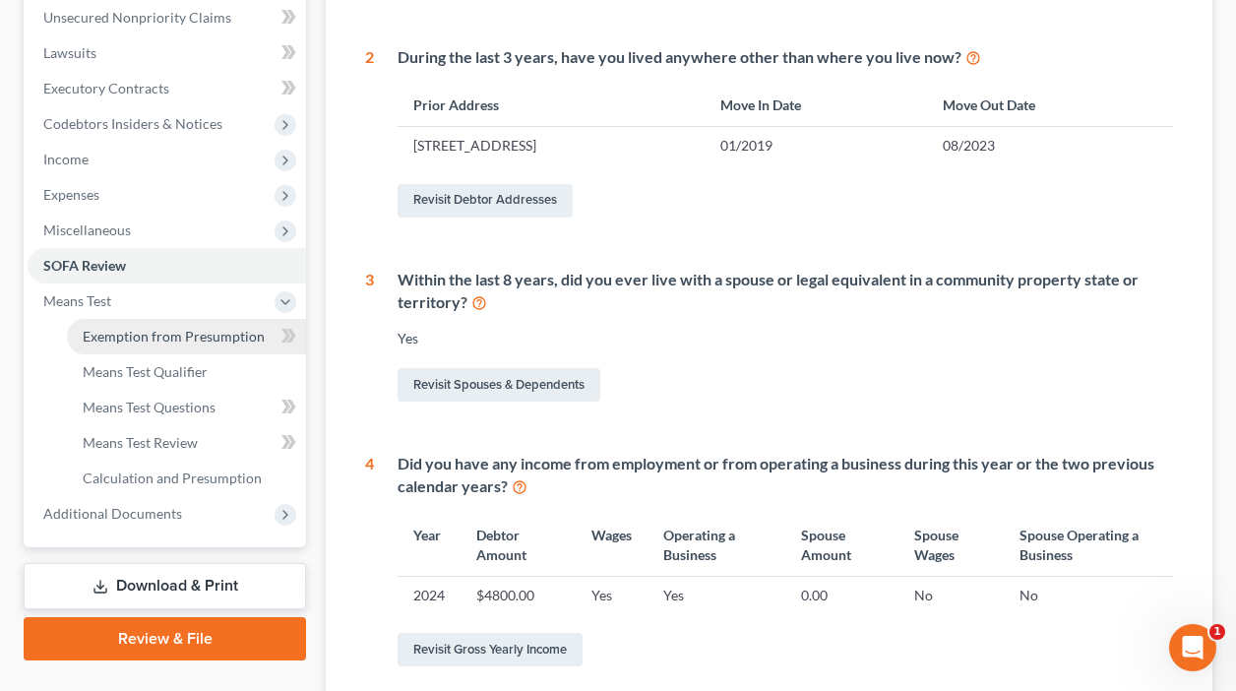
click at [116, 338] on span "Exemption from Presumption" at bounding box center [174, 336] width 182 height 17
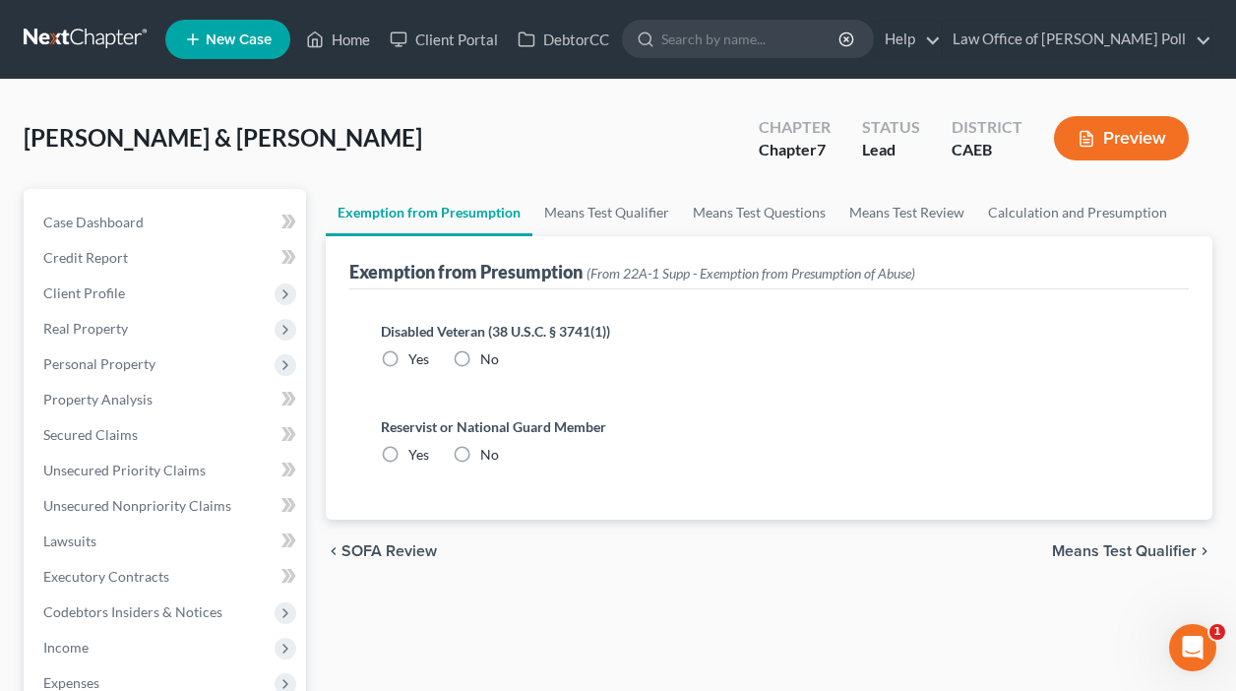
radio input "true"
click at [1106, 130] on button "Preview" at bounding box center [1121, 138] width 135 height 44
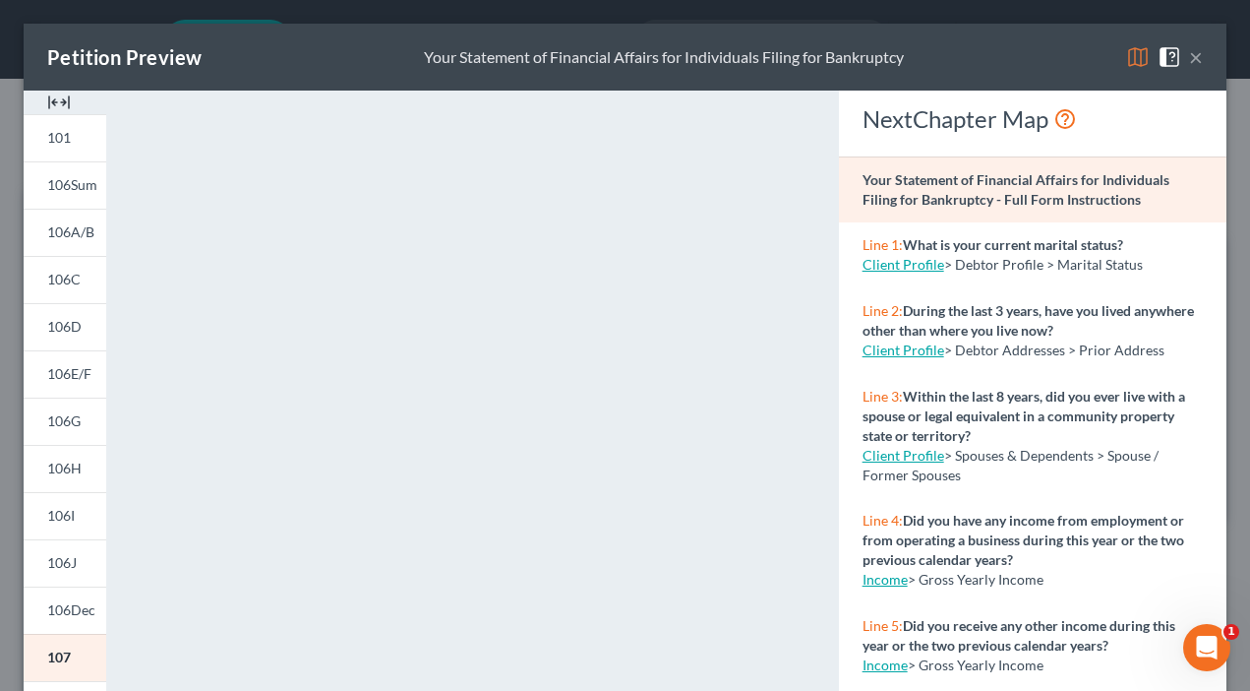
click at [1189, 54] on button "×" at bounding box center [1196, 57] width 14 height 24
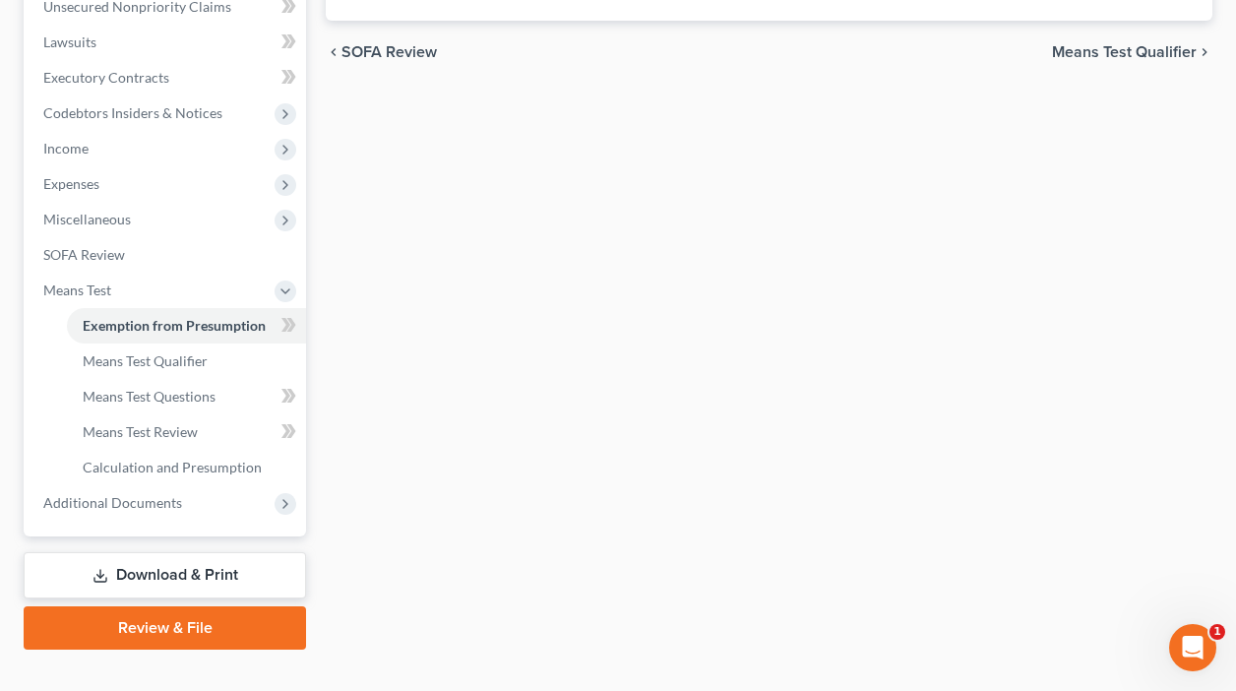
scroll to position [519, 0]
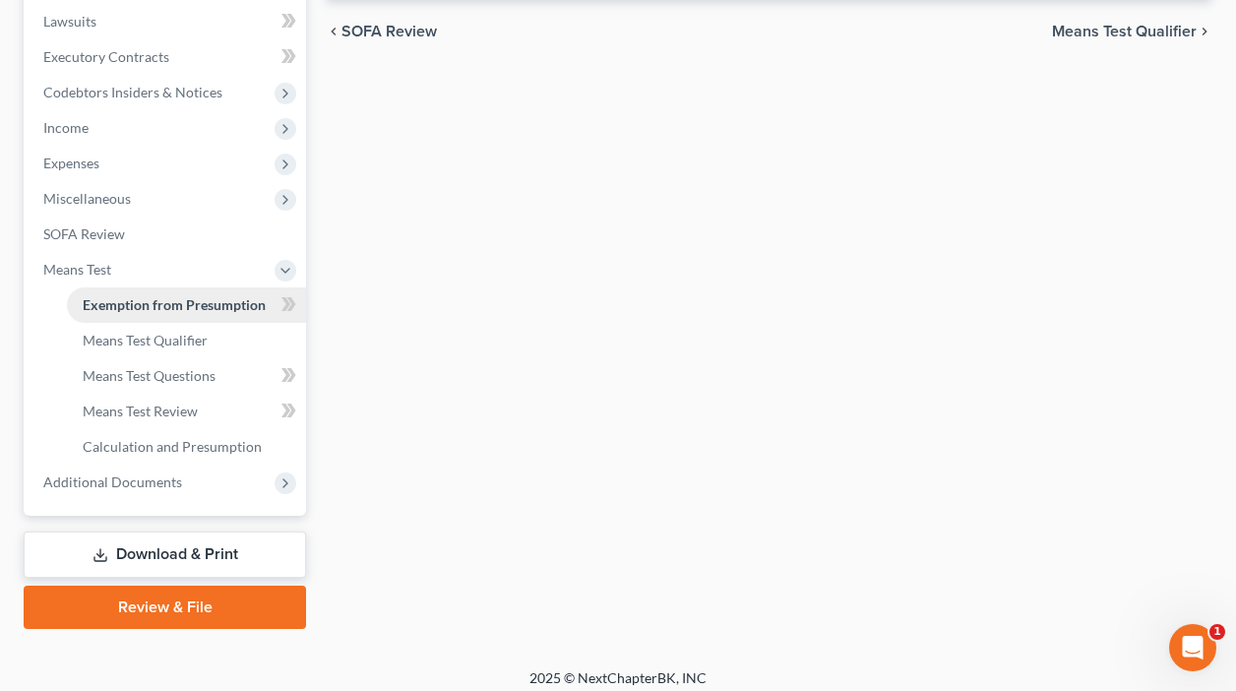
click at [156, 306] on span "Exemption from Presumption" at bounding box center [174, 304] width 183 height 17
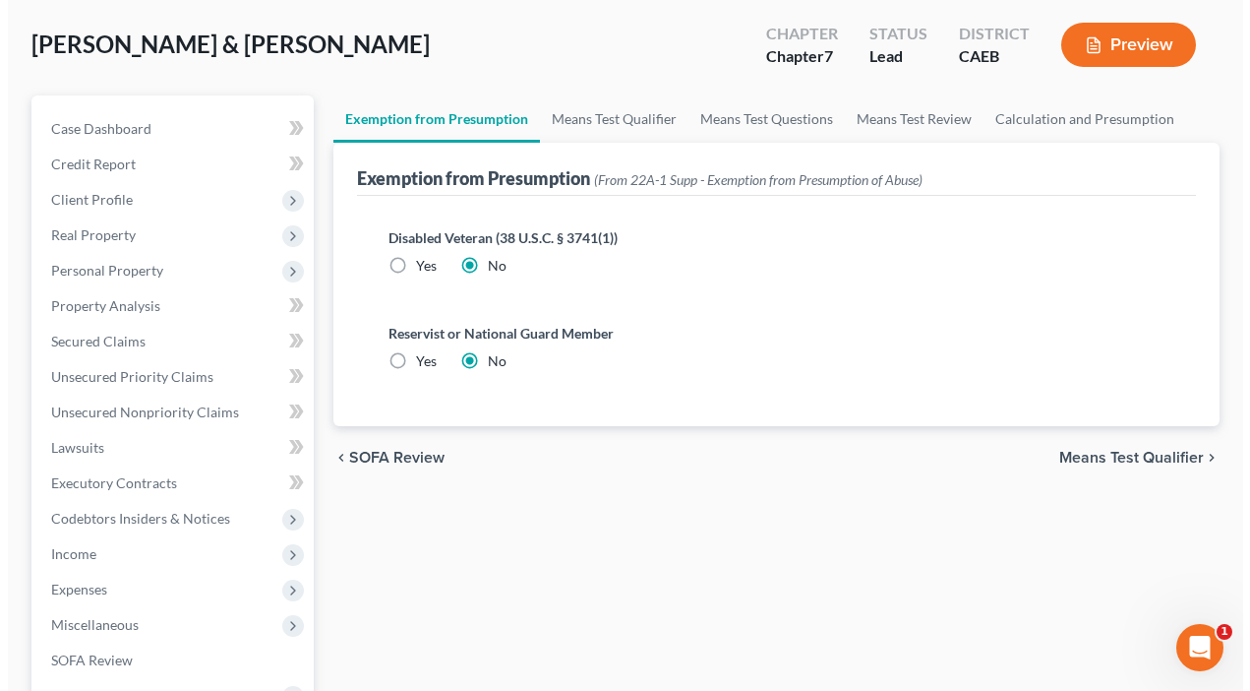
scroll to position [0, 0]
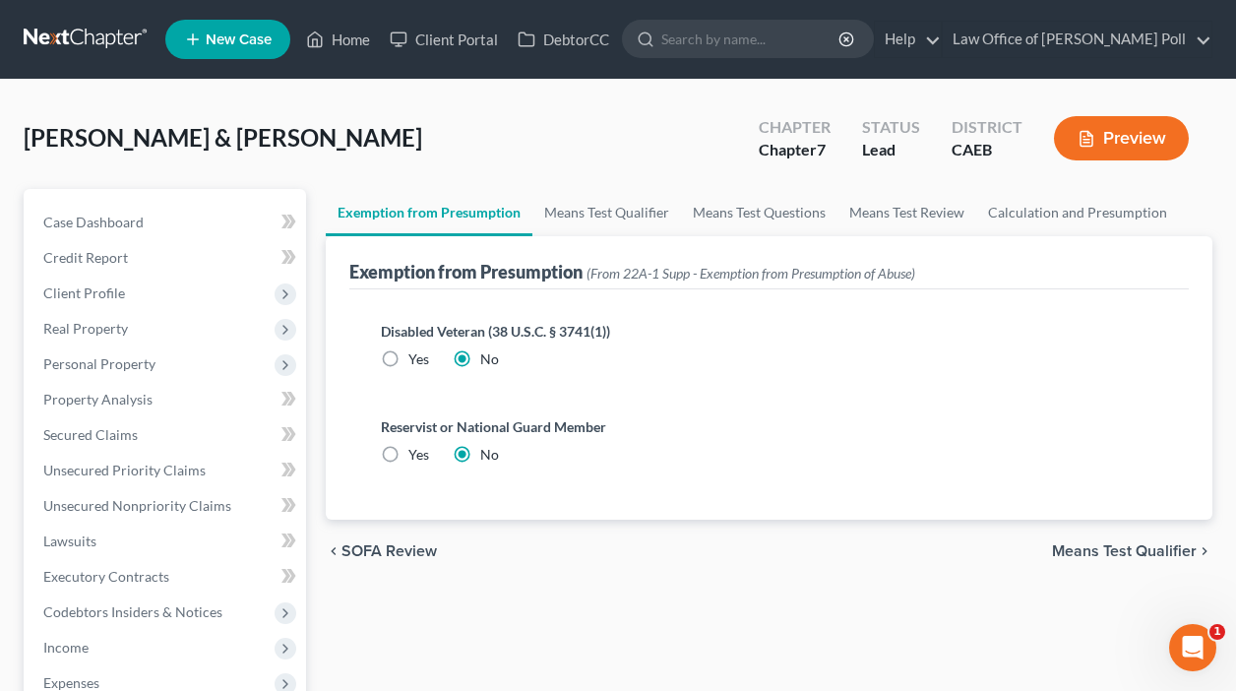
click at [1112, 139] on button "Preview" at bounding box center [1121, 138] width 135 height 44
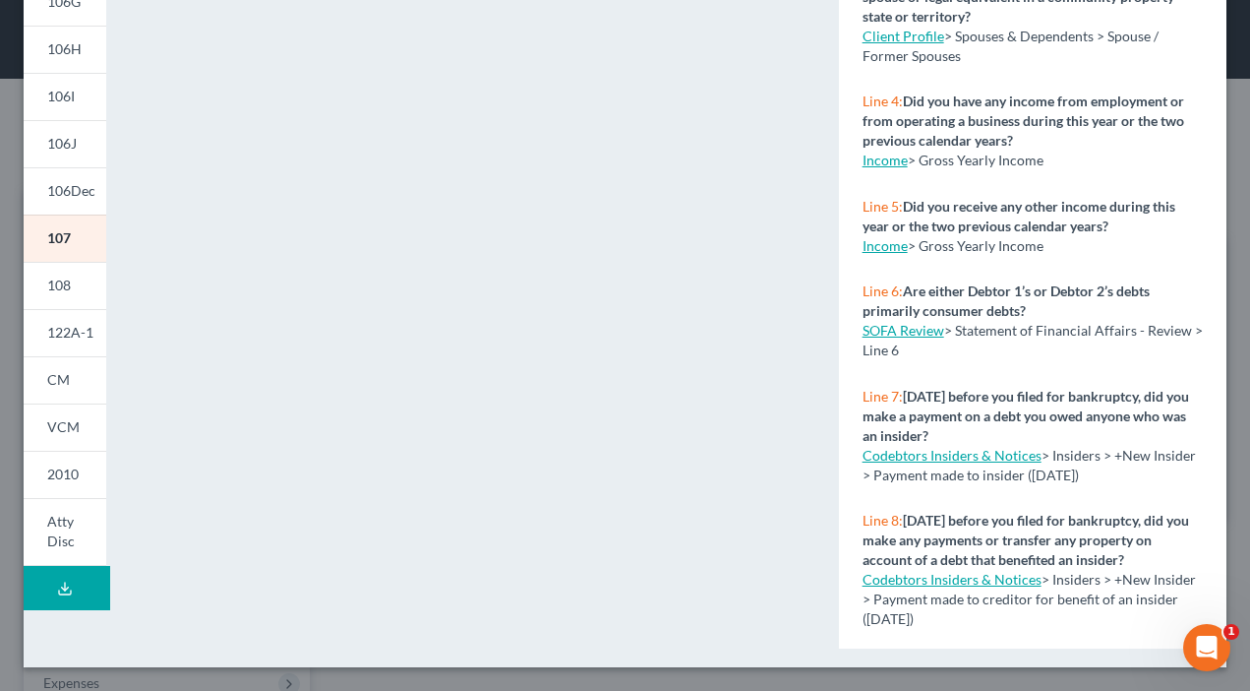
scroll to position [175, 0]
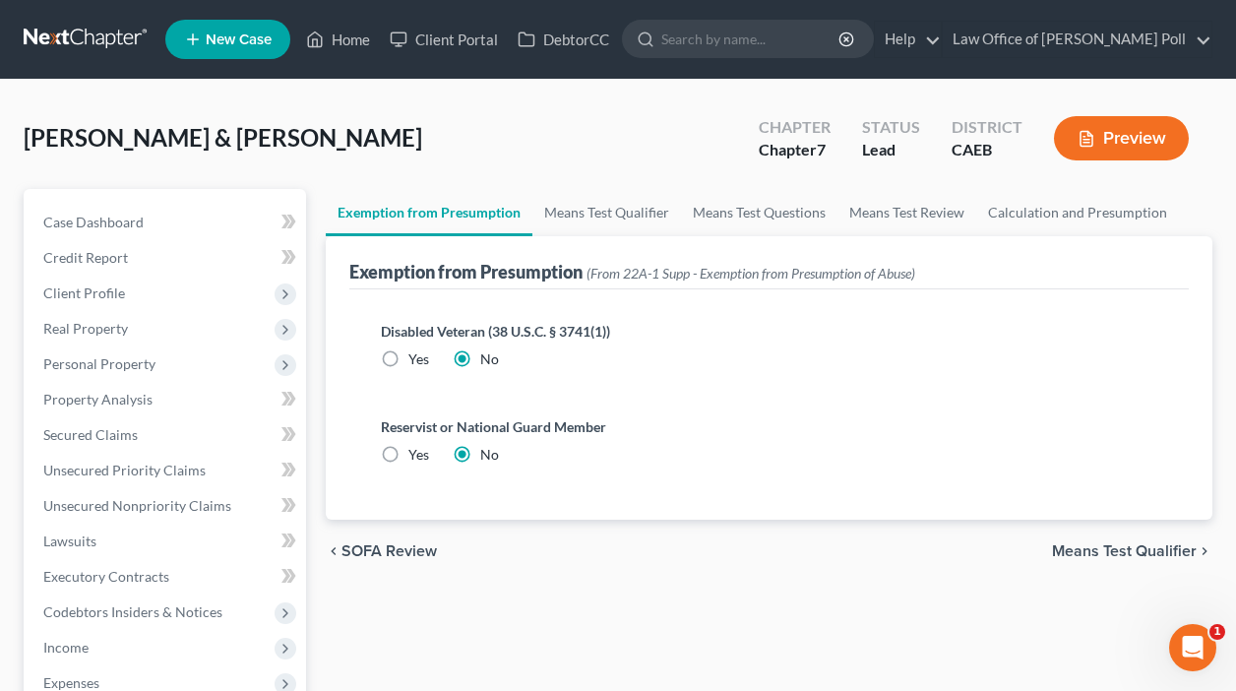
drag, startPoint x: 1238, startPoint y: 302, endPoint x: 1280, endPoint y: -11, distance: 315.7
click at [464, 268] on div "Exemption from Presumption (From 22A-1 Supp - Exemption from Presumption of Abu…" at bounding box center [632, 272] width 566 height 24
click at [650, 218] on link "Means Test Qualifier" at bounding box center [606, 212] width 149 height 47
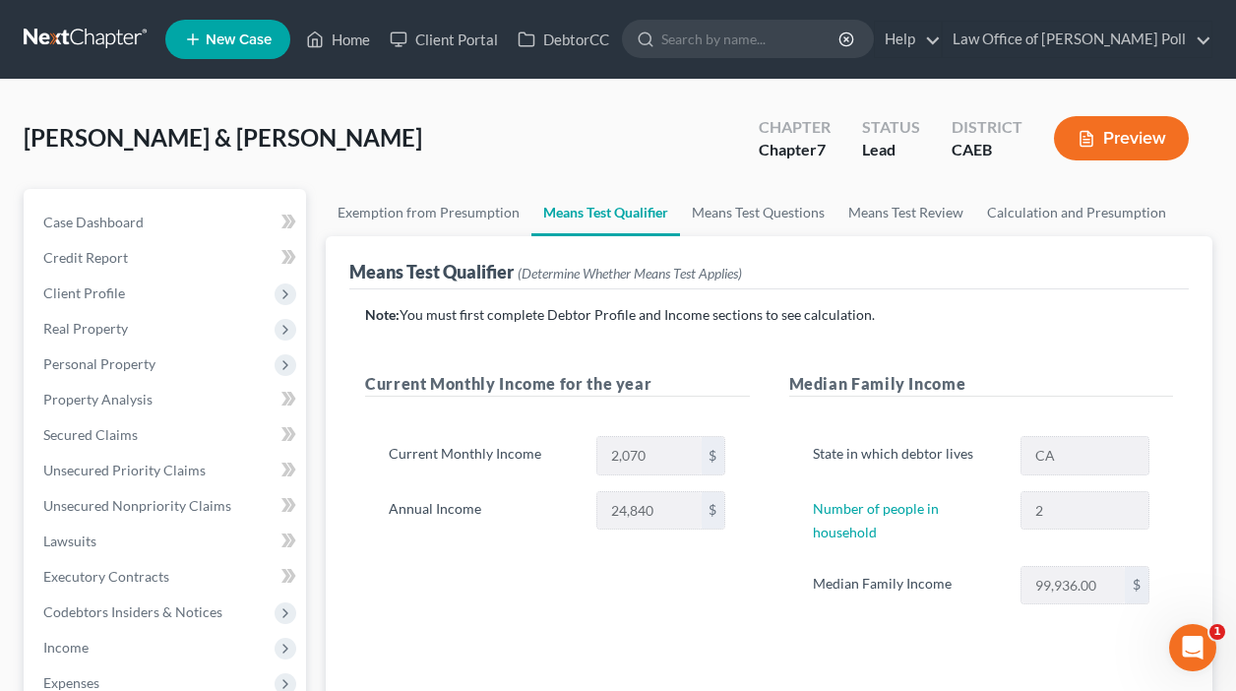
click at [1121, 136] on button "Preview" at bounding box center [1121, 138] width 135 height 44
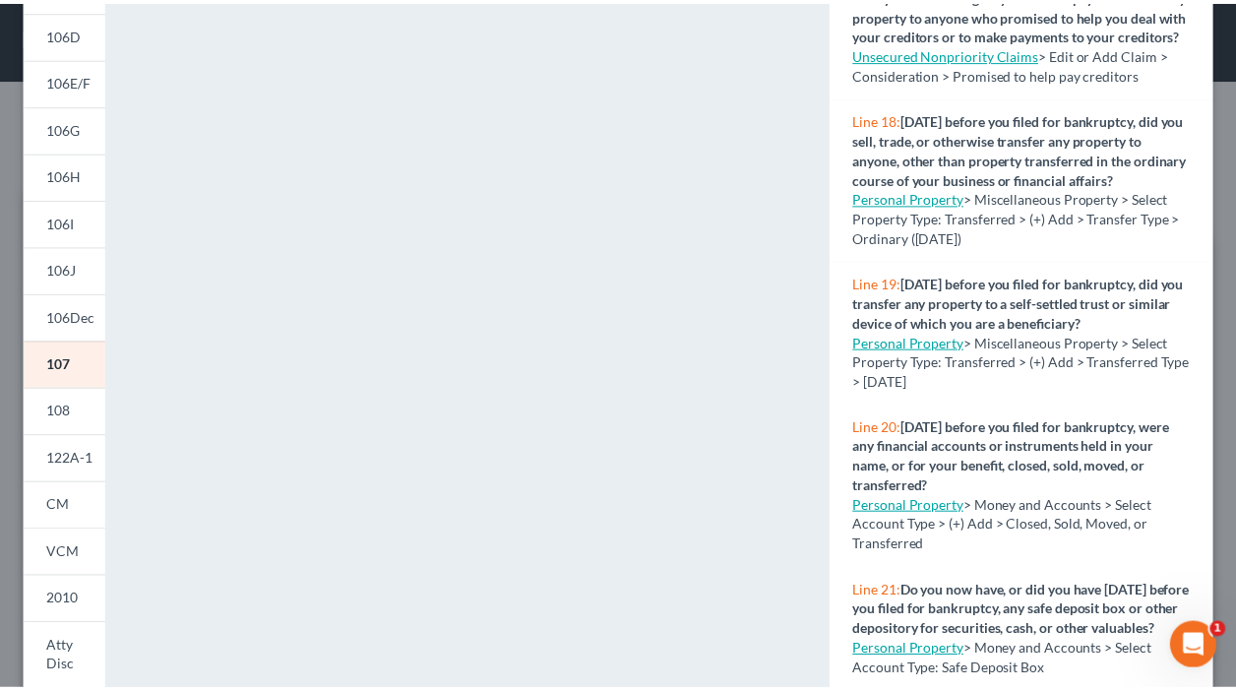
scroll to position [330, 0]
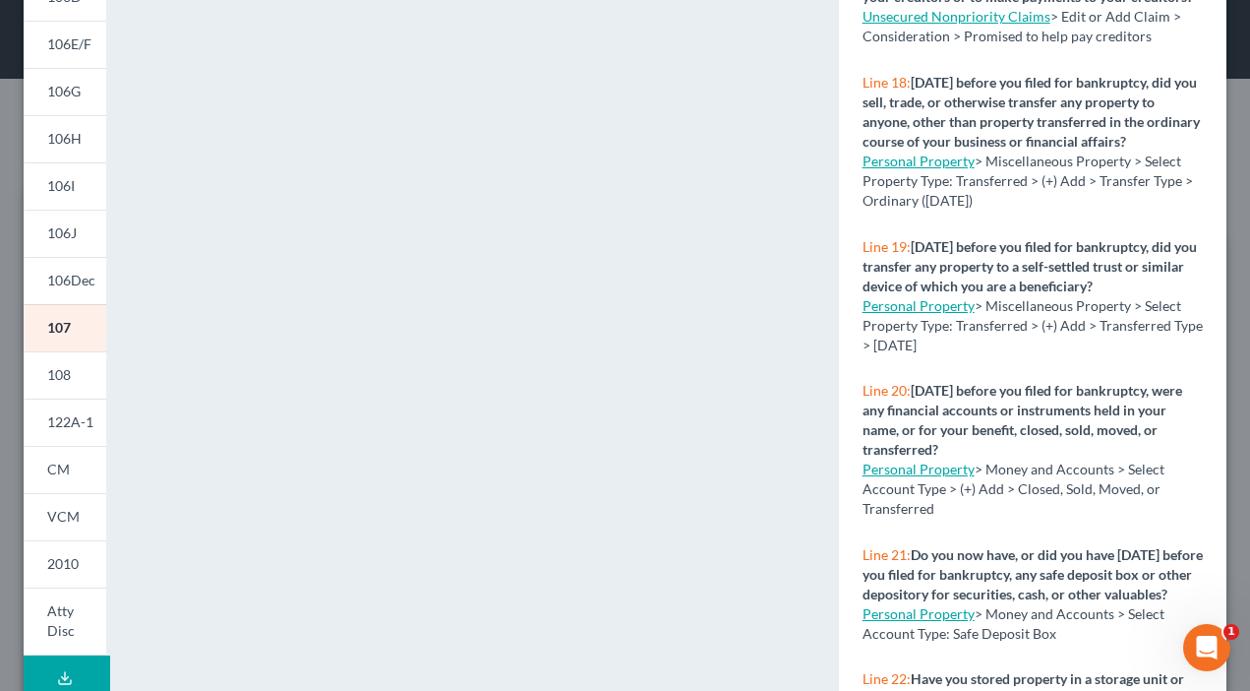
click at [896, 169] on link "Personal Property" at bounding box center [919, 160] width 112 height 17
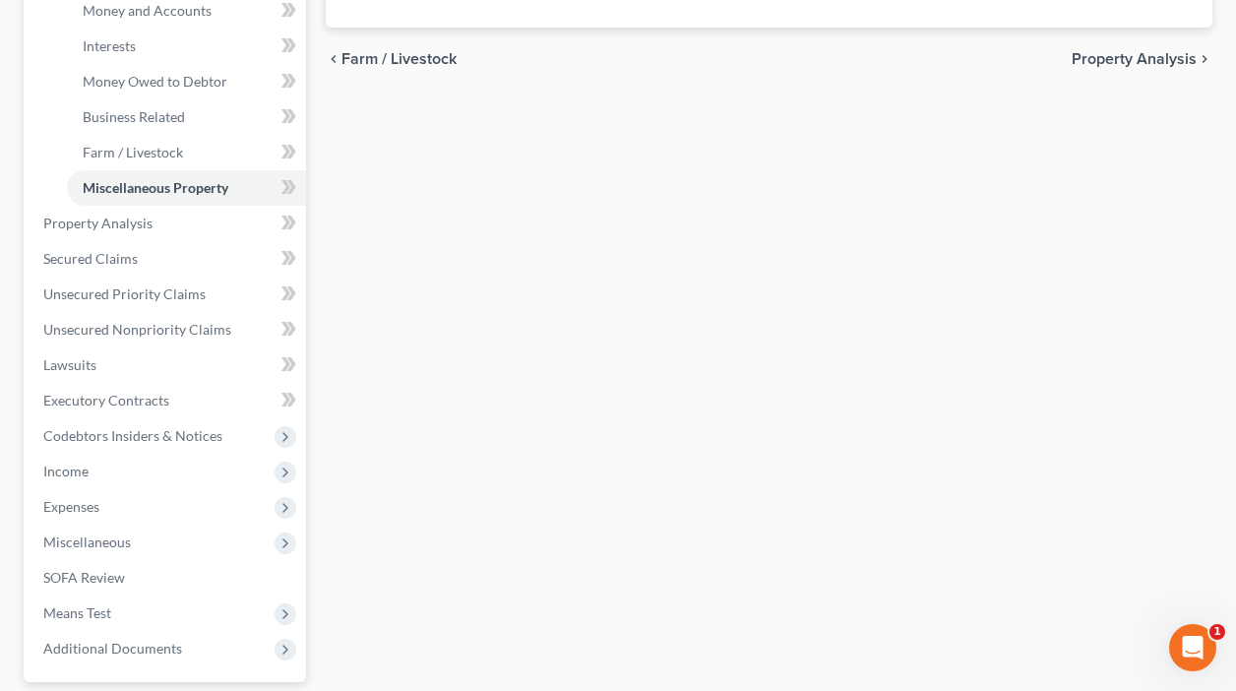
scroll to position [709, 0]
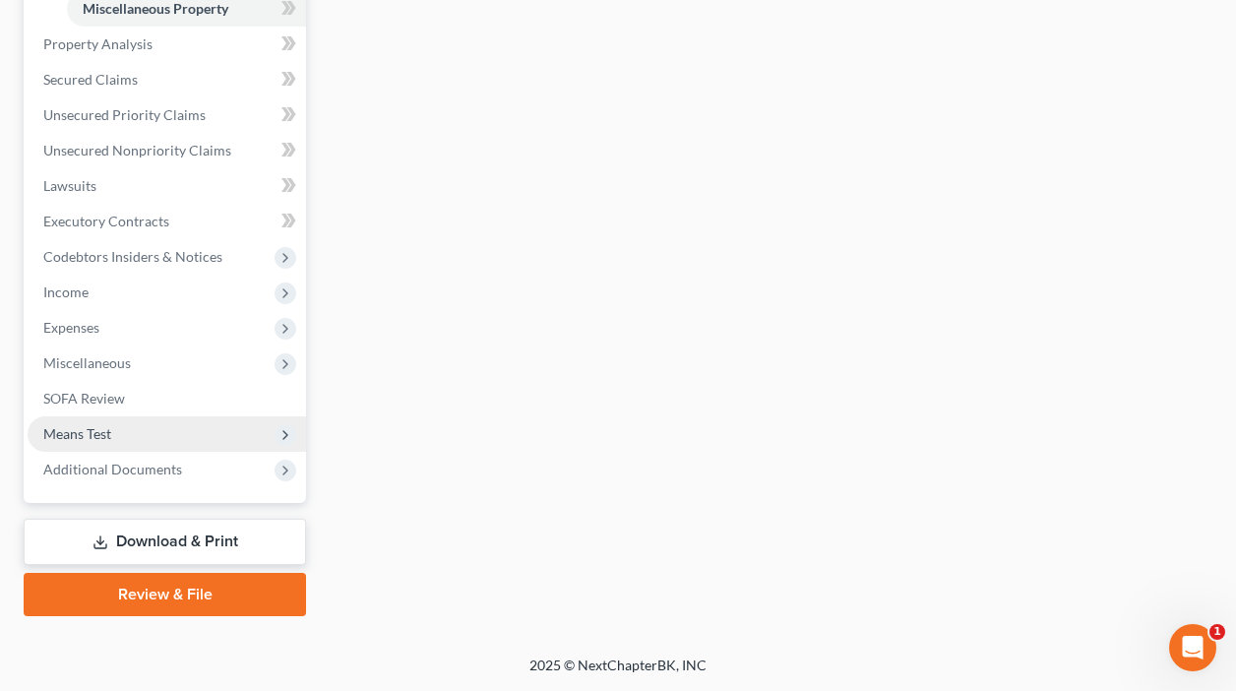
click at [293, 436] on icon at bounding box center [285, 435] width 22 height 22
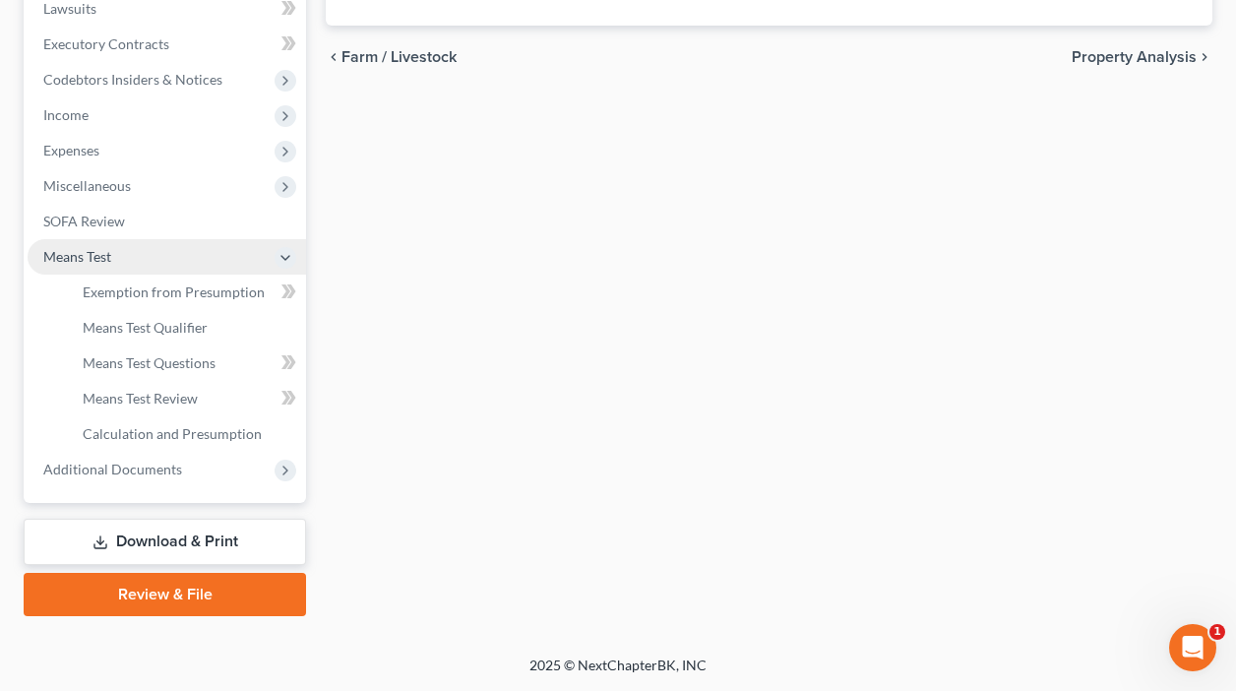
scroll to position [532, 0]
click at [281, 434] on link "Calculation and Presumption" at bounding box center [186, 433] width 239 height 35
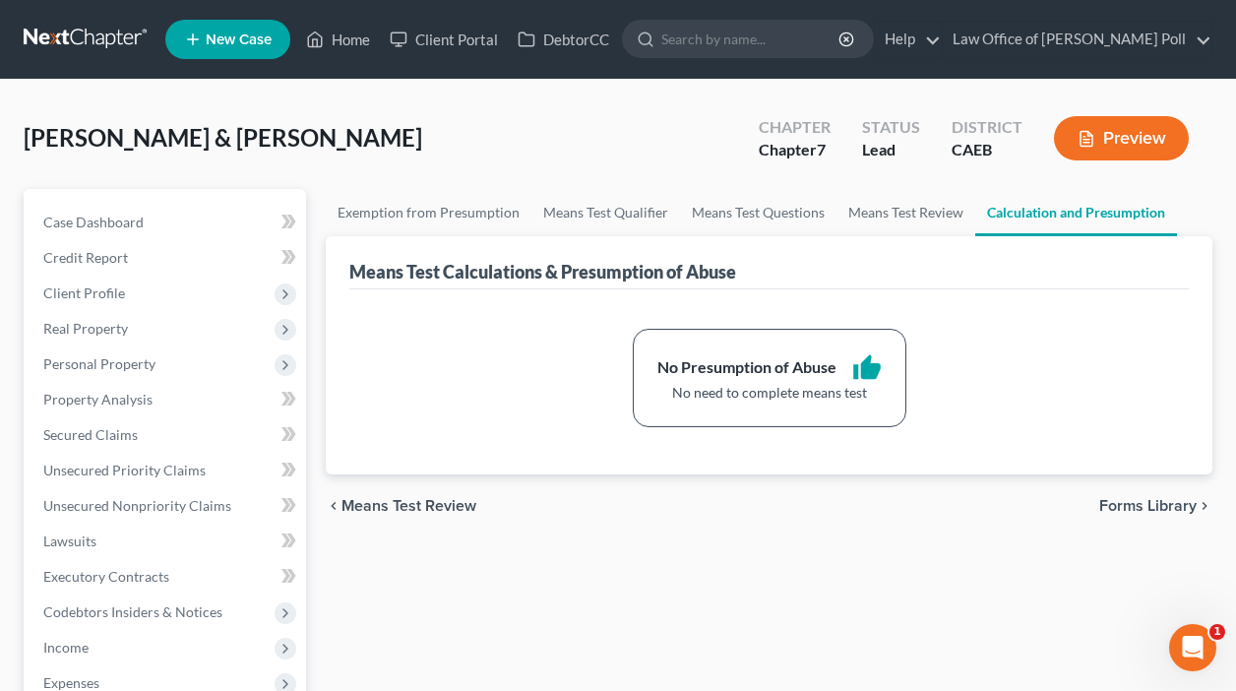
click at [1091, 137] on icon "button" at bounding box center [1086, 139] width 18 height 18
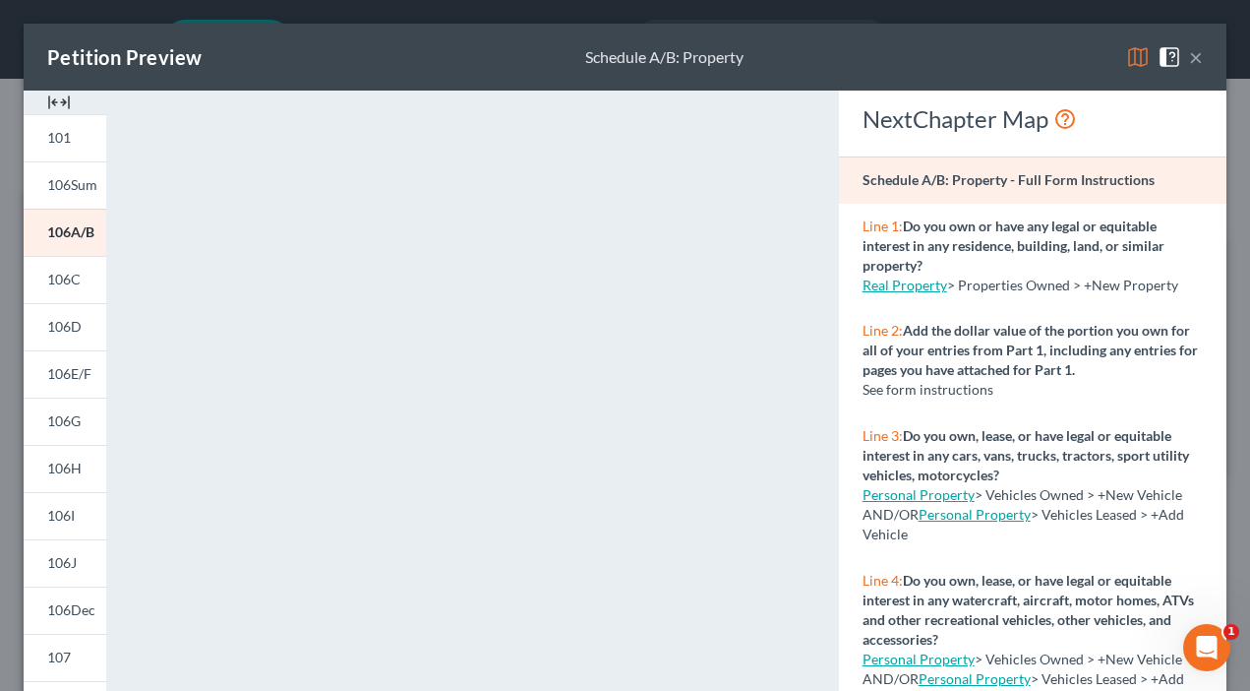
click at [1189, 59] on button "×" at bounding box center [1196, 57] width 14 height 24
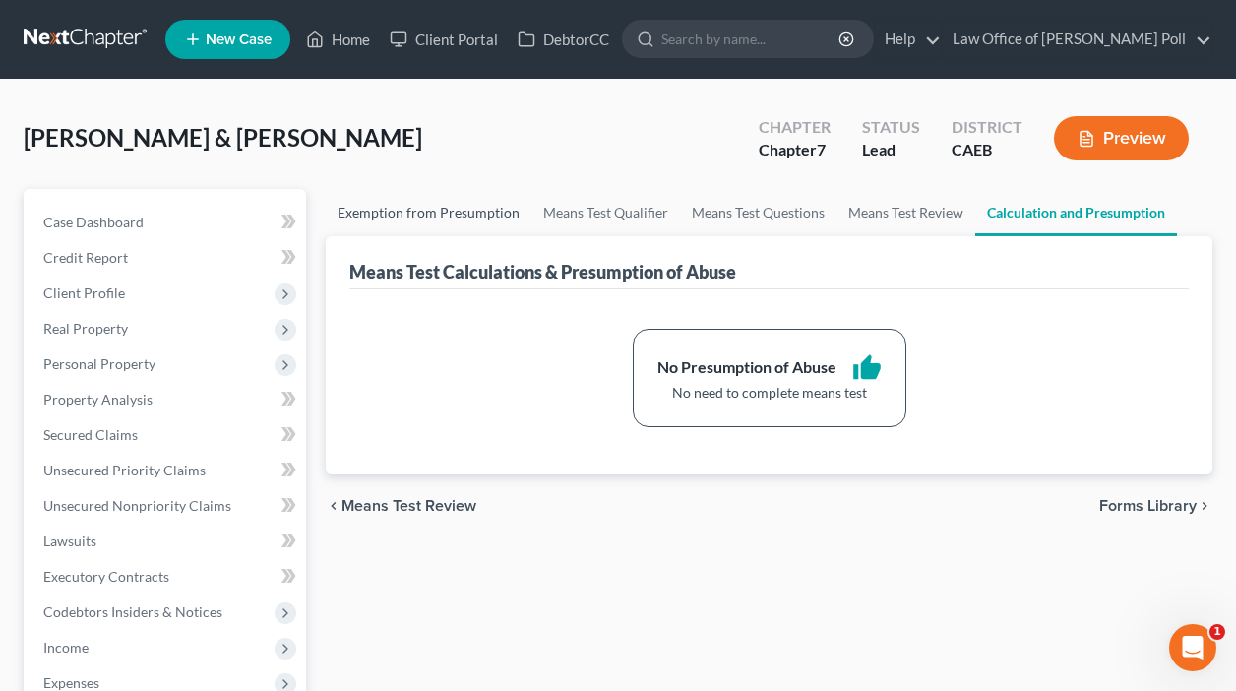
click at [364, 213] on link "Exemption from Presumption" at bounding box center [429, 212] width 206 height 47
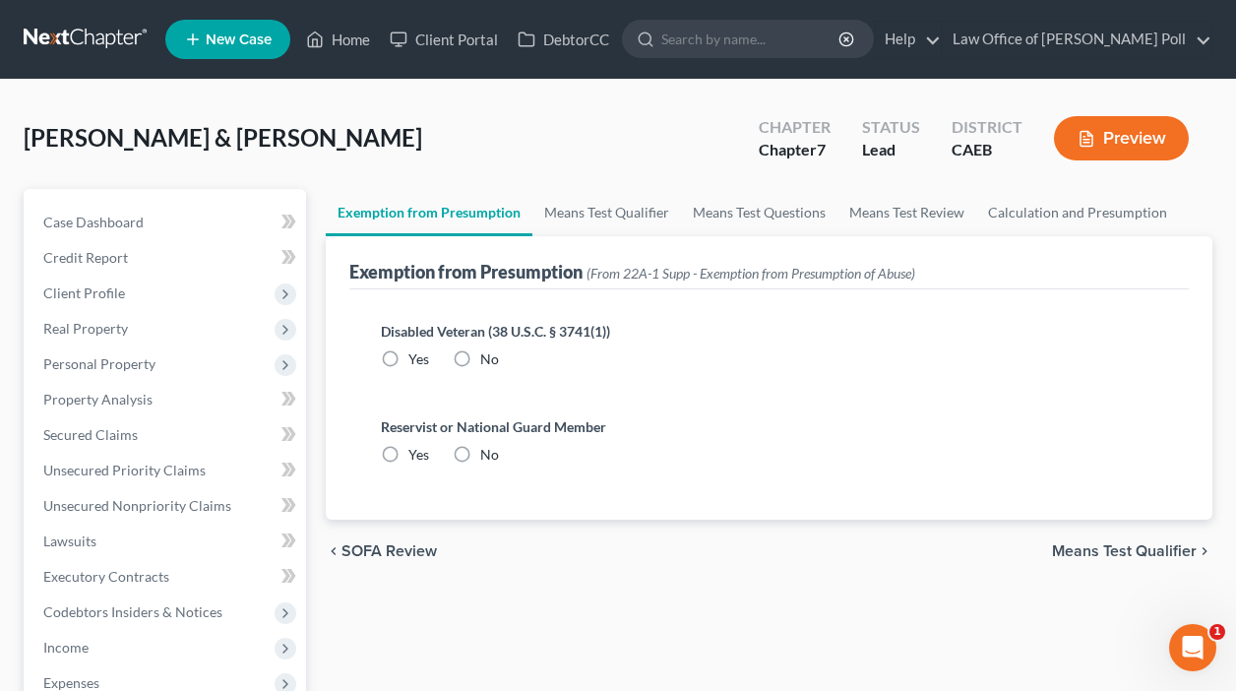
radio input "true"
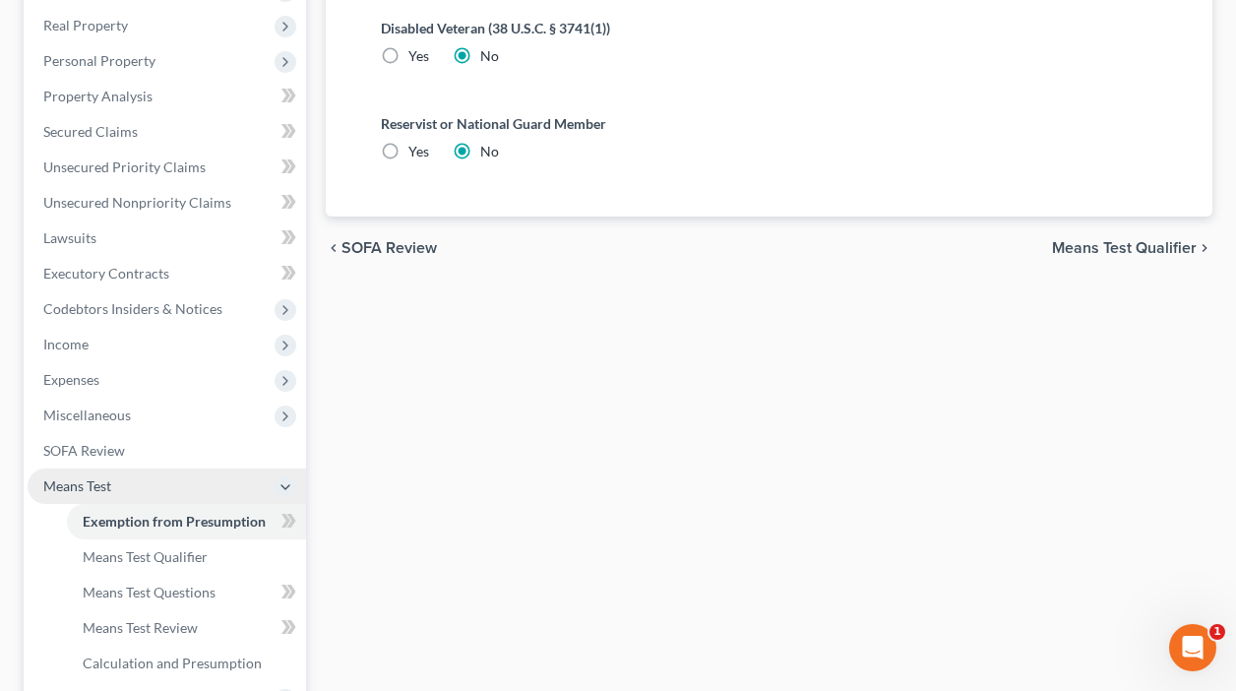
scroll to position [388, 0]
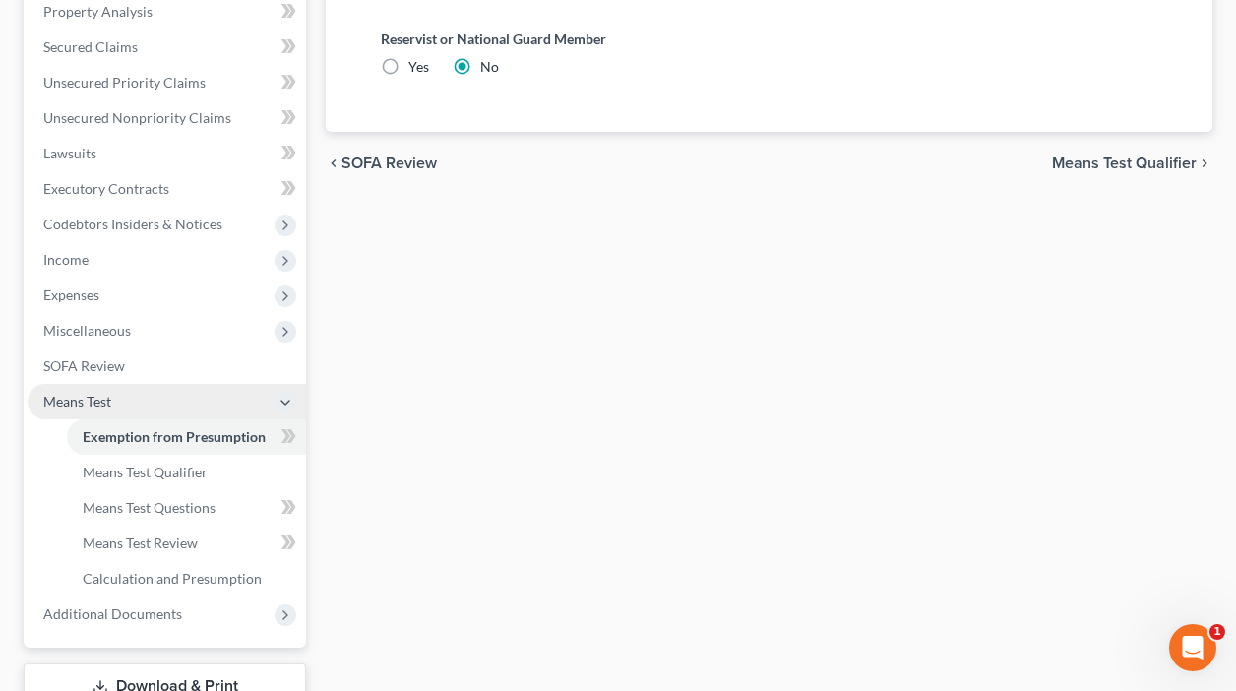
click at [1141, 161] on span "Means Test Qualifier" at bounding box center [1124, 163] width 145 height 16
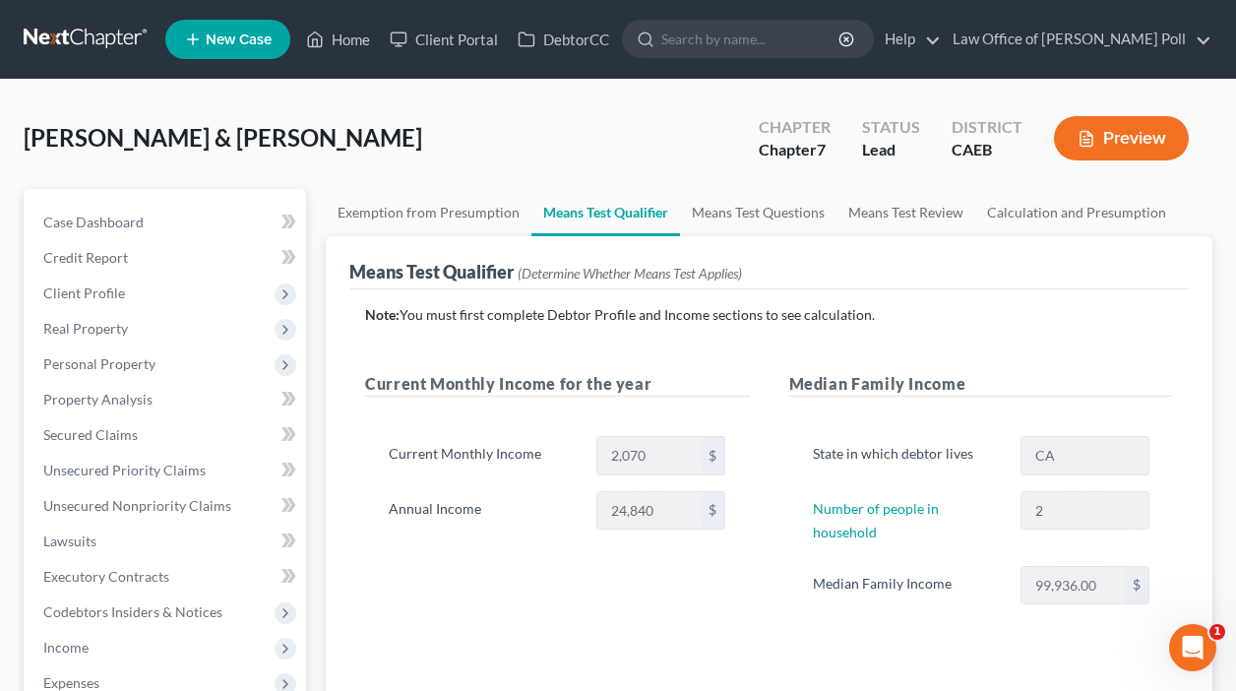
click at [1113, 140] on button "Preview" at bounding box center [1121, 138] width 135 height 44
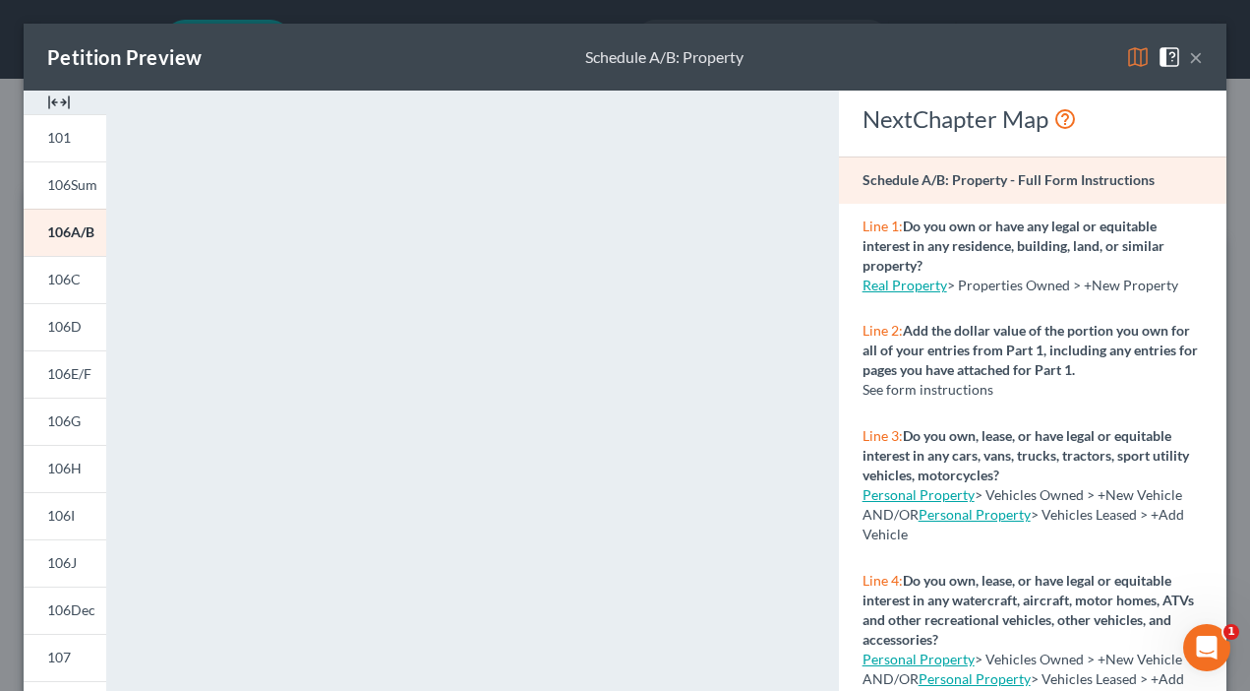
click at [1174, 56] on span at bounding box center [1173, 55] width 31 height 17
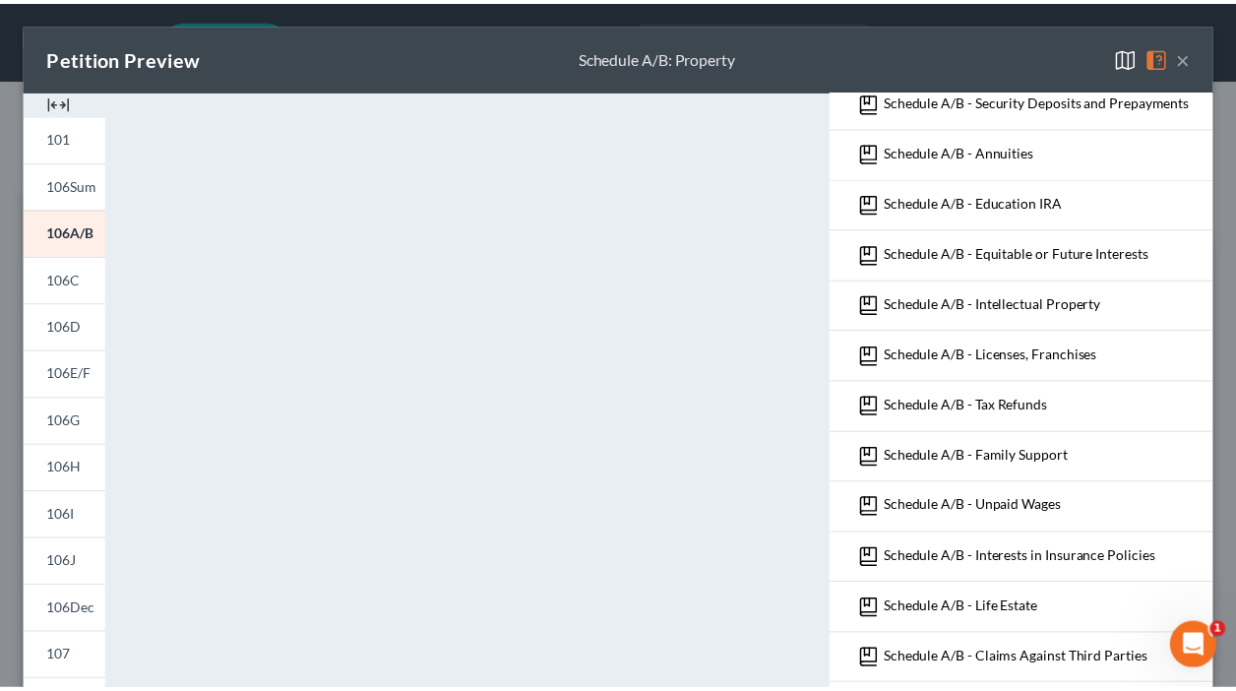
scroll to position [1236, 0]
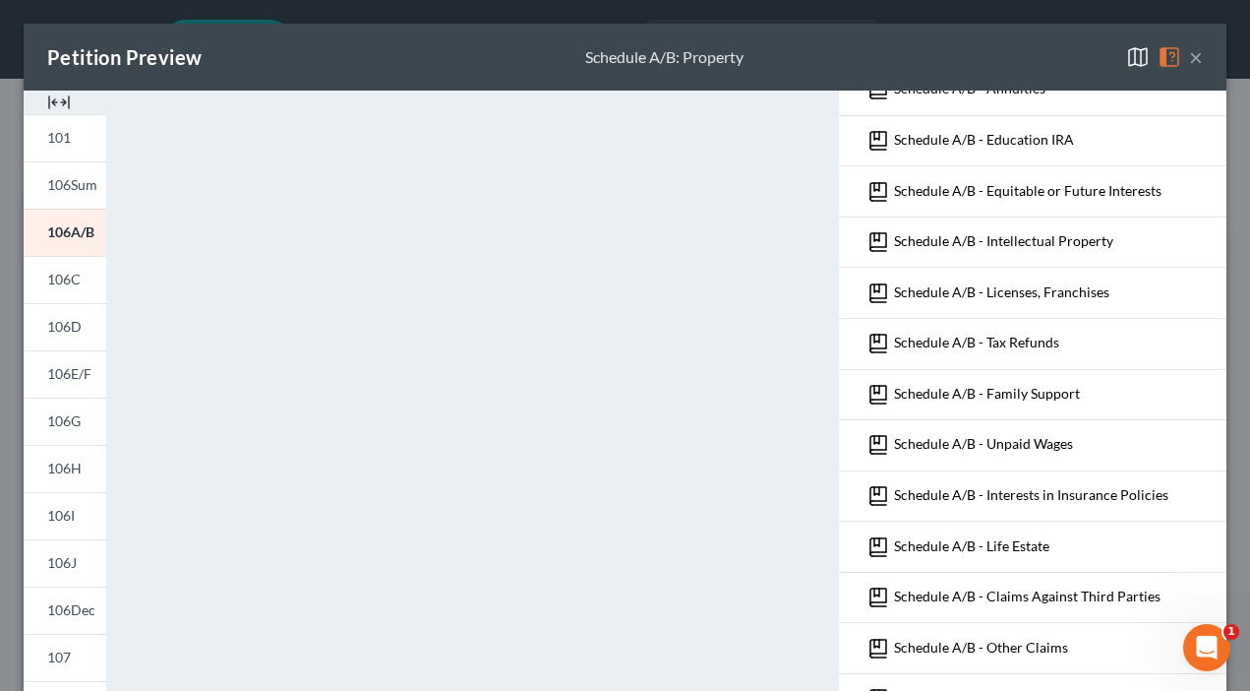
click at [1189, 58] on button "×" at bounding box center [1196, 57] width 14 height 24
